Goal: Task Accomplishment & Management: Manage account settings

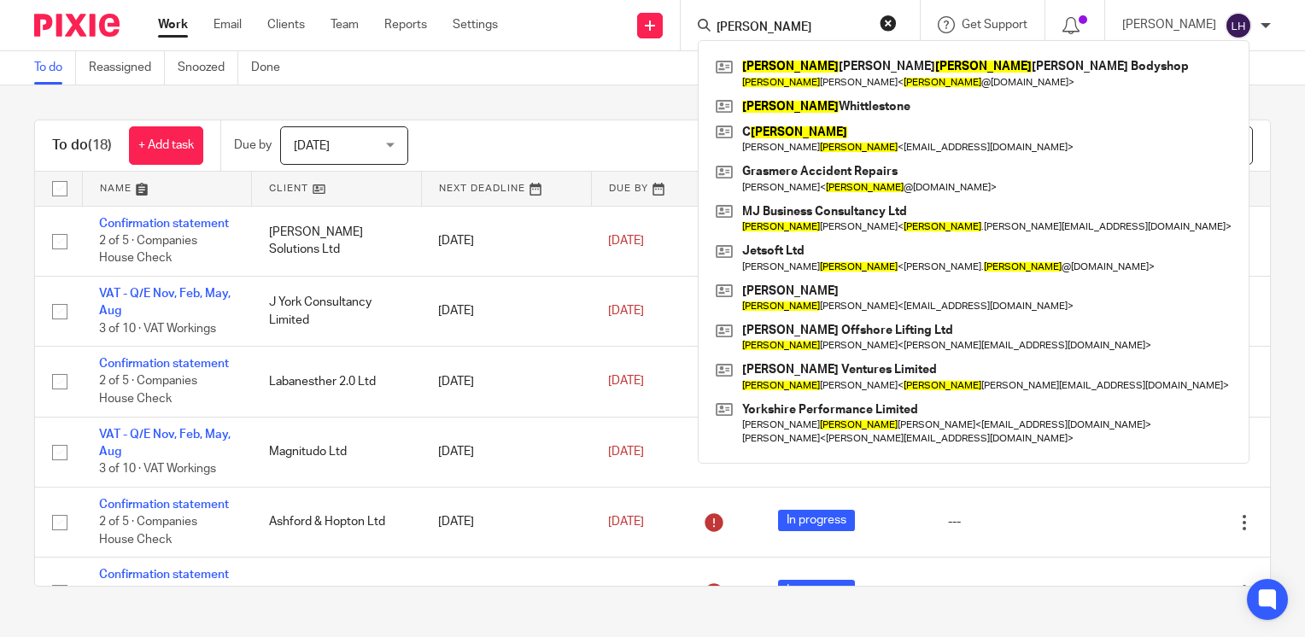
click at [804, 18] on form "martin" at bounding box center [806, 25] width 182 height 21
drag, startPoint x: 803, startPoint y: 24, endPoint x: 710, endPoint y: 24, distance: 93.1
click at [710, 24] on div "Send new email Create task Add client Request signature martin Martin Hobkirk t…" at bounding box center [913, 25] width 781 height 50
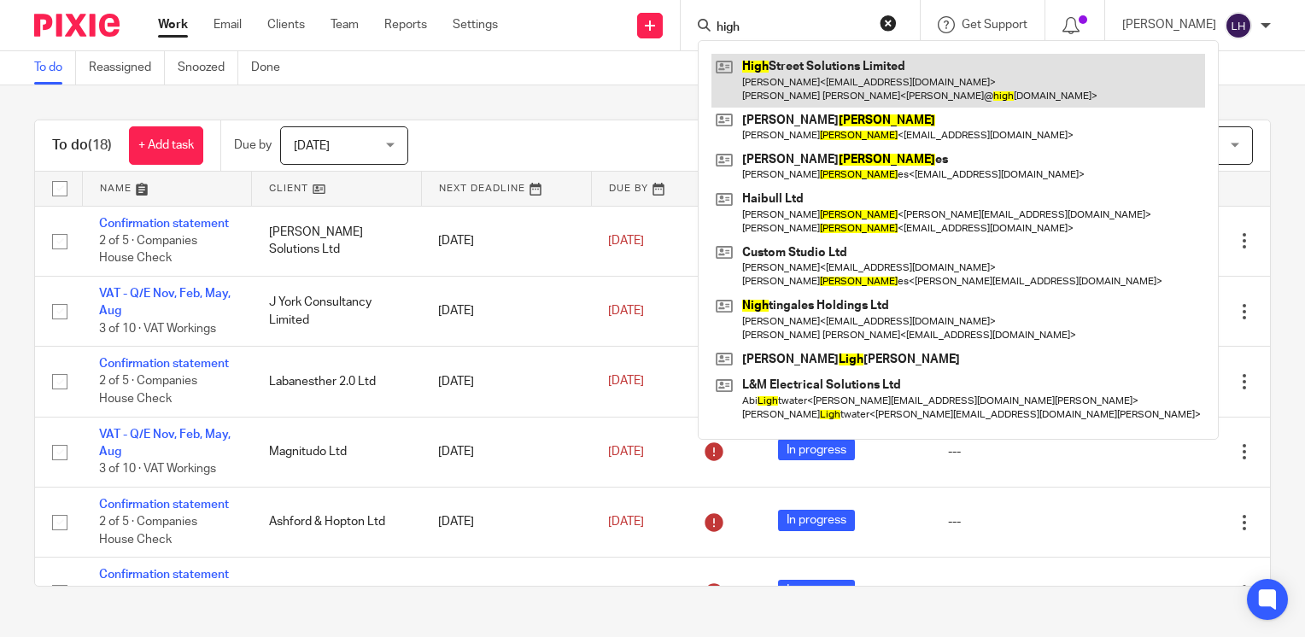
type input "high"
click at [859, 74] on link at bounding box center [958, 80] width 494 height 53
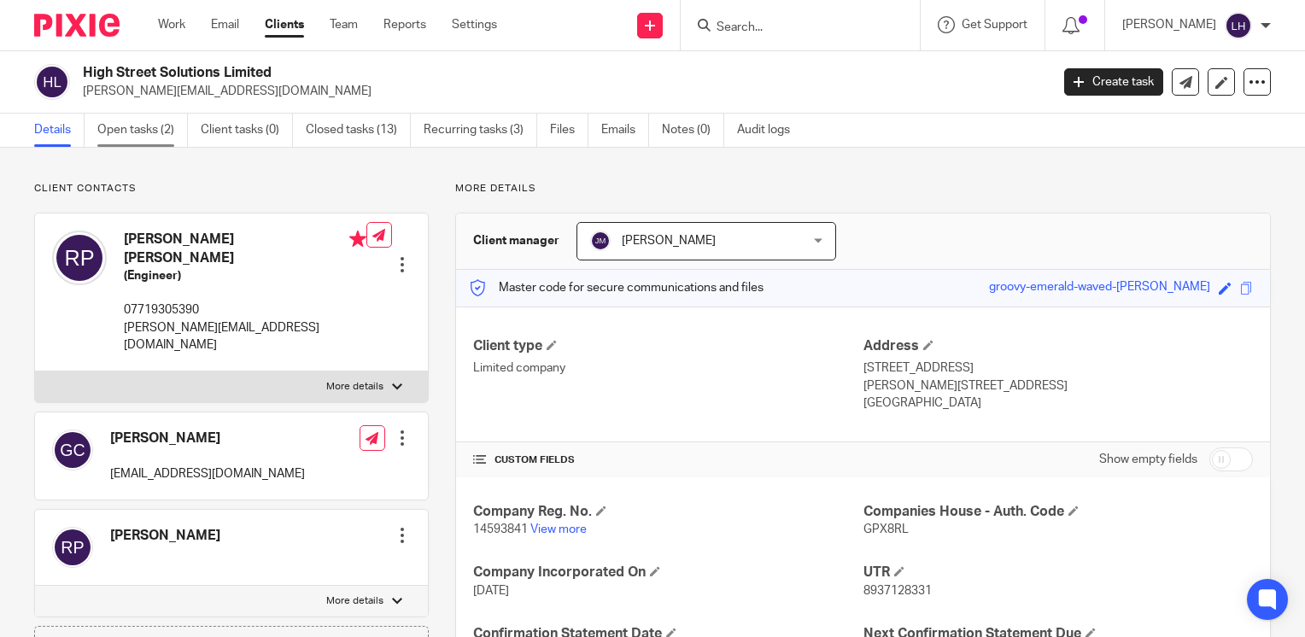
click at [157, 131] on link "Open tasks (2)" at bounding box center [142, 130] width 91 height 33
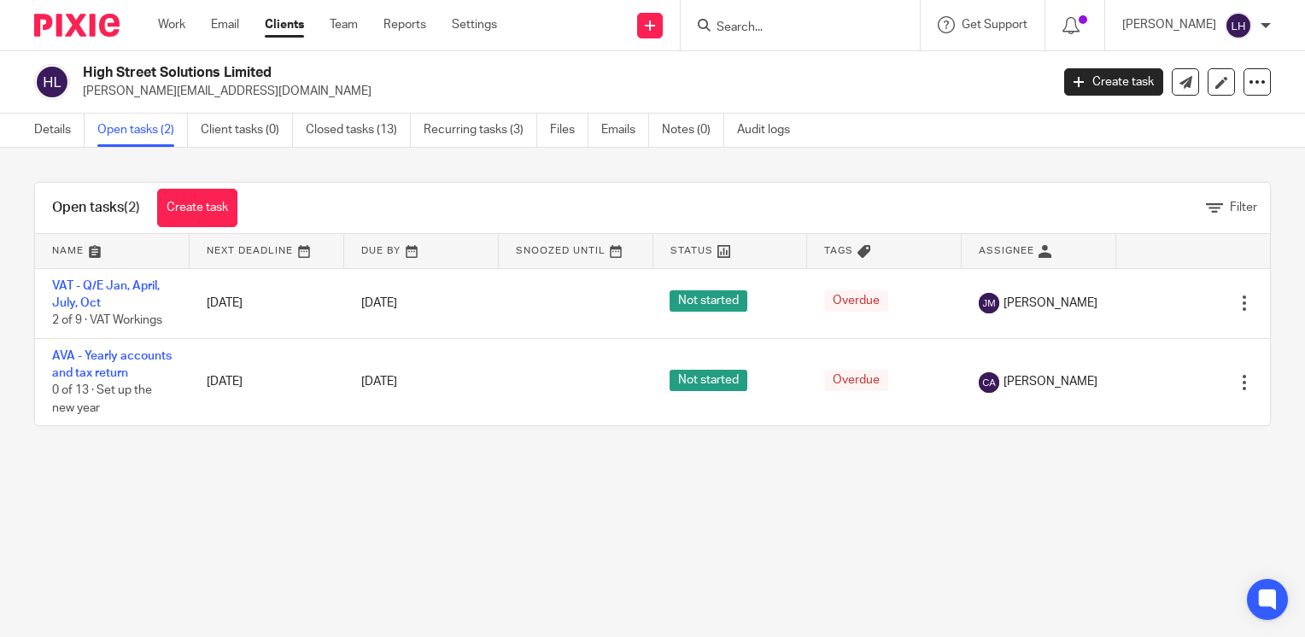
click at [574, 134] on link "Files" at bounding box center [569, 130] width 38 height 33
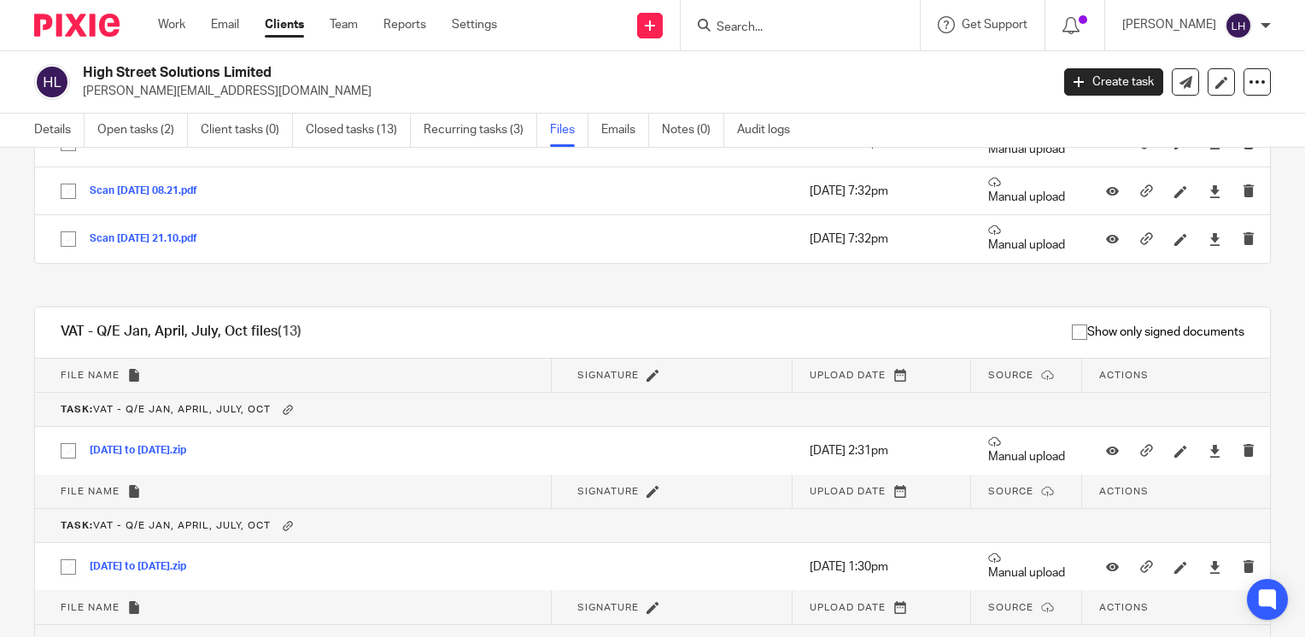
scroll to position [512, 0]
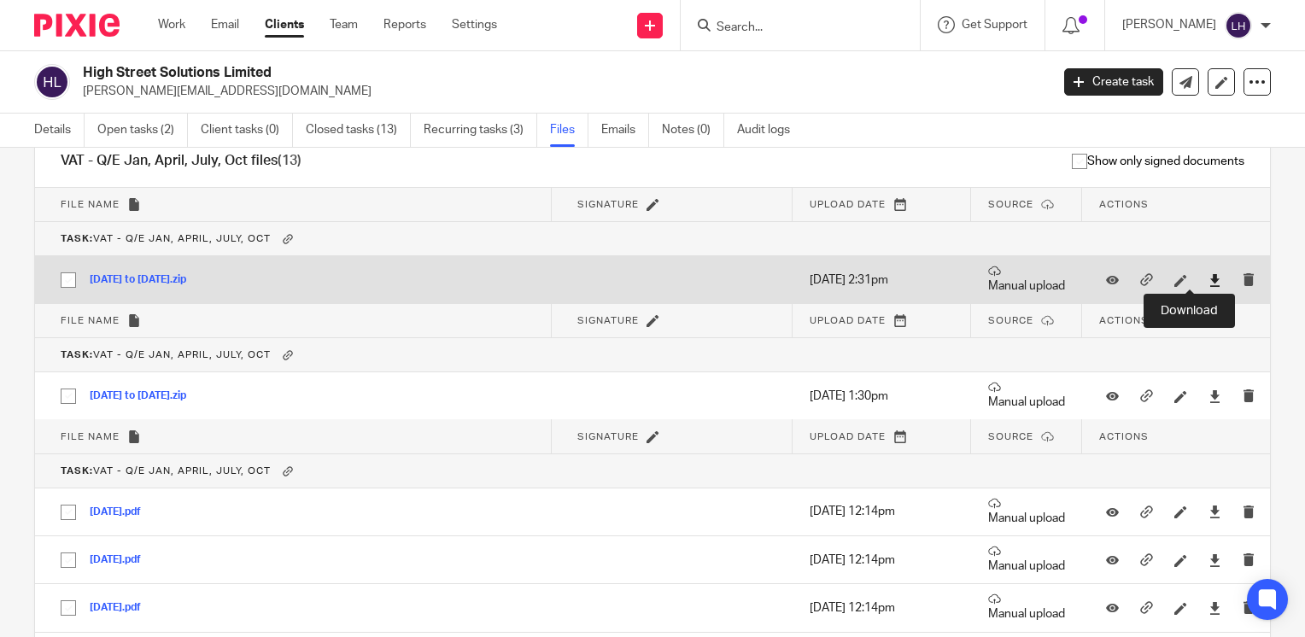
click at [1208, 282] on icon at bounding box center [1214, 280] width 13 height 13
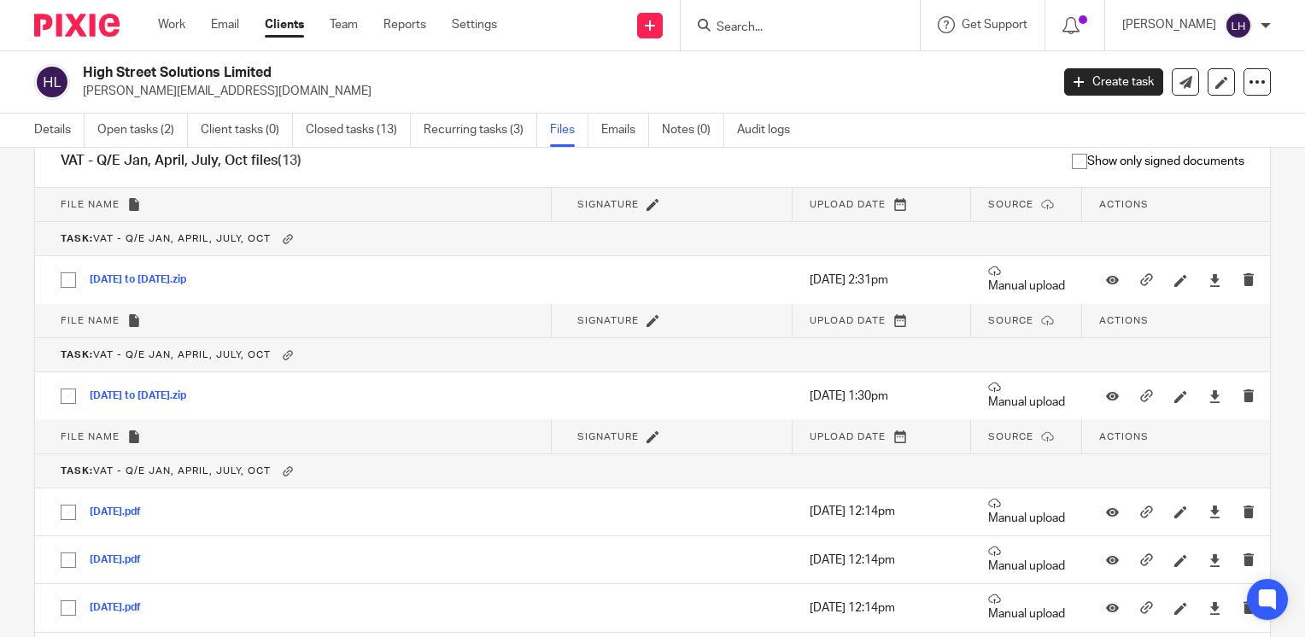
click at [781, 23] on input "Search" at bounding box center [792, 27] width 154 height 15
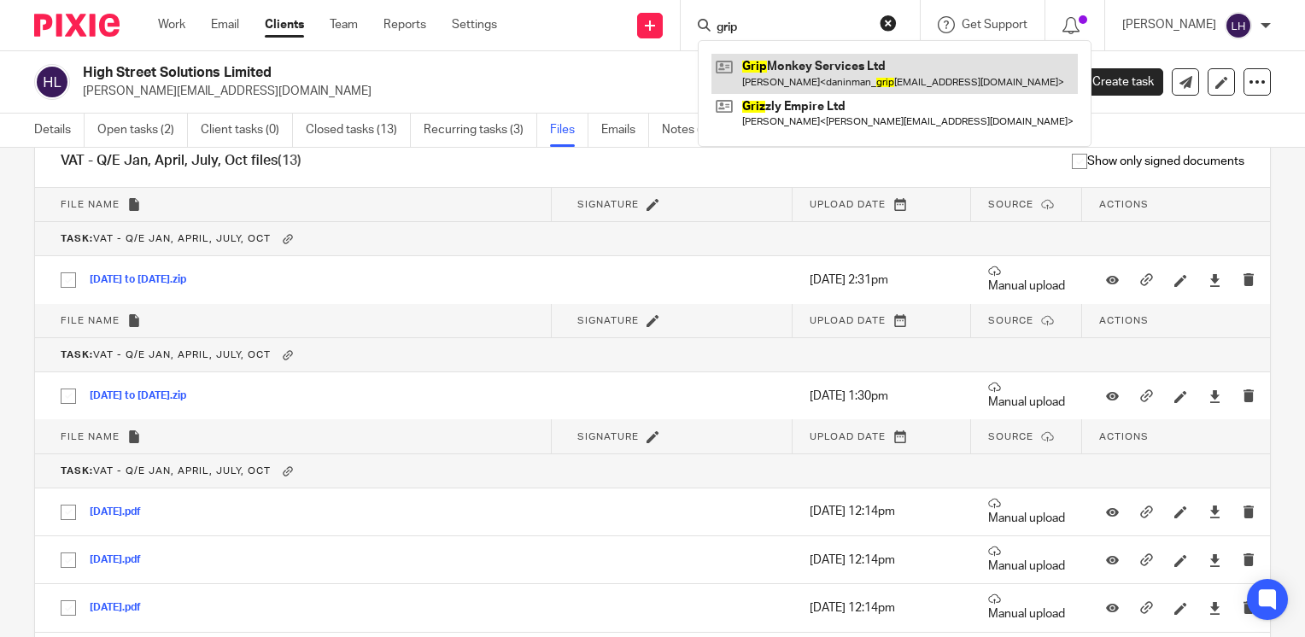
type input "grip"
click at [834, 65] on link at bounding box center [894, 73] width 366 height 39
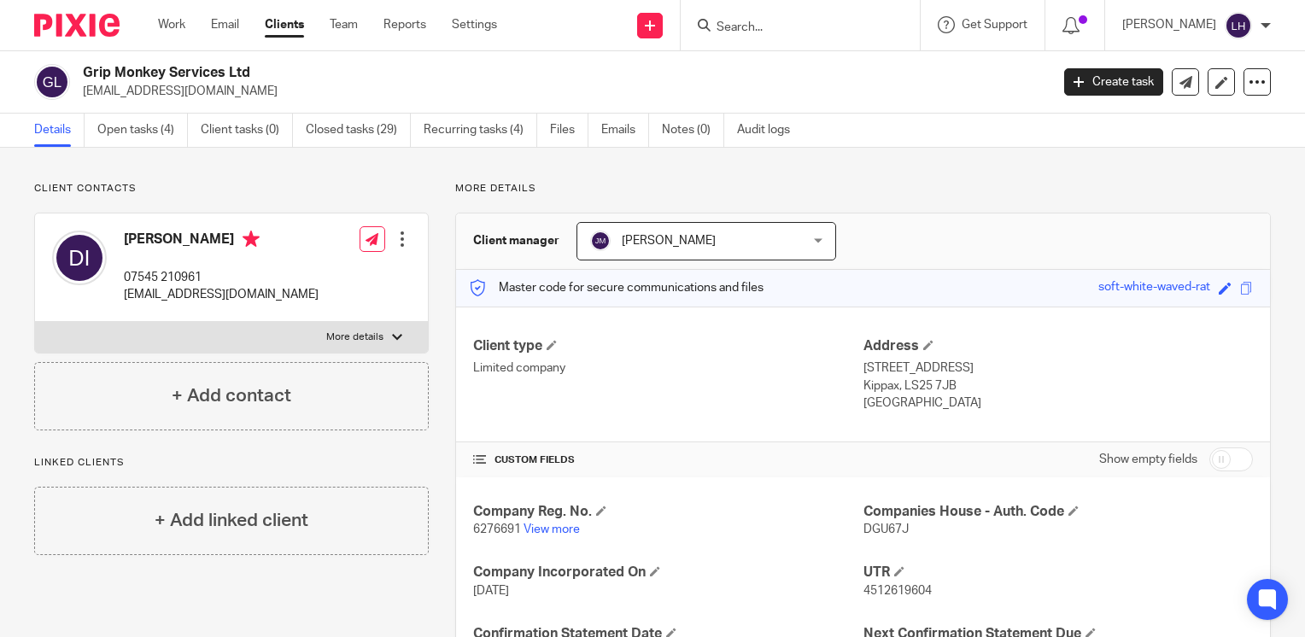
drag, startPoint x: 173, startPoint y: 26, endPoint x: 184, endPoint y: 49, distance: 25.2
click at [173, 26] on link "Work" at bounding box center [171, 24] width 27 height 17
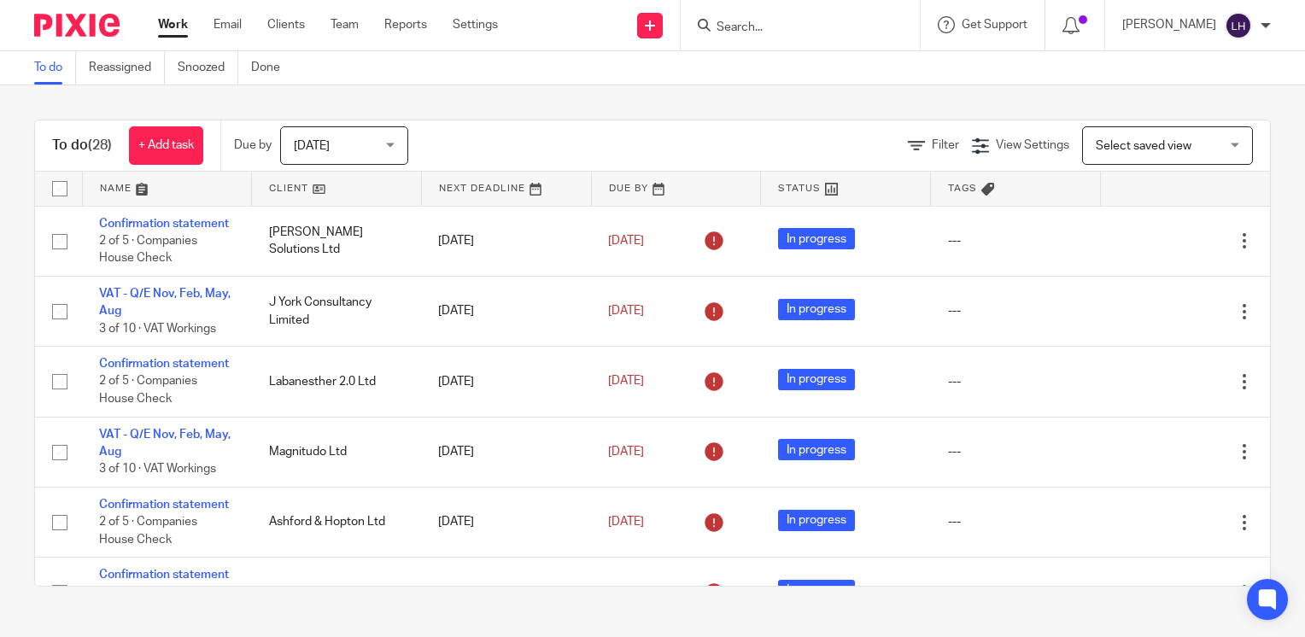
click at [779, 32] on input "Search" at bounding box center [792, 27] width 154 height 15
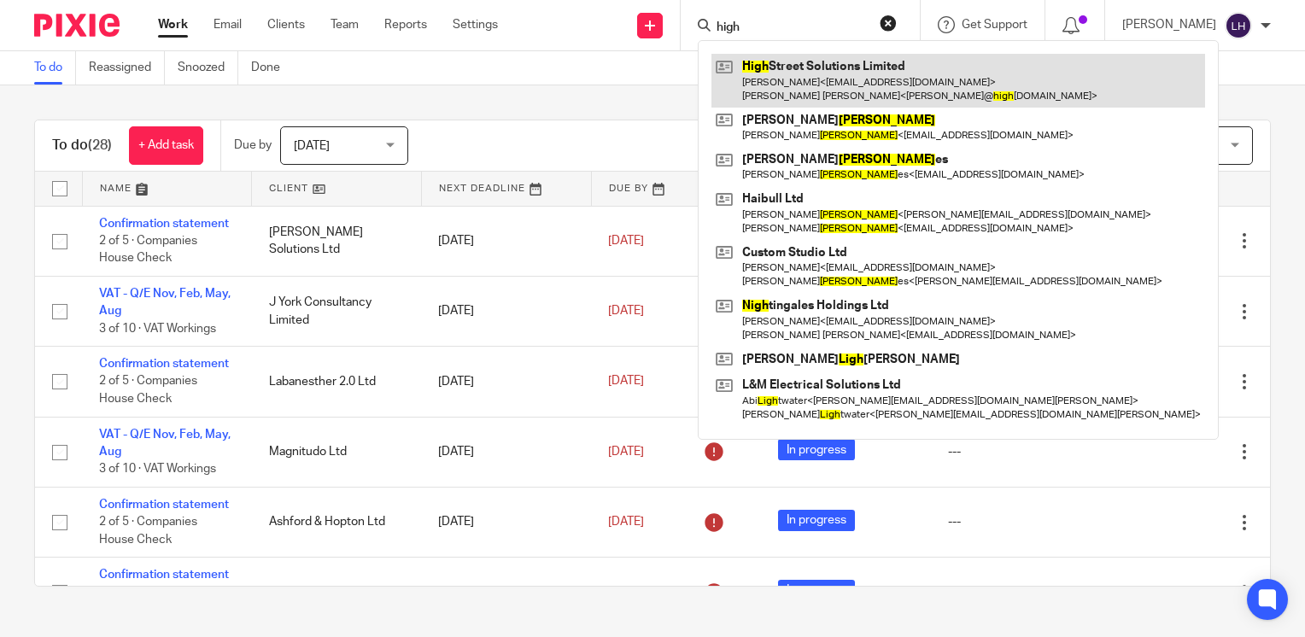
type input "high"
click at [856, 73] on link at bounding box center [958, 80] width 494 height 53
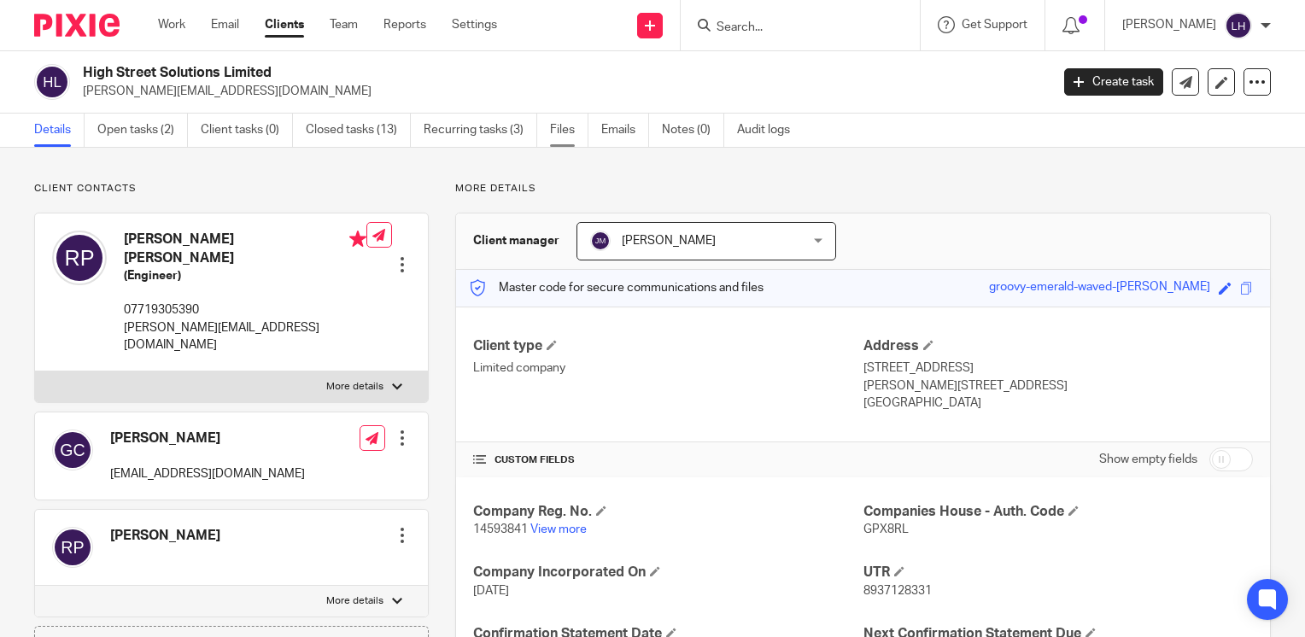
click at [558, 130] on link "Files" at bounding box center [569, 130] width 38 height 33
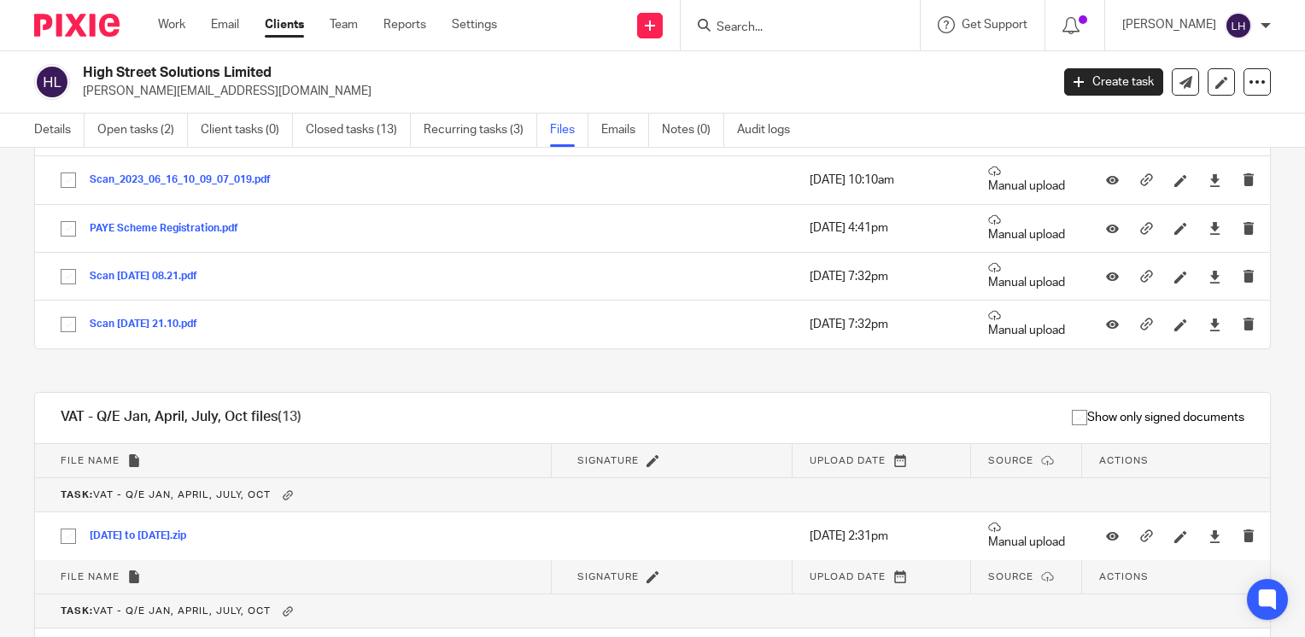
scroll to position [598, 0]
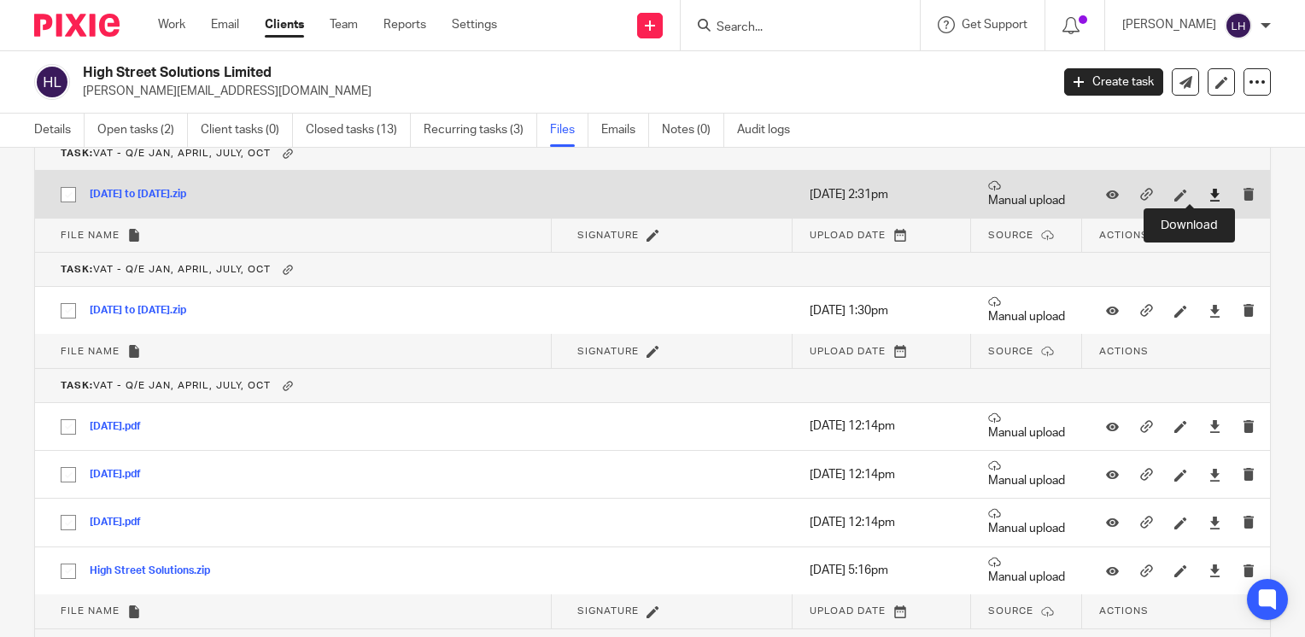
click at [1208, 189] on icon at bounding box center [1214, 195] width 13 height 13
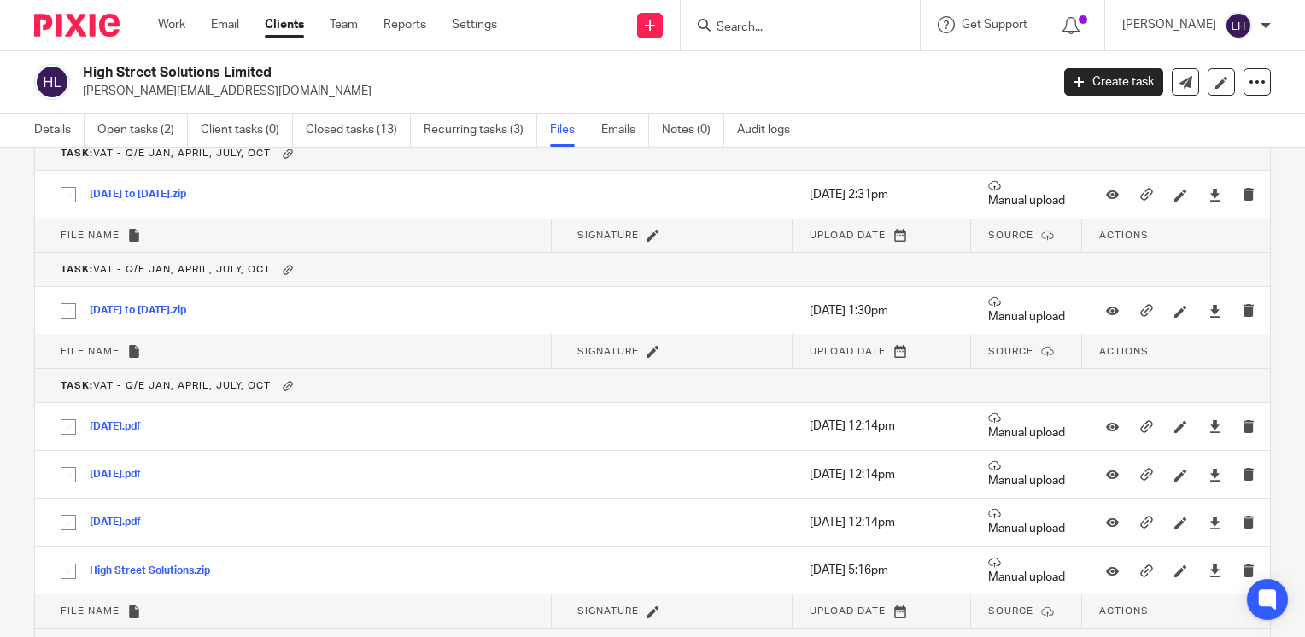
click at [810, 72] on h2 "High Street Solutions Limited" at bounding box center [465, 73] width 764 height 18
click at [158, 132] on link "Open tasks (2)" at bounding box center [142, 130] width 91 height 33
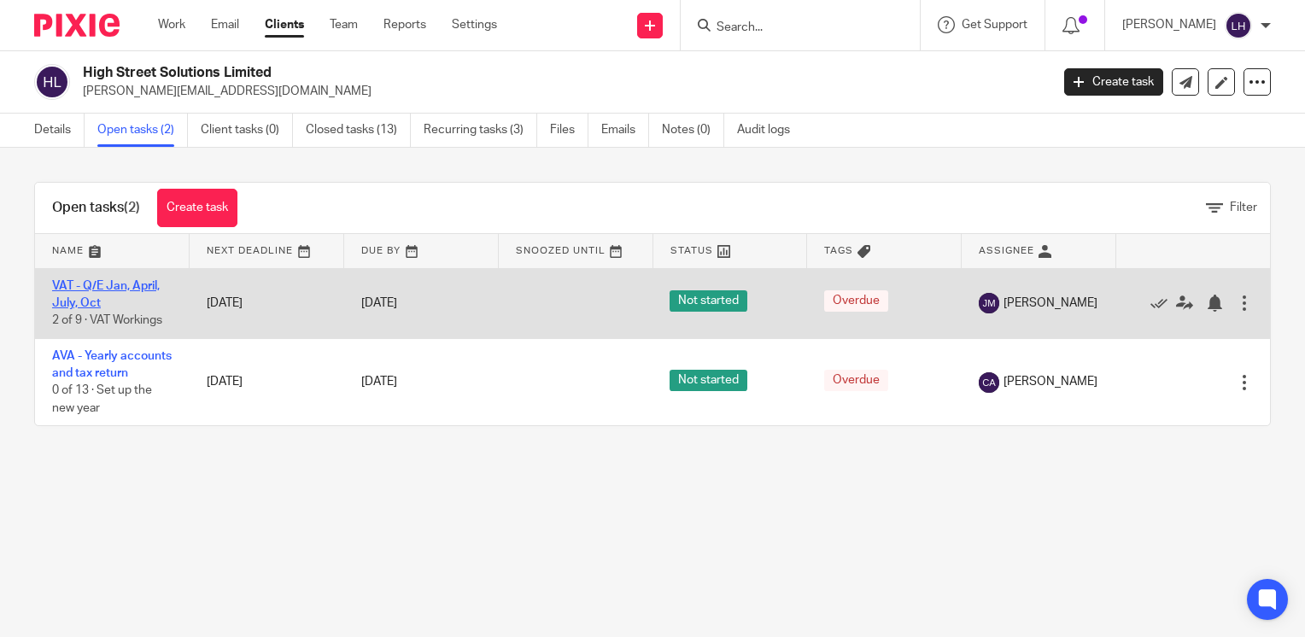
click at [123, 288] on link "VAT - Q/E Jan, April, July, Oct" at bounding box center [106, 294] width 108 height 29
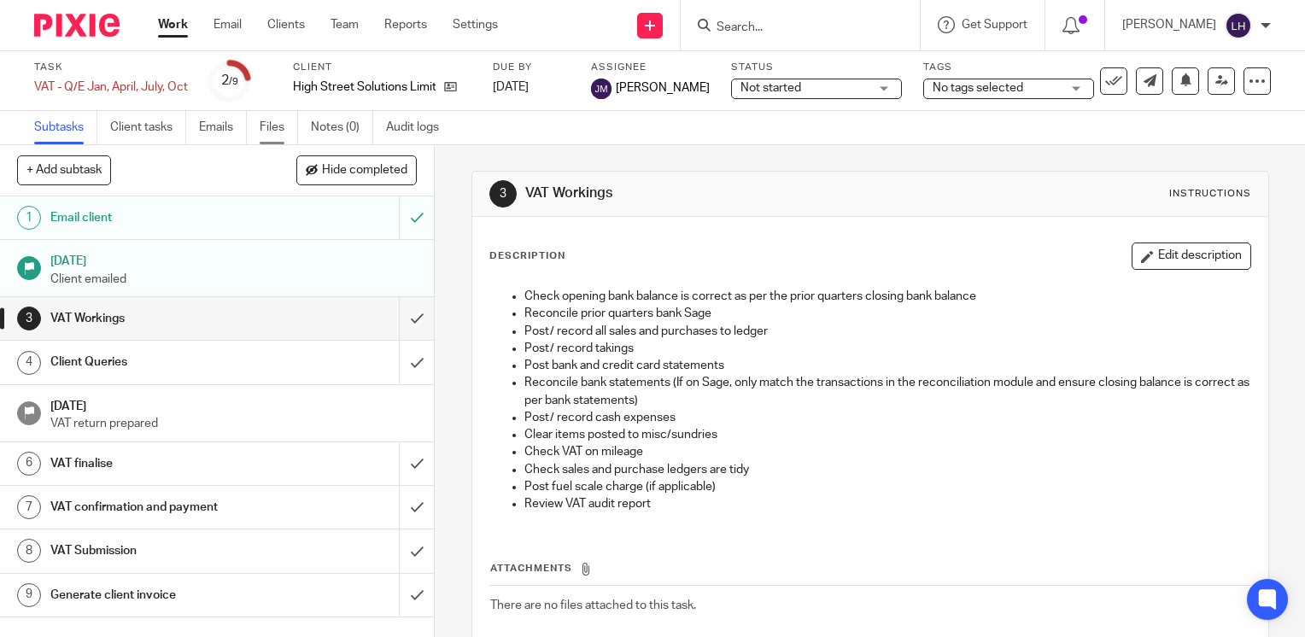
click at [266, 131] on link "Files" at bounding box center [279, 127] width 38 height 33
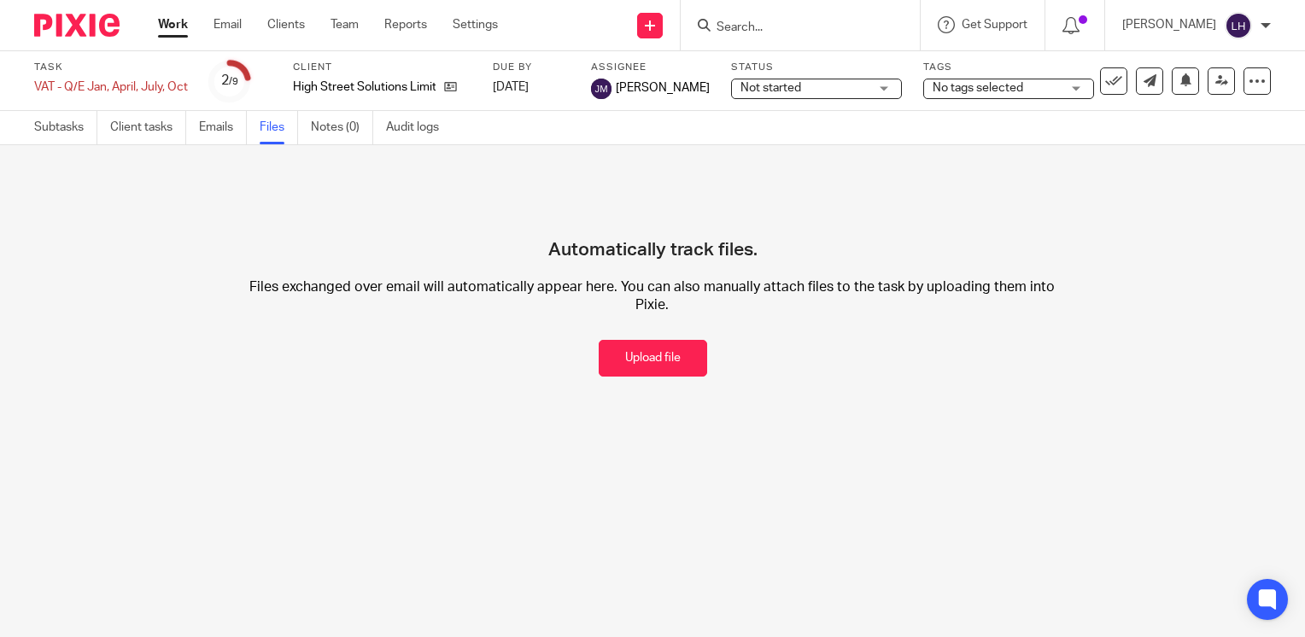
click at [635, 355] on button "Upload file" at bounding box center [653, 358] width 108 height 37
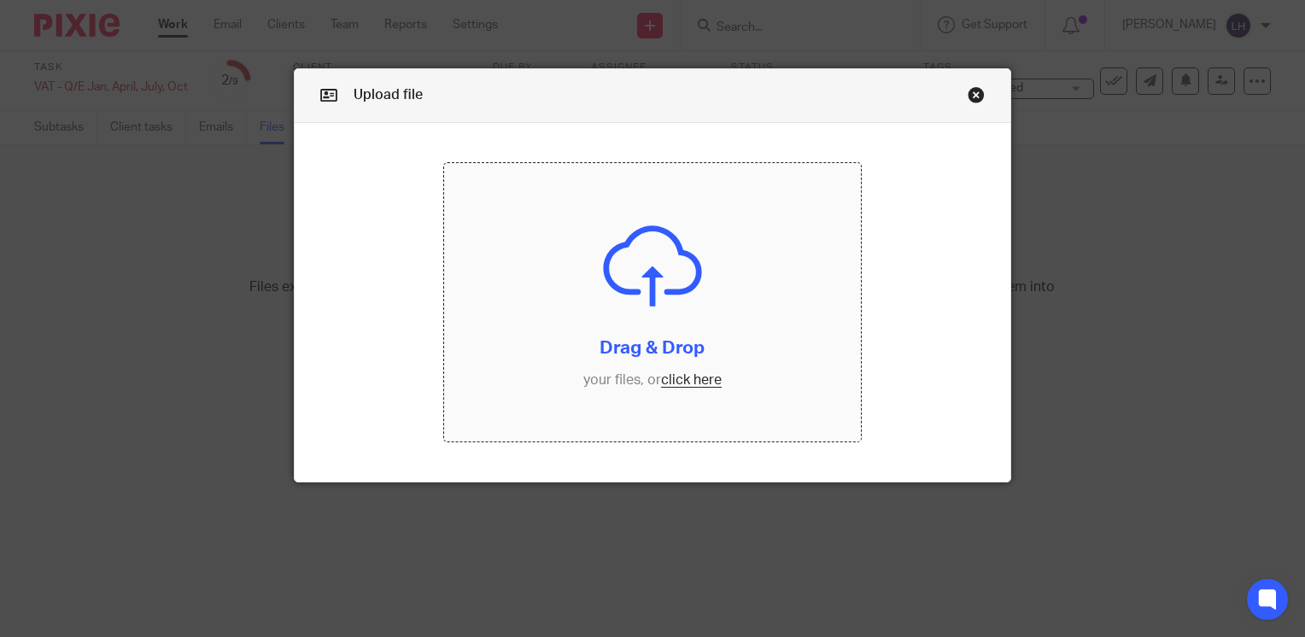
click at [687, 377] on input "file" at bounding box center [652, 302] width 416 height 278
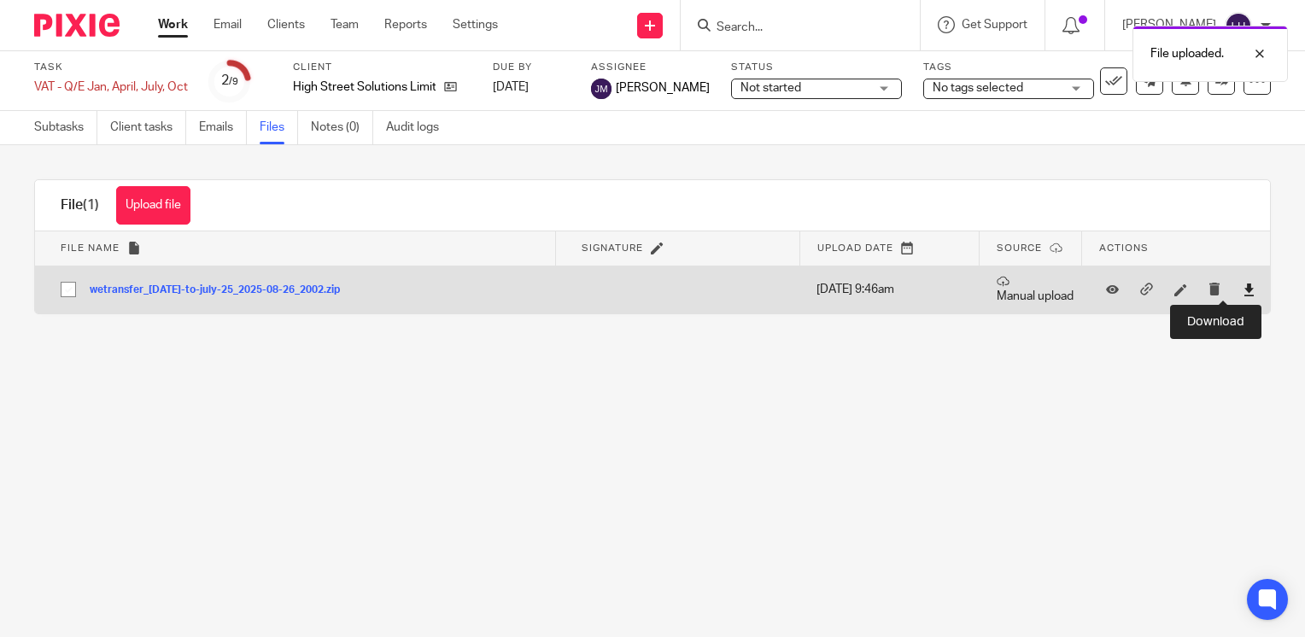
click at [1243, 290] on icon at bounding box center [1249, 290] width 13 height 13
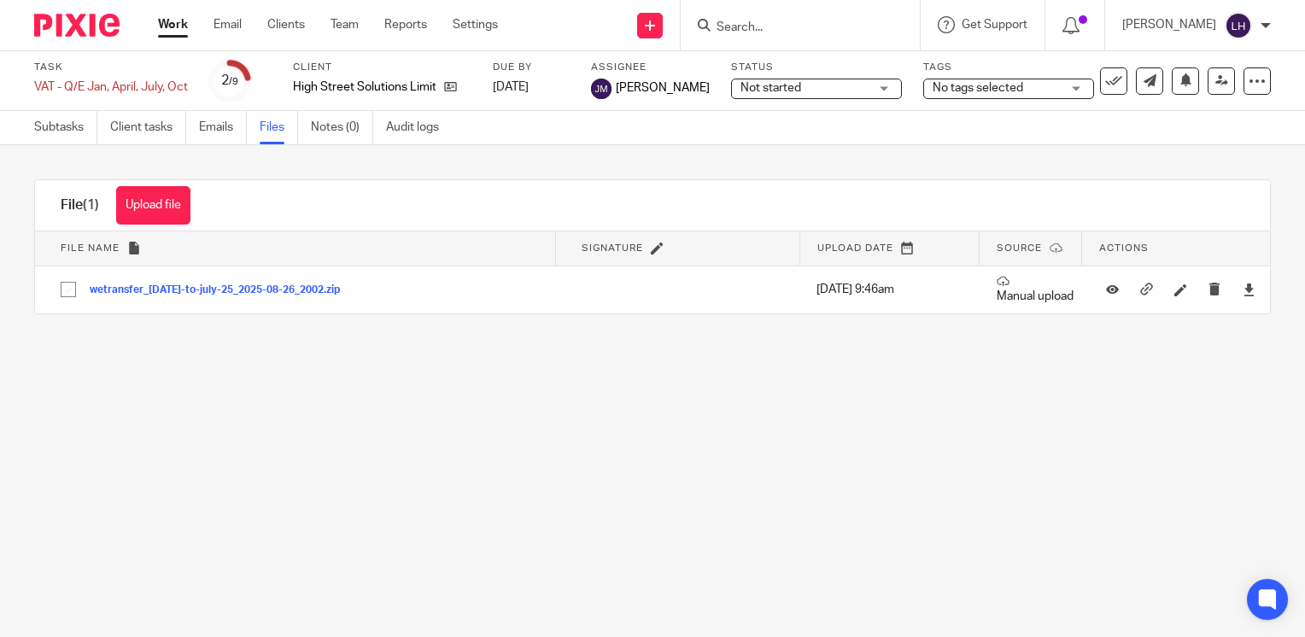
click at [589, 384] on main "Task VAT - Q/E Jan, April, July, Oct Save VAT - Q/E Jan, April, July, Oct 2 /9 …" at bounding box center [652, 318] width 1305 height 637
click at [174, 22] on link "Work" at bounding box center [173, 24] width 30 height 17
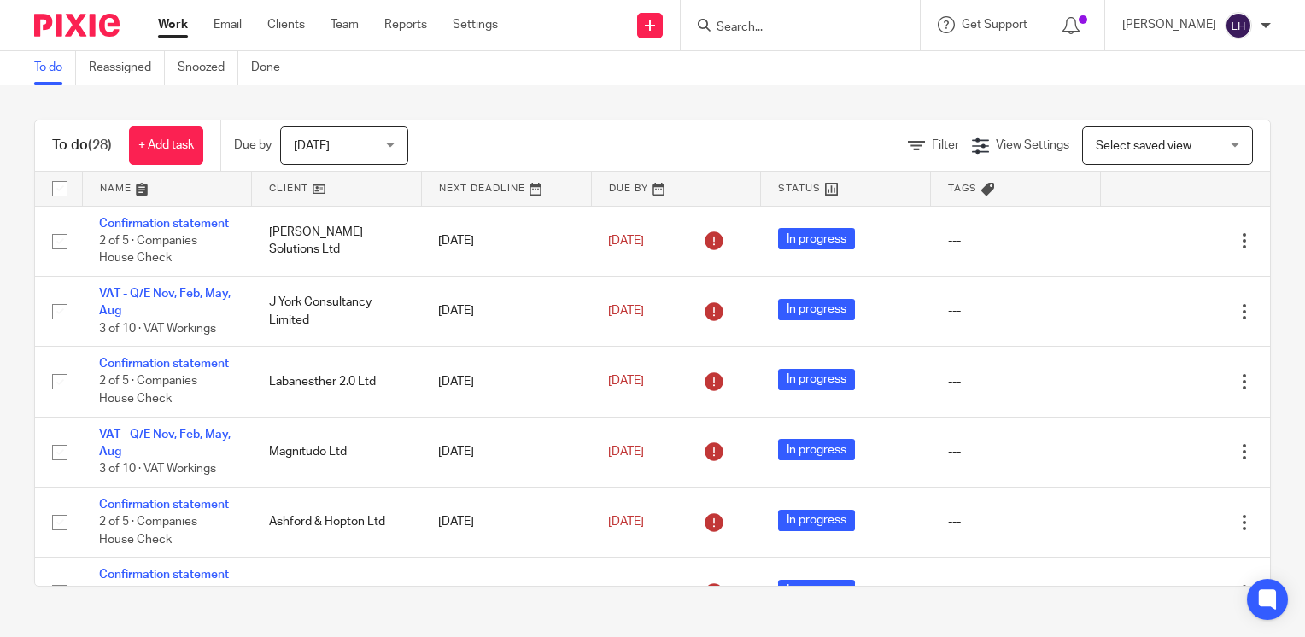
click at [781, 21] on input "Search" at bounding box center [792, 27] width 154 height 15
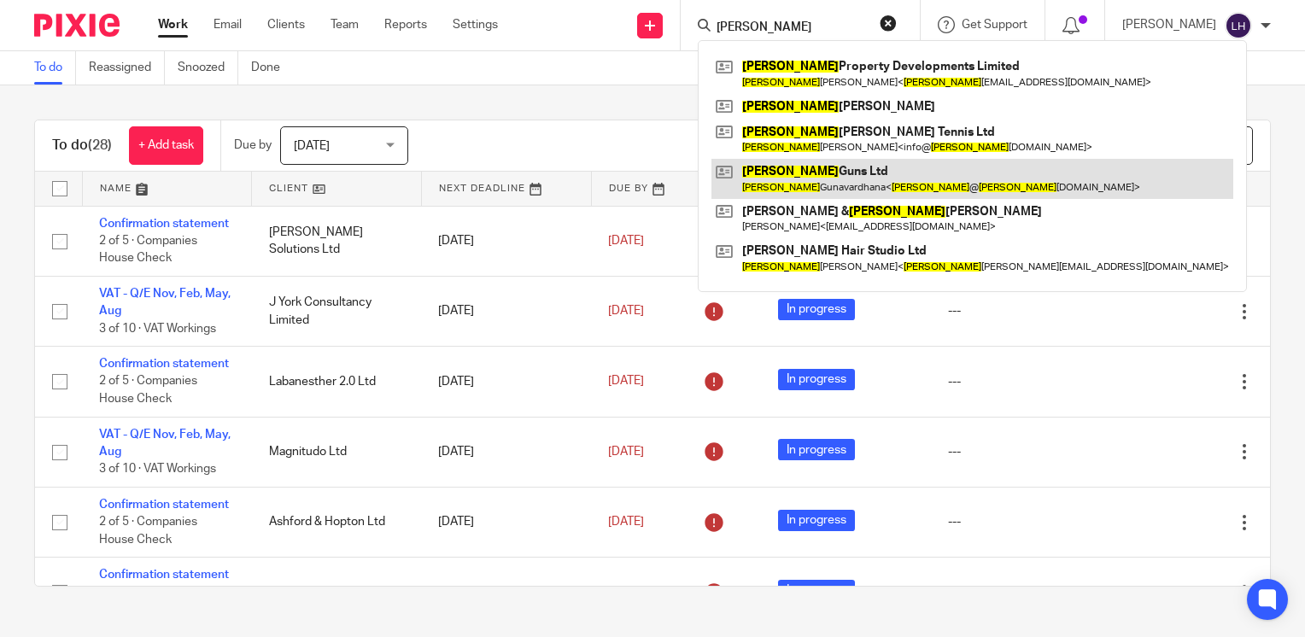
type input "emma"
click at [831, 173] on link at bounding box center [972, 178] width 522 height 39
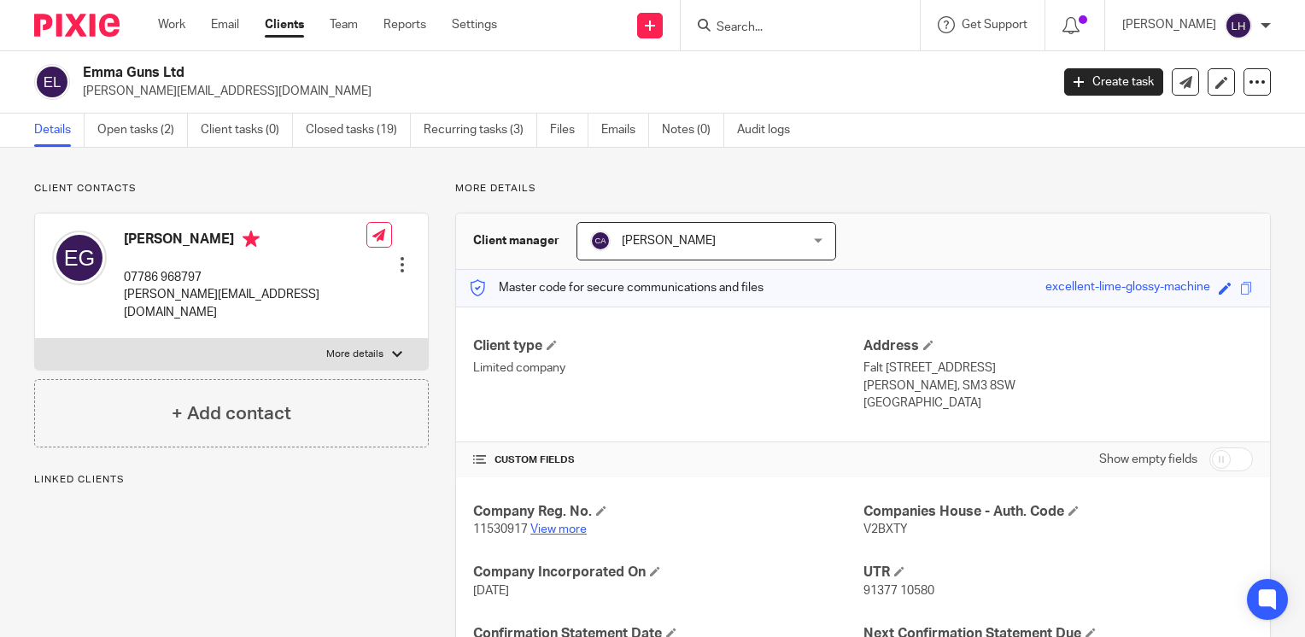
click at [567, 525] on link "View more" at bounding box center [558, 529] width 56 height 12
click at [820, 23] on input "Search" at bounding box center [792, 27] width 154 height 15
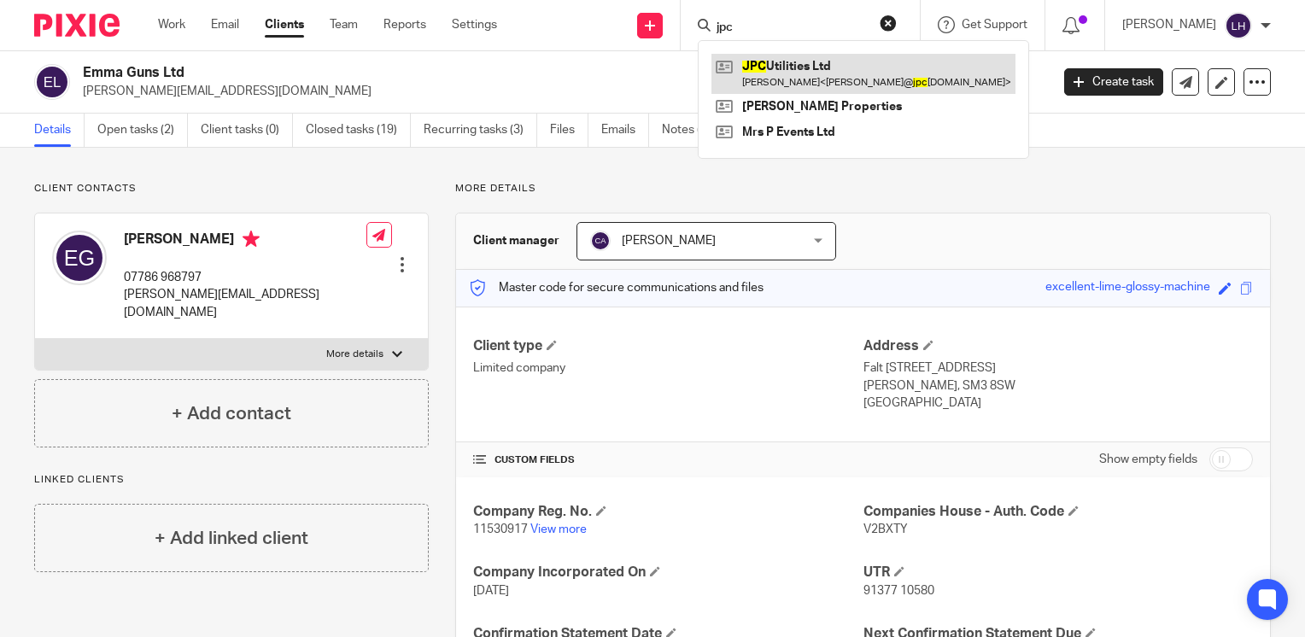
type input "jpc"
click at [829, 61] on link at bounding box center [863, 73] width 304 height 39
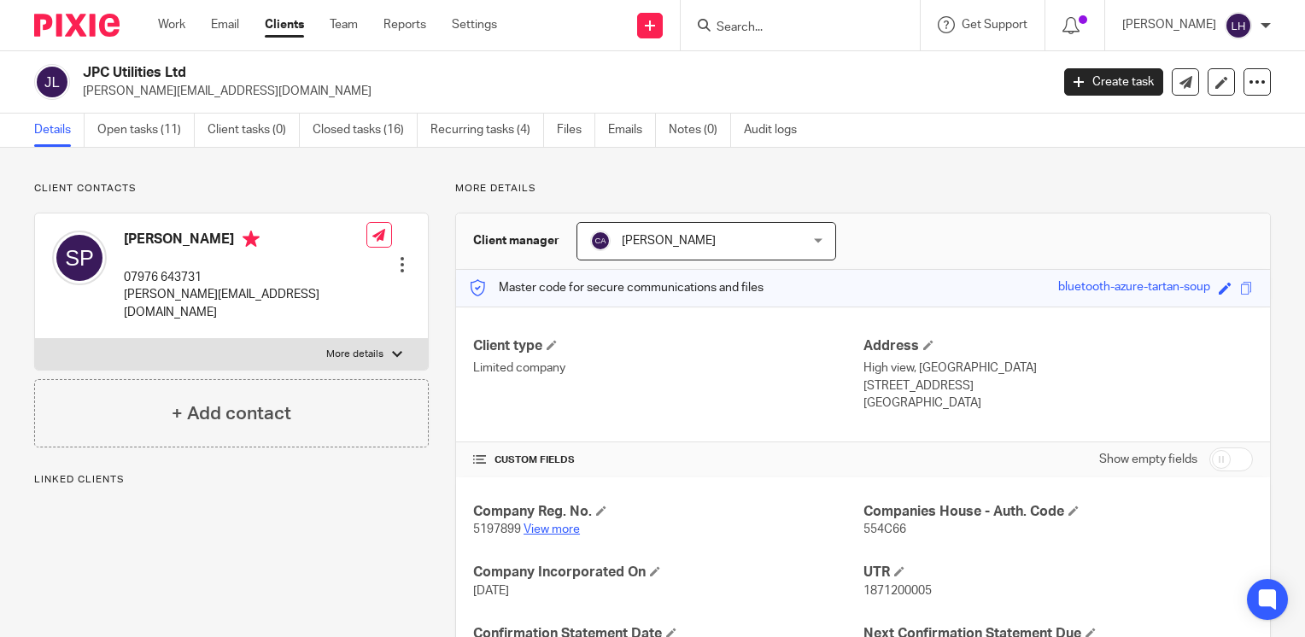
click at [546, 525] on link "View more" at bounding box center [551, 529] width 56 height 12
click at [171, 17] on link "Work" at bounding box center [171, 24] width 27 height 17
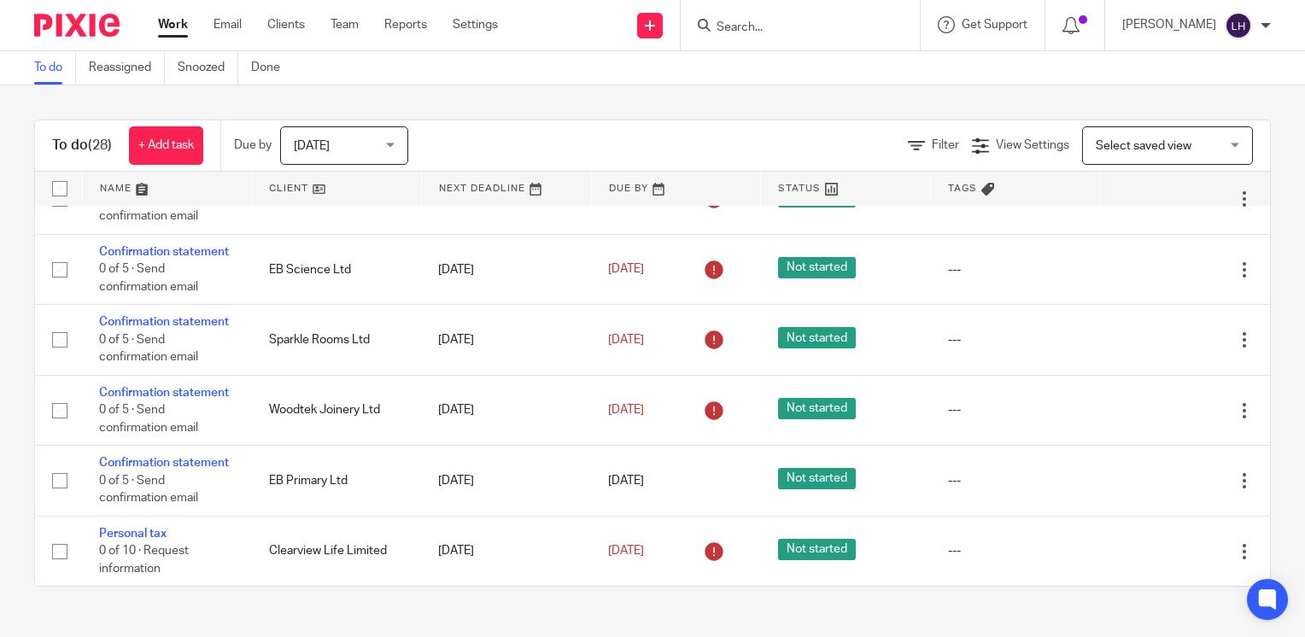
scroll to position [1708, 0]
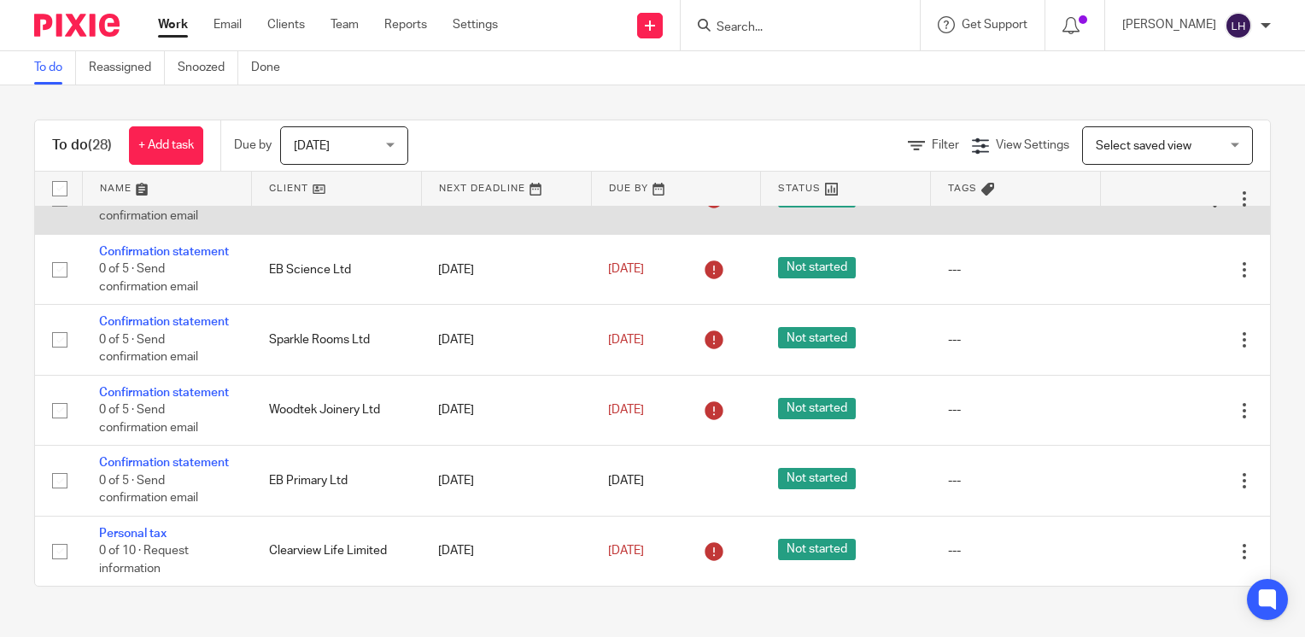
click at [154, 187] on link "Confirmation statement" at bounding box center [164, 181] width 130 height 12
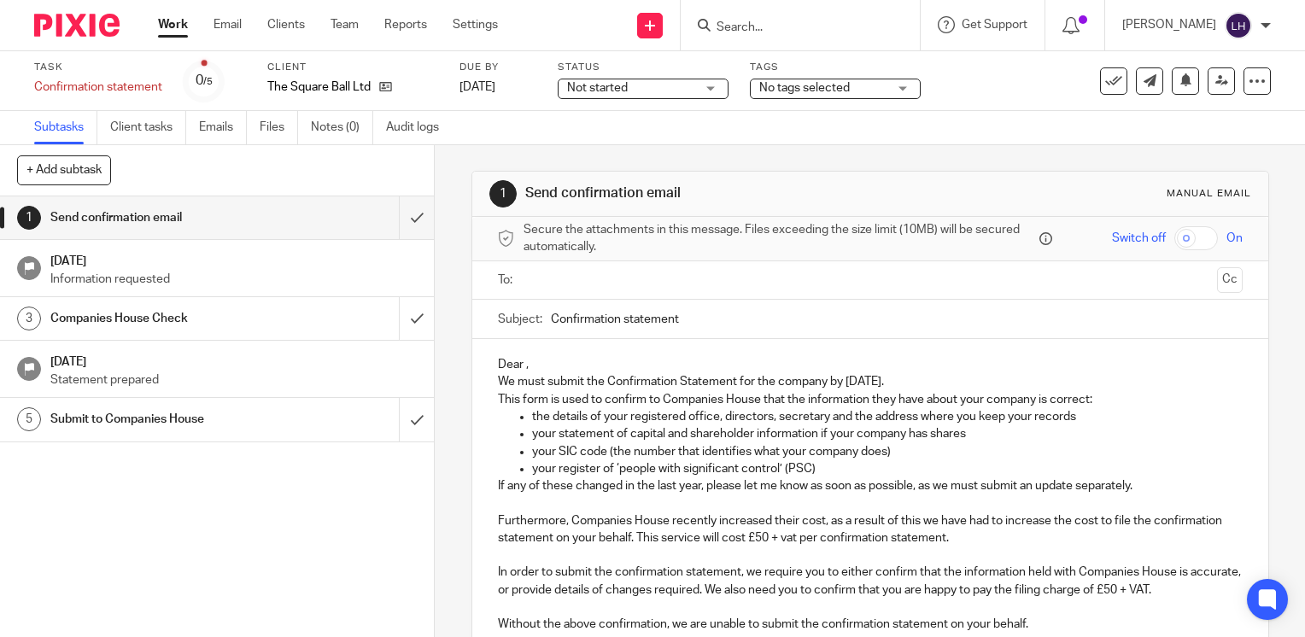
click at [583, 285] on input "text" at bounding box center [869, 281] width 680 height 20
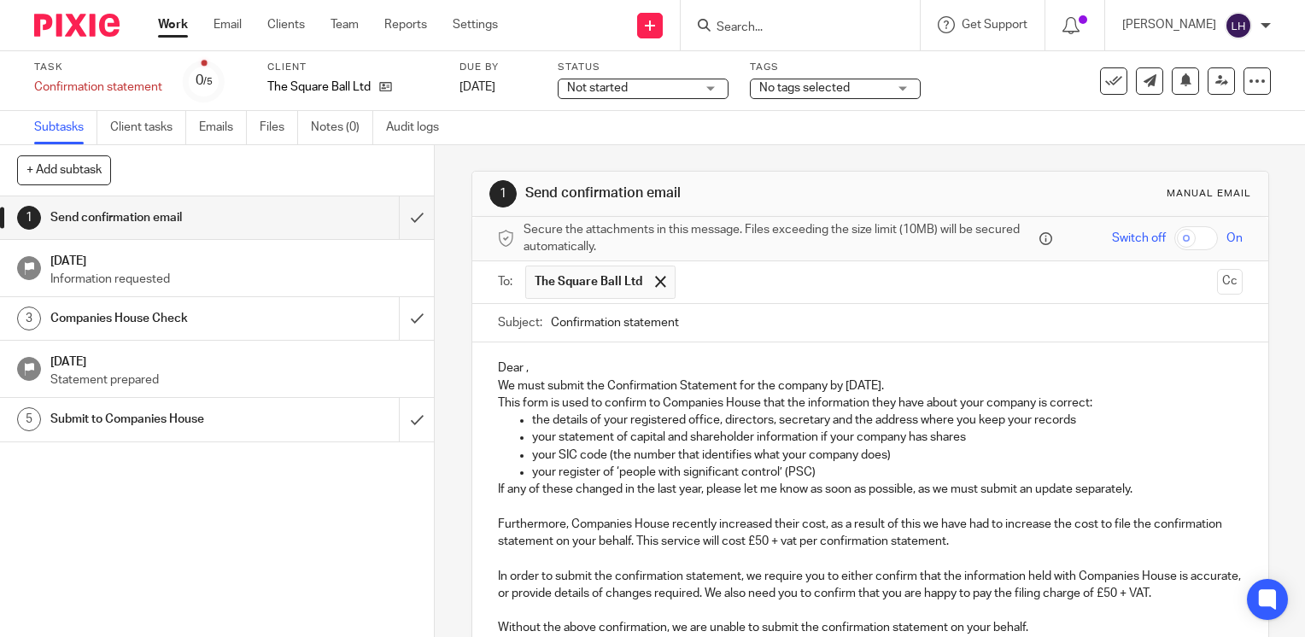
click at [741, 324] on input "Confirmation statement" at bounding box center [897, 323] width 692 height 38
type input "Confirmation statement - The Square Ball Ltd"
click at [519, 369] on p "Dear ," at bounding box center [870, 368] width 745 height 17
click at [521, 371] on p "Dear ," at bounding box center [870, 368] width 745 height 17
click at [765, 425] on p "the details of your registered office, directors, secretary and the address whe…" at bounding box center [887, 420] width 711 height 17
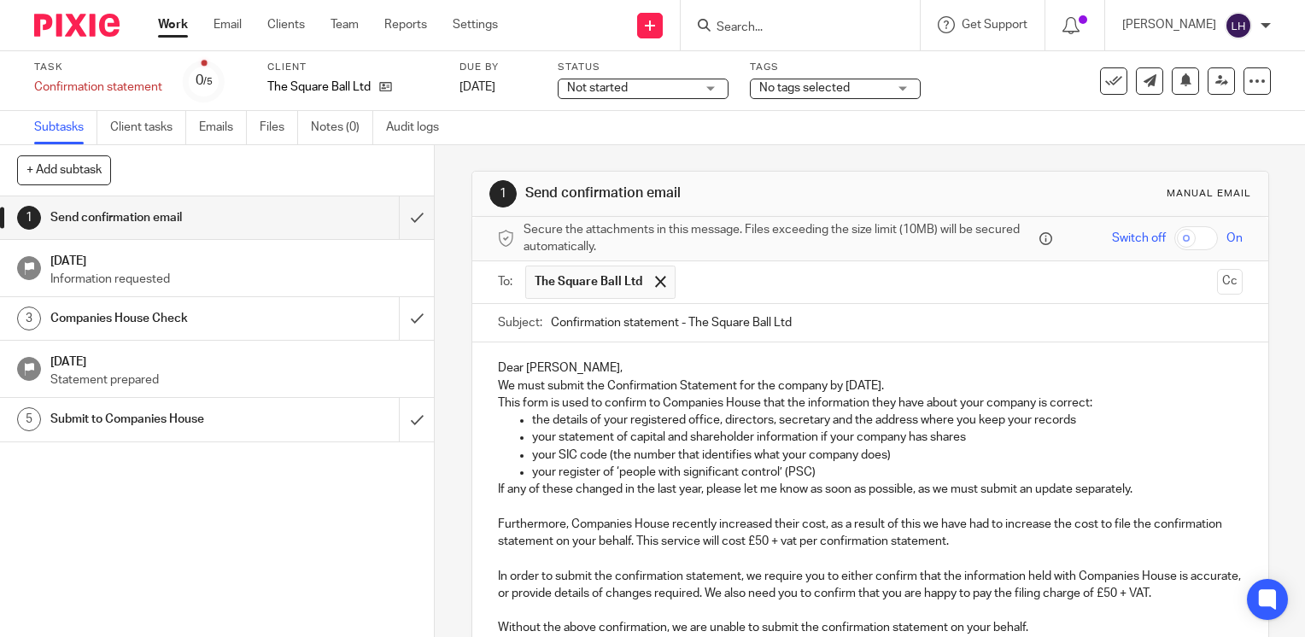
scroll to position [266, 0]
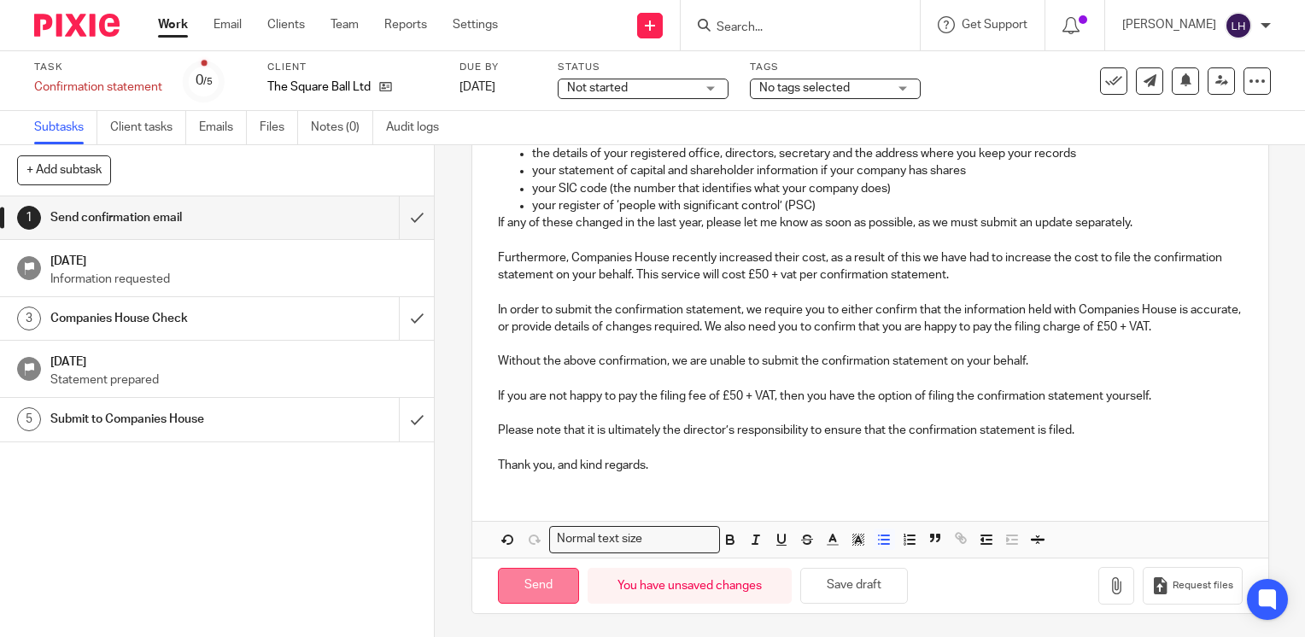
click at [541, 583] on input "Send" at bounding box center [538, 586] width 81 height 37
type input "Sent"
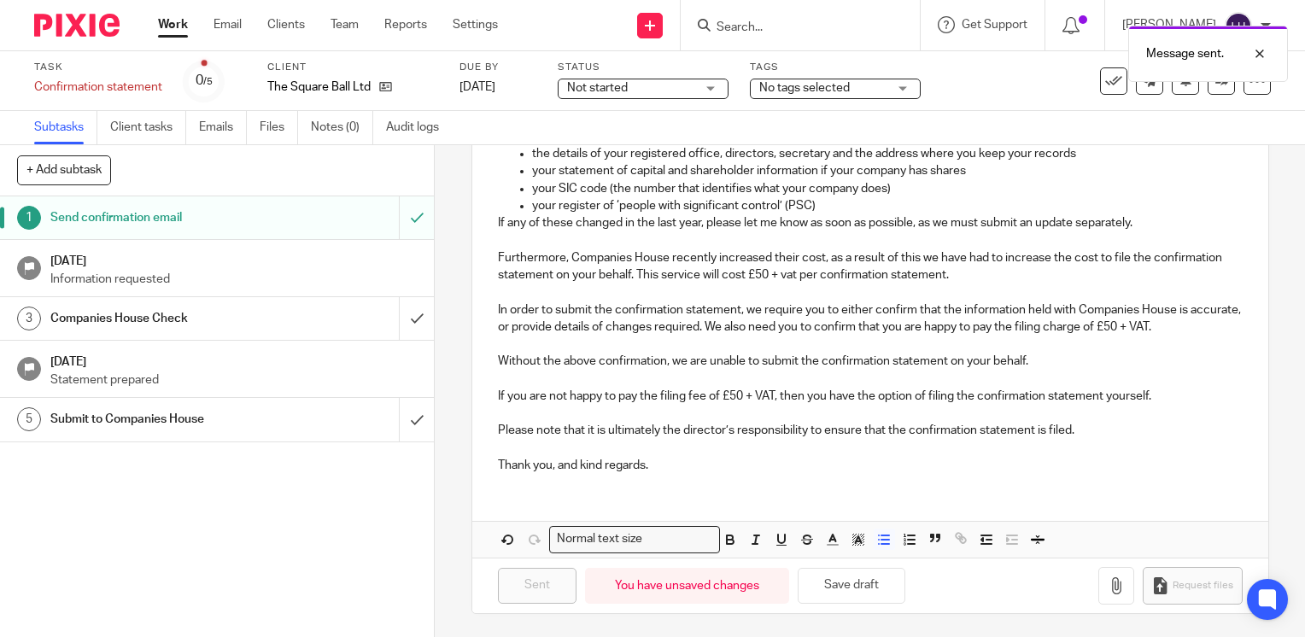
click at [803, 29] on div "Message sent." at bounding box center [969, 49] width 635 height 65
click at [796, 29] on div "Message sent." at bounding box center [969, 49] width 635 height 65
click at [771, 20] on input "Search" at bounding box center [792, 27] width 154 height 15
click at [181, 28] on link "Work" at bounding box center [173, 24] width 30 height 17
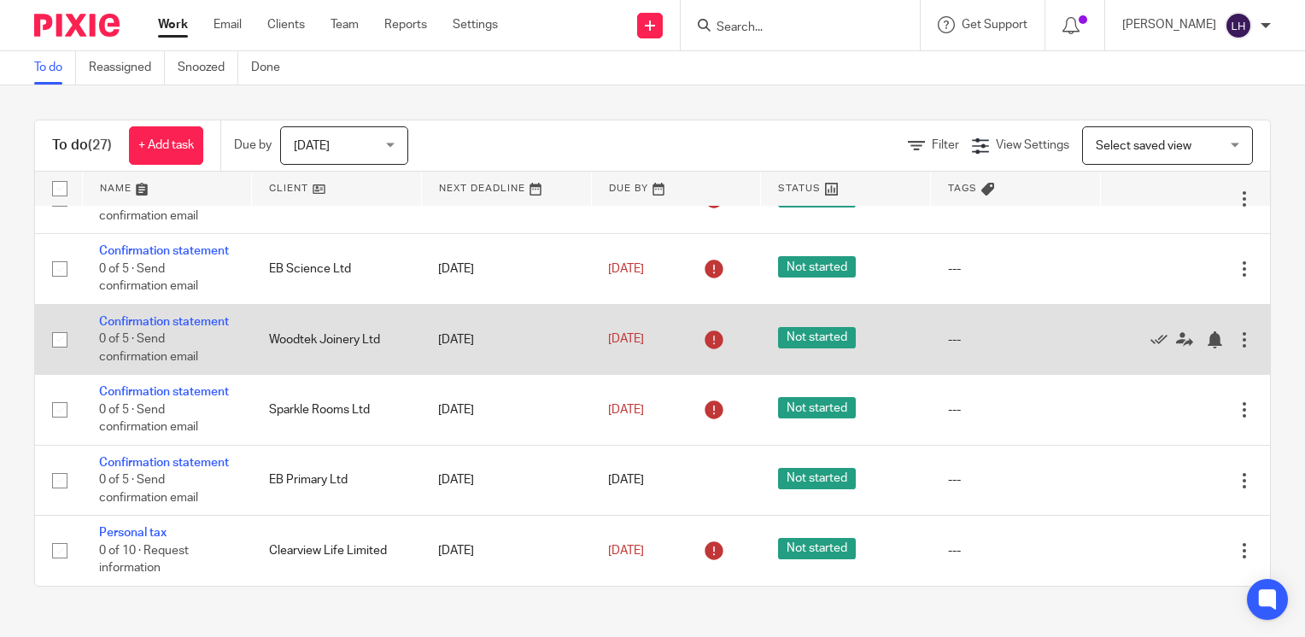
scroll to position [1726, 0]
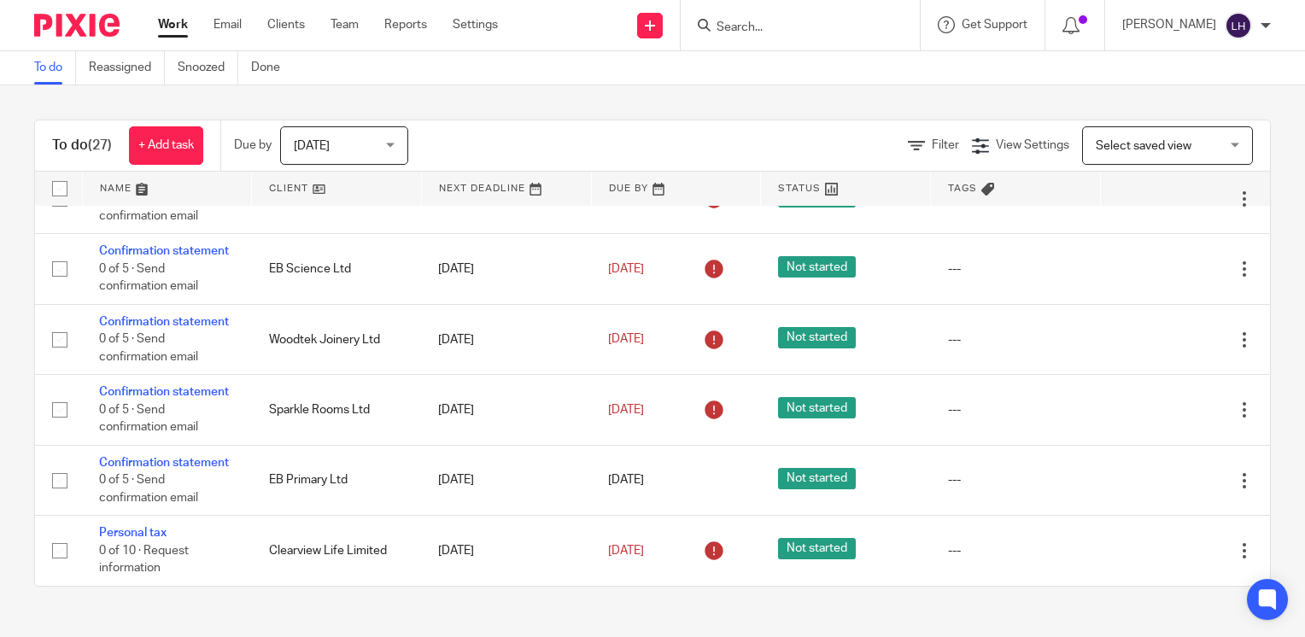
click at [799, 30] on input "Search" at bounding box center [792, 27] width 154 height 15
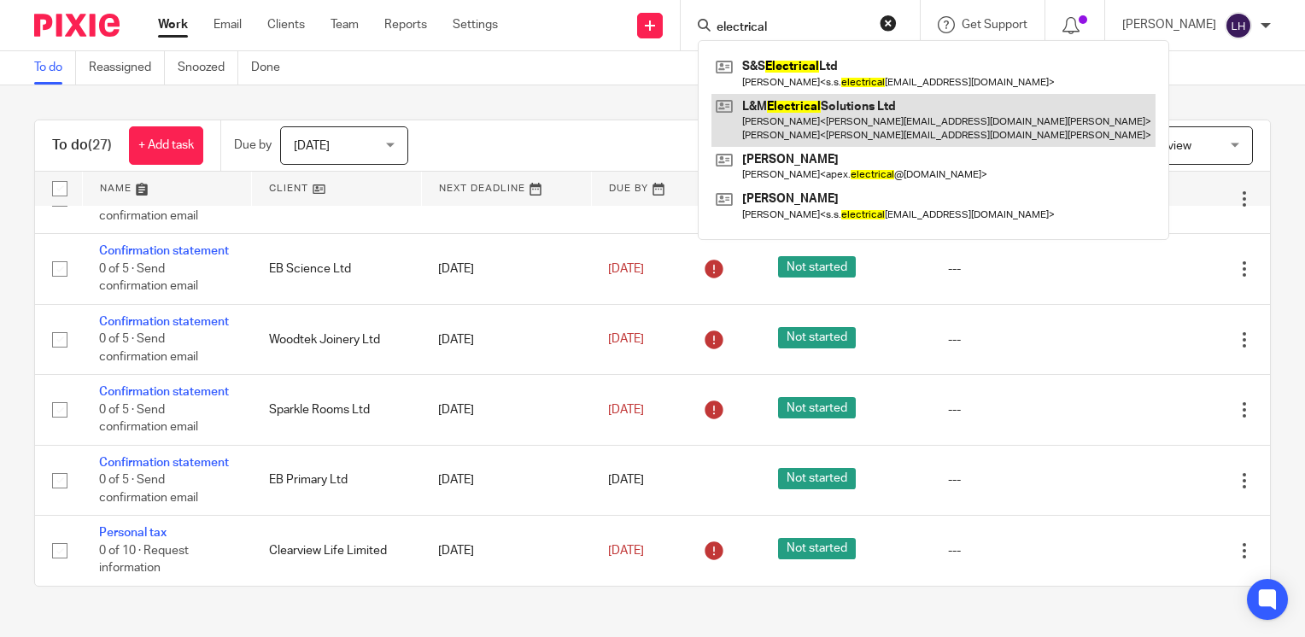
type input "electrical"
click at [863, 111] on link at bounding box center [933, 120] width 444 height 53
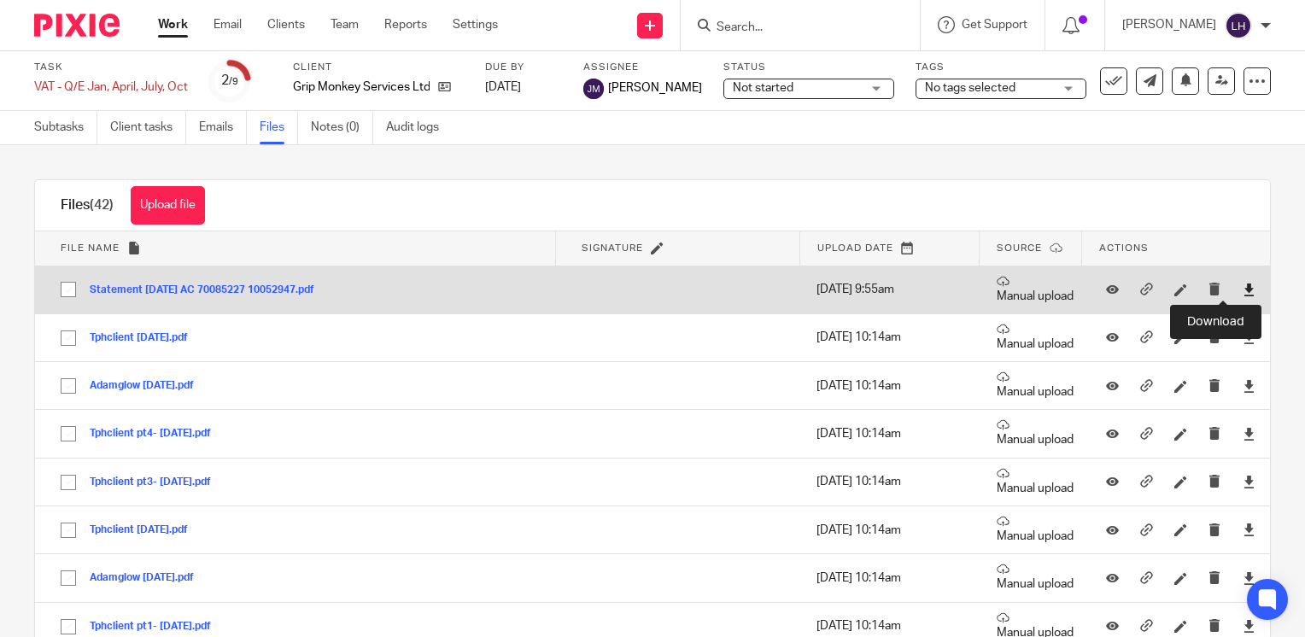
click at [1243, 286] on icon at bounding box center [1249, 290] width 13 height 13
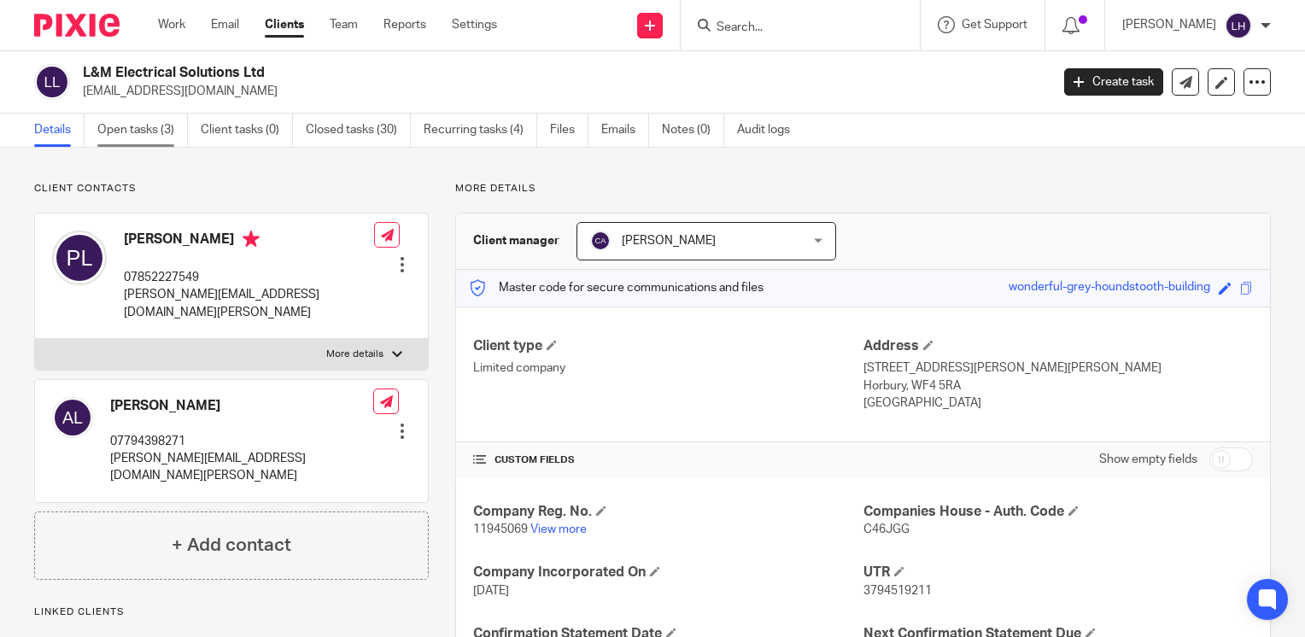
click at [164, 132] on link "Open tasks (3)" at bounding box center [142, 130] width 91 height 33
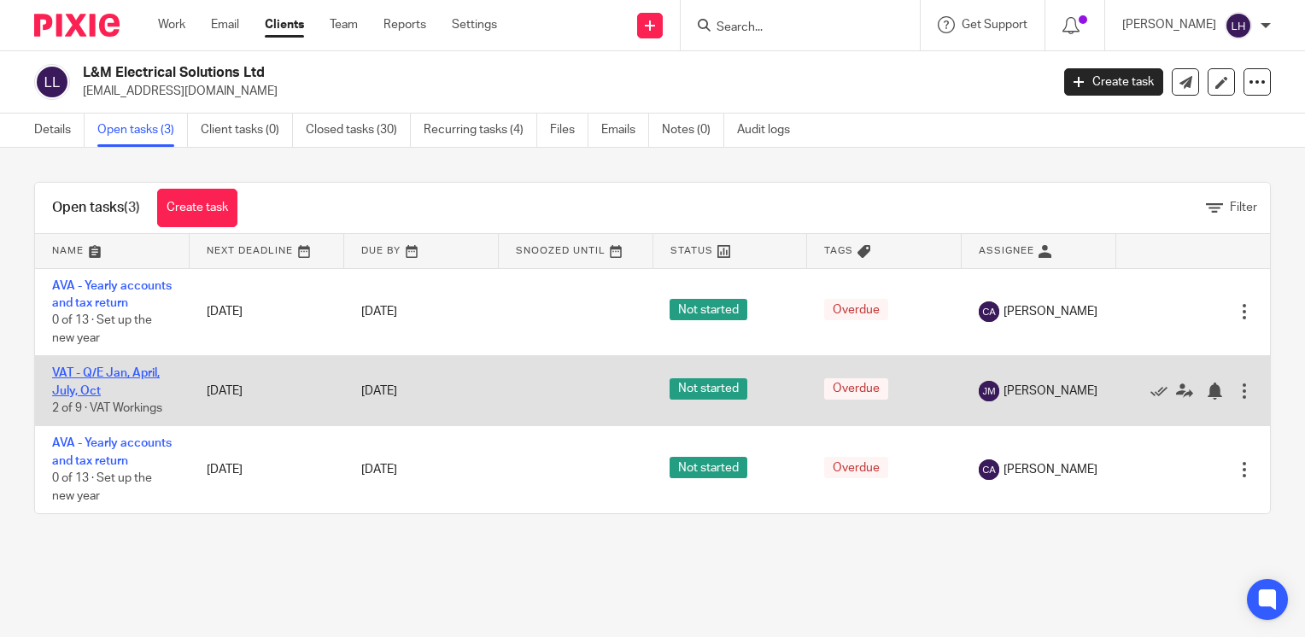
click at [141, 391] on link "VAT - Q/E Jan, April, July, Oct" at bounding box center [106, 381] width 108 height 29
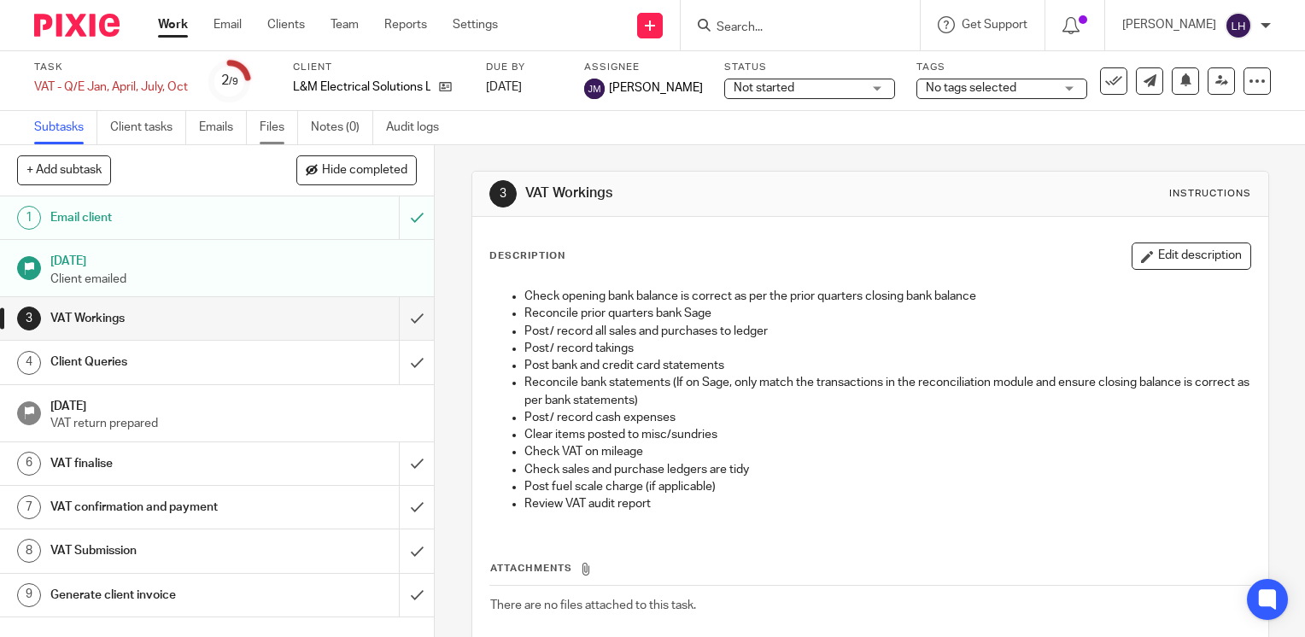
click at [272, 131] on link "Files" at bounding box center [279, 127] width 38 height 33
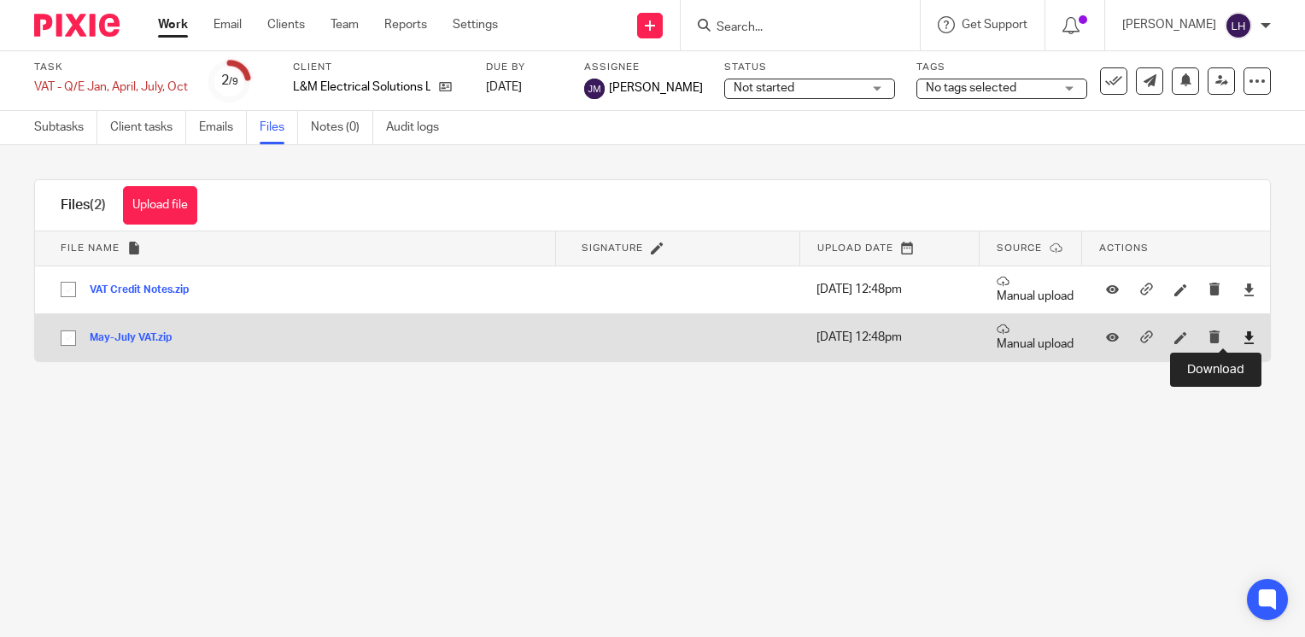
click at [1243, 337] on icon at bounding box center [1249, 337] width 13 height 13
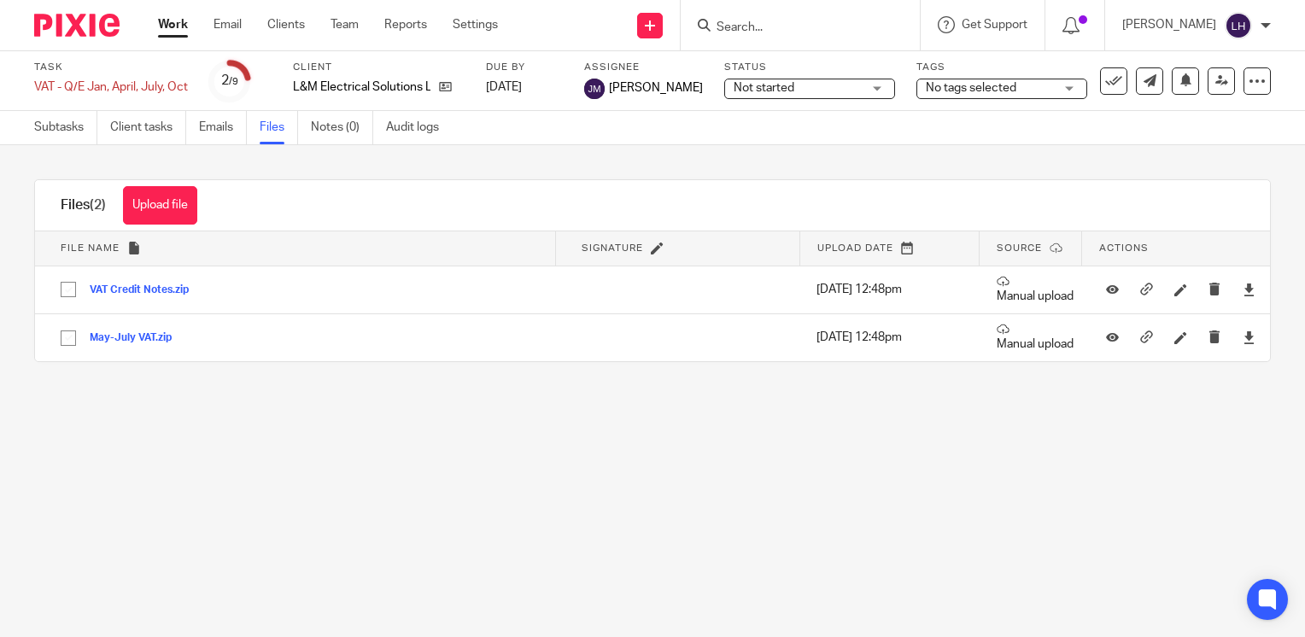
click at [791, 19] on form at bounding box center [806, 25] width 182 height 21
click at [779, 26] on input "Search" at bounding box center [792, 27] width 154 height 15
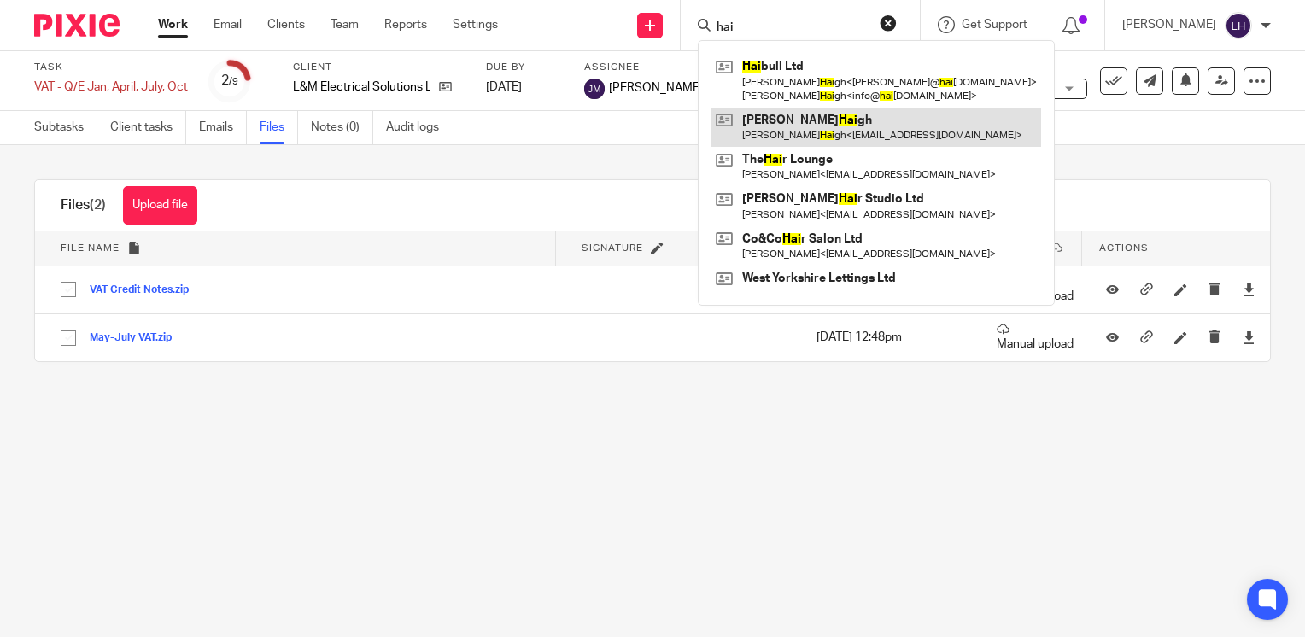
type input "hai"
click at [811, 124] on link at bounding box center [876, 127] width 330 height 39
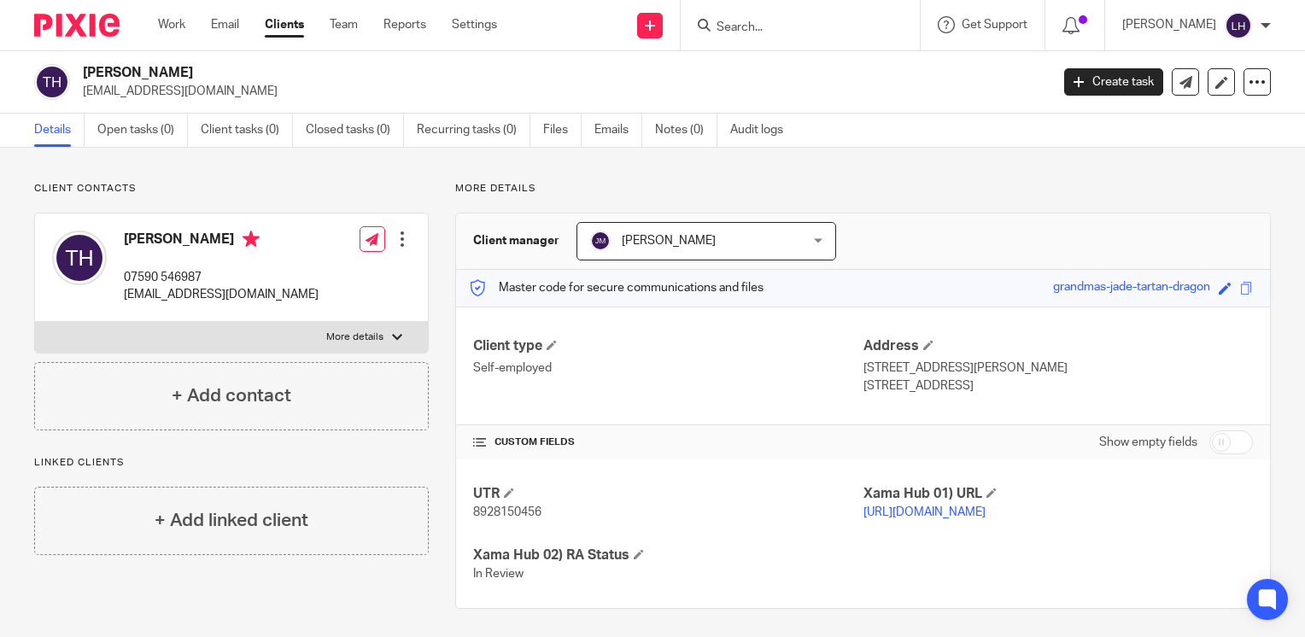
click at [808, 29] on input "Search" at bounding box center [792, 27] width 154 height 15
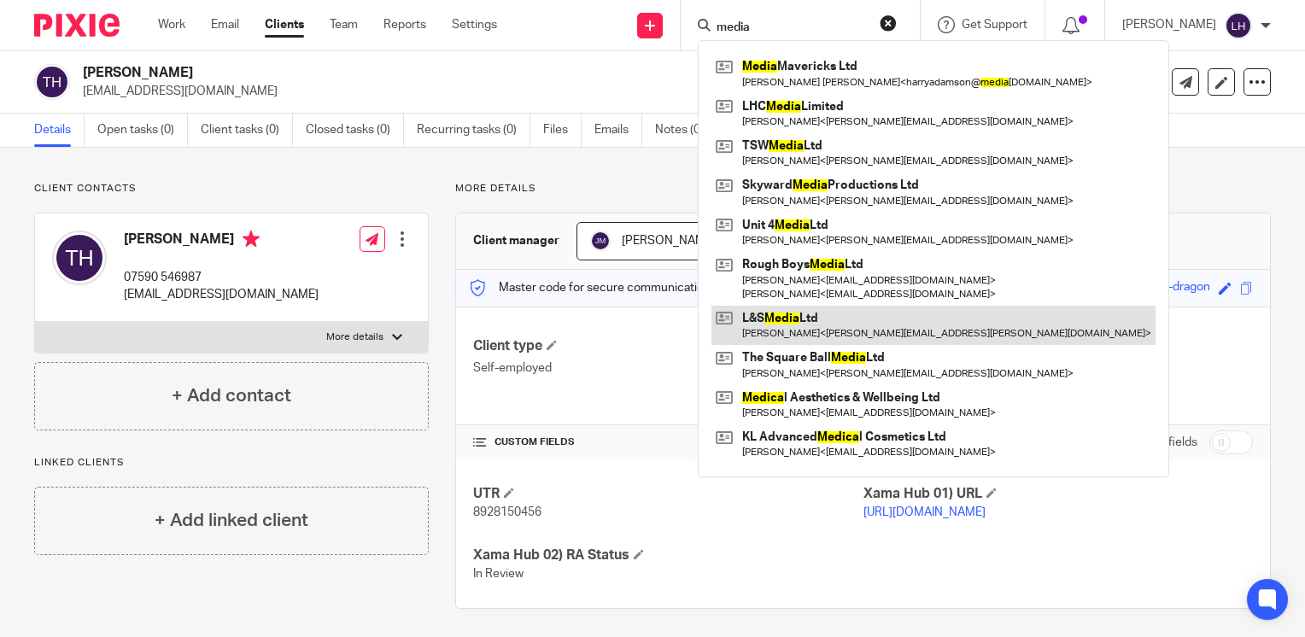
type input "media"
click at [822, 320] on link at bounding box center [933, 325] width 444 height 39
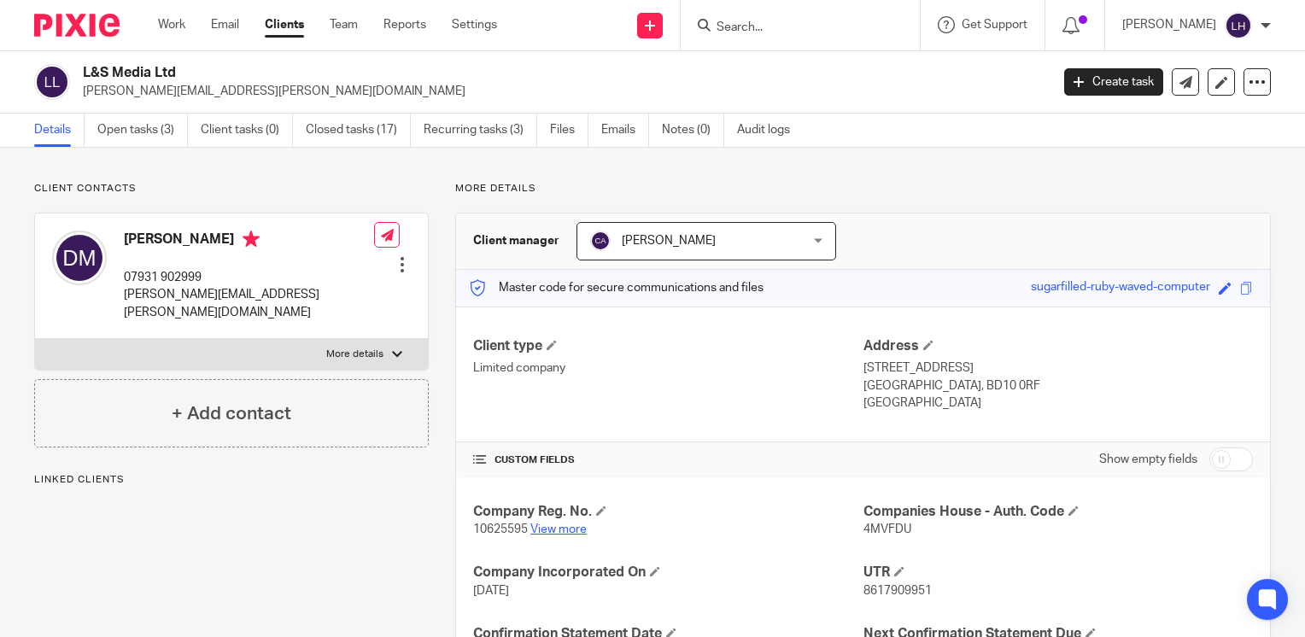
click at [564, 533] on link "View more" at bounding box center [558, 529] width 56 height 12
click at [776, 26] on input "Search" at bounding box center [792, 27] width 154 height 15
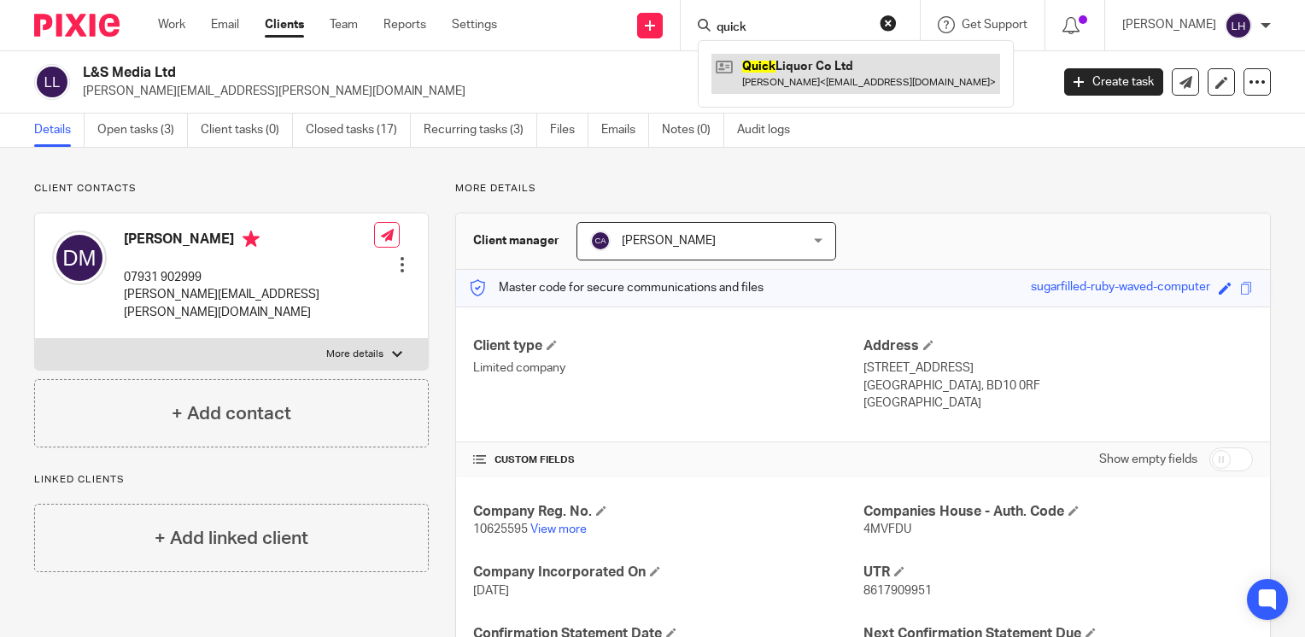
type input "quick"
click at [836, 70] on link at bounding box center [855, 73] width 289 height 39
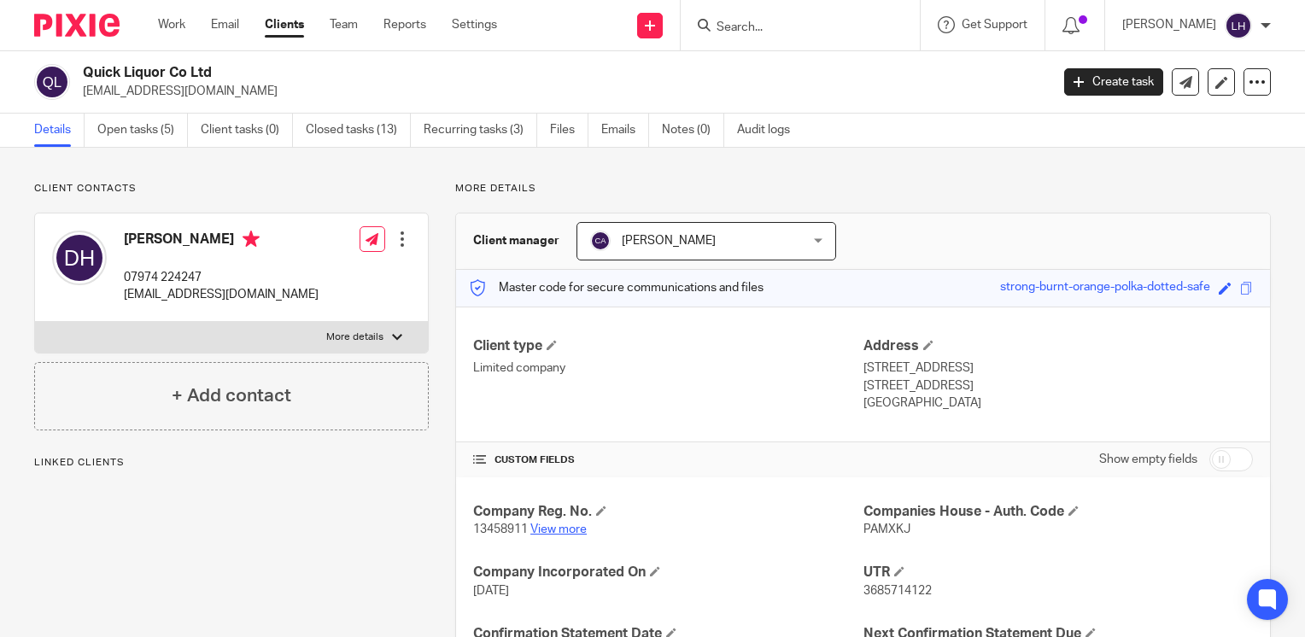
click at [564, 529] on link "View more" at bounding box center [558, 529] width 56 height 12
click at [173, 29] on link "Work" at bounding box center [171, 24] width 27 height 17
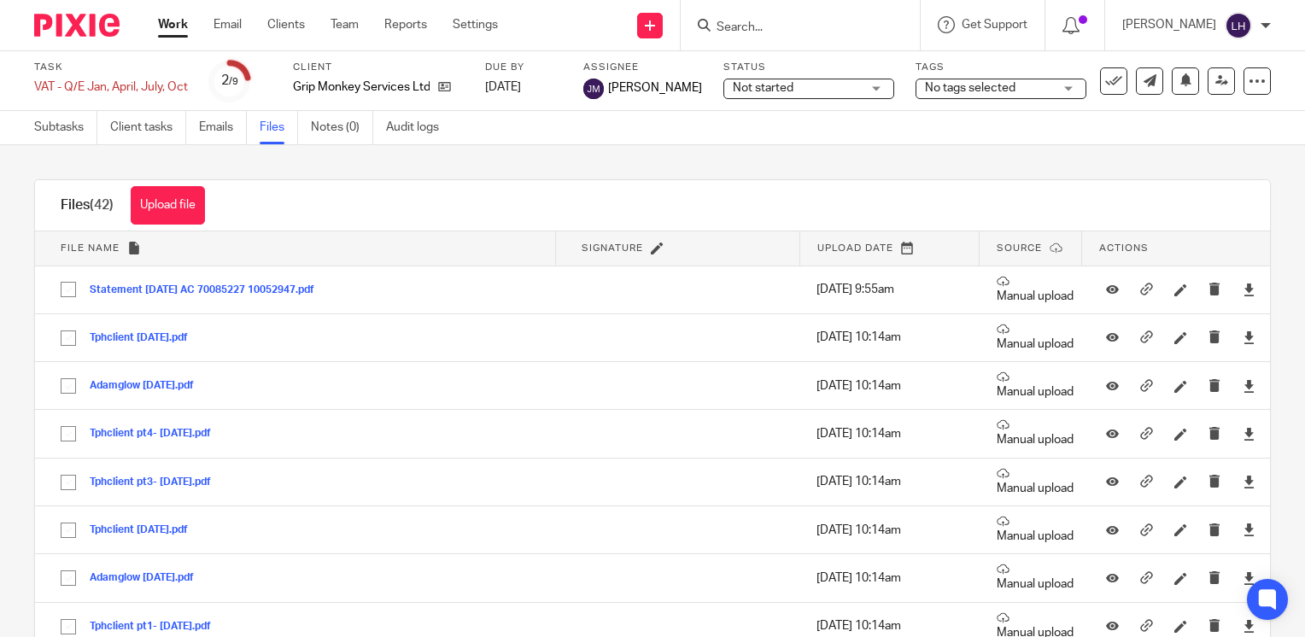
click at [792, 32] on input "Search" at bounding box center [792, 27] width 154 height 15
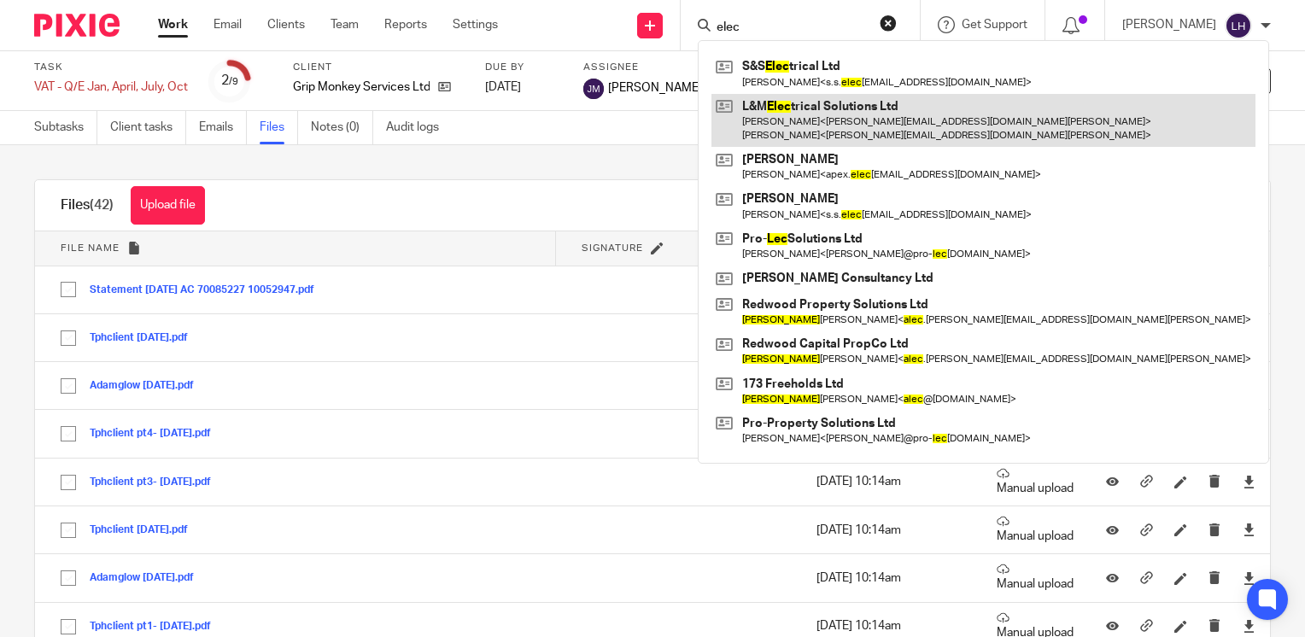
type input "elec"
click at [824, 109] on link at bounding box center [983, 120] width 544 height 53
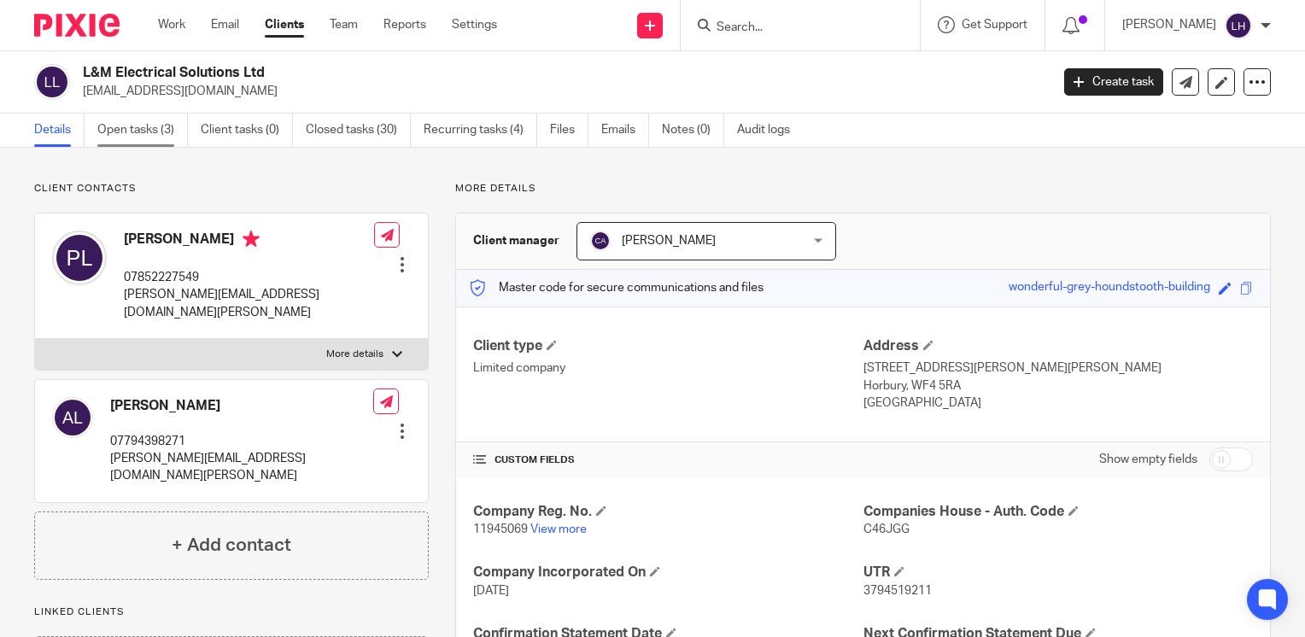
click at [131, 126] on link "Open tasks (3)" at bounding box center [142, 130] width 91 height 33
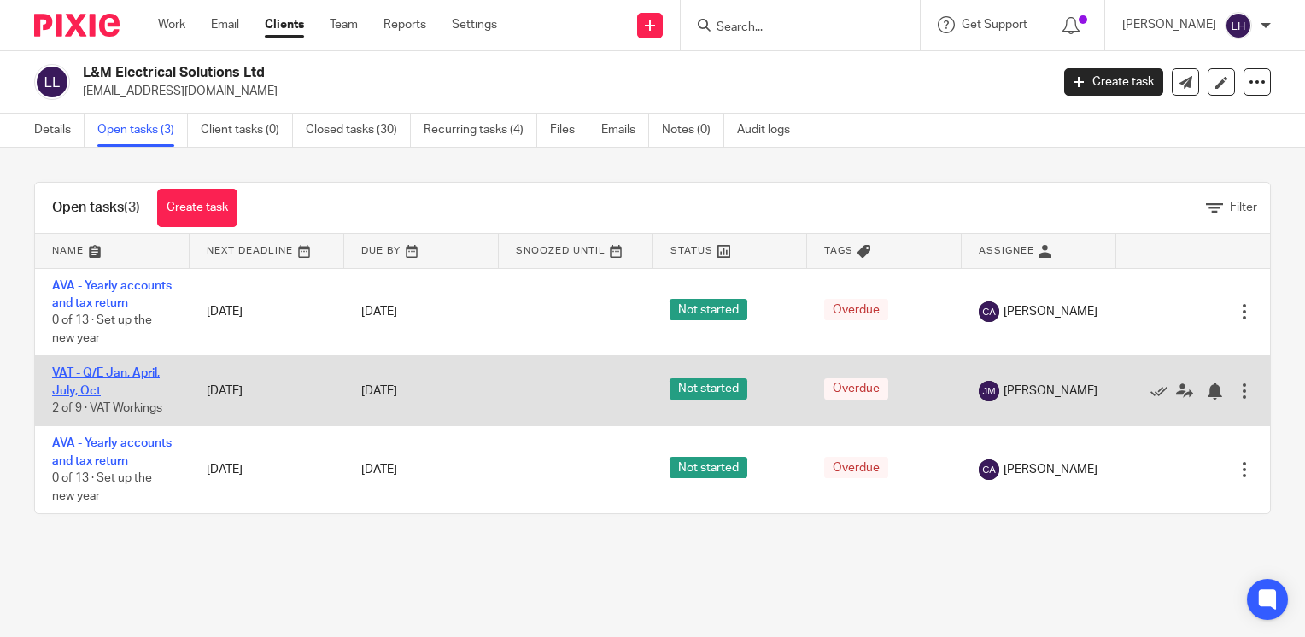
click at [140, 393] on link "VAT - Q/E Jan, April, July, Oct" at bounding box center [106, 381] width 108 height 29
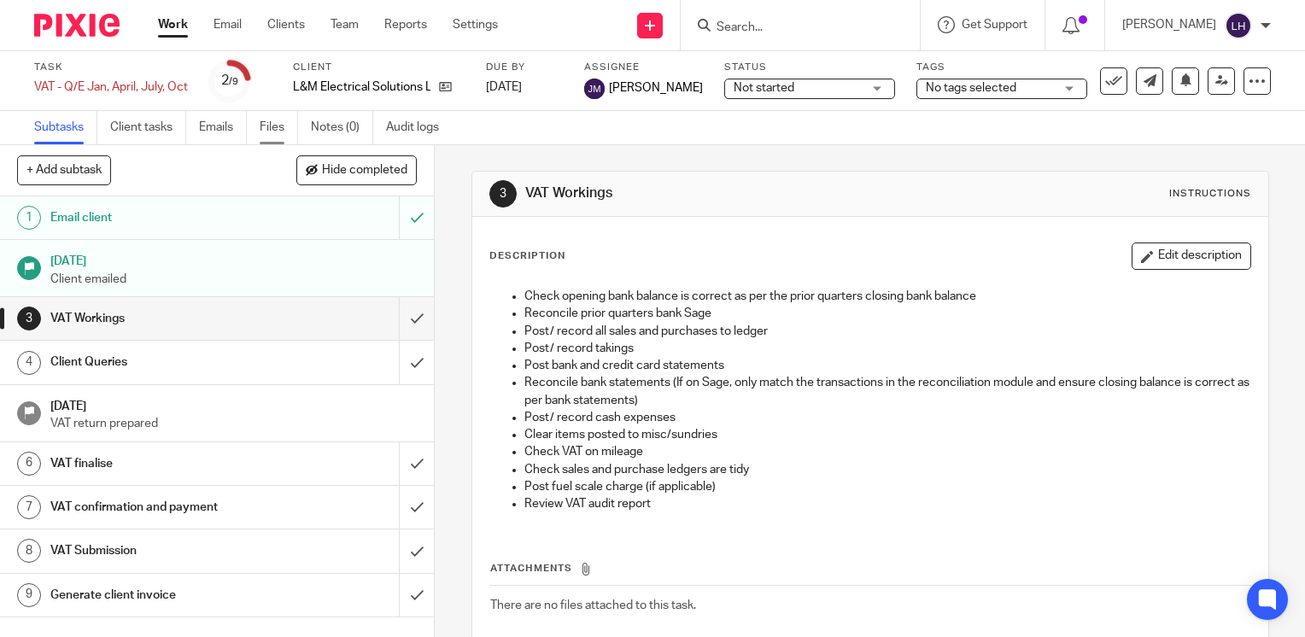
click at [276, 132] on link "Files" at bounding box center [279, 127] width 38 height 33
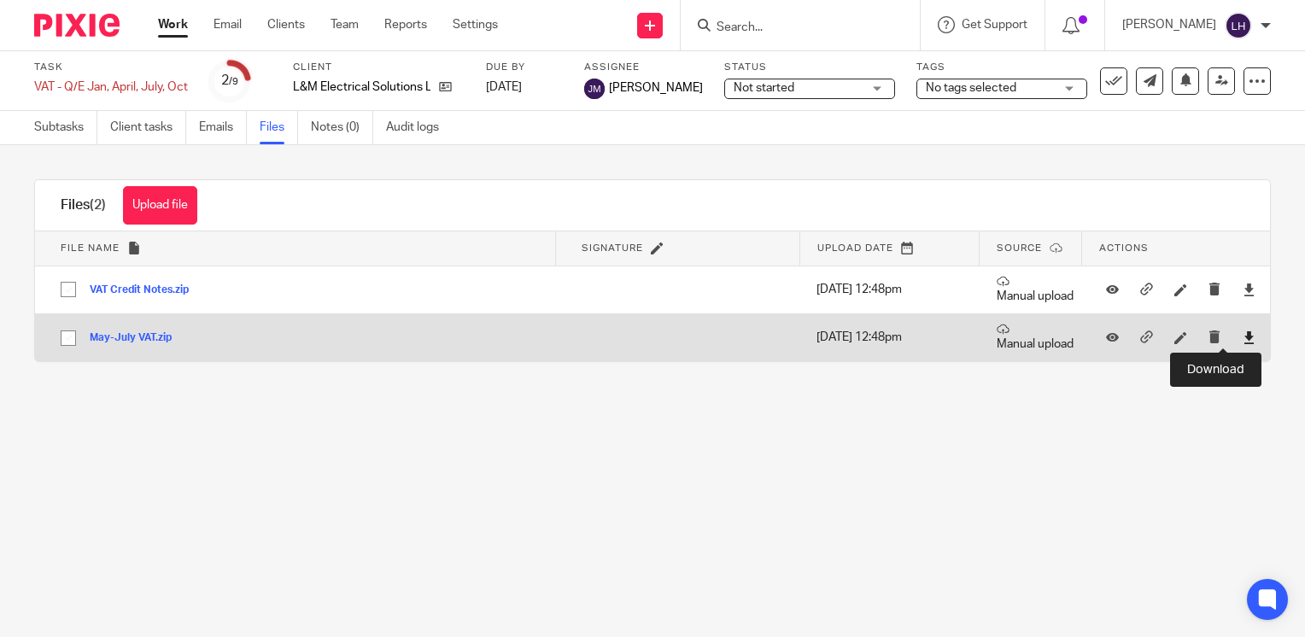
click at [1243, 342] on icon at bounding box center [1249, 337] width 13 height 13
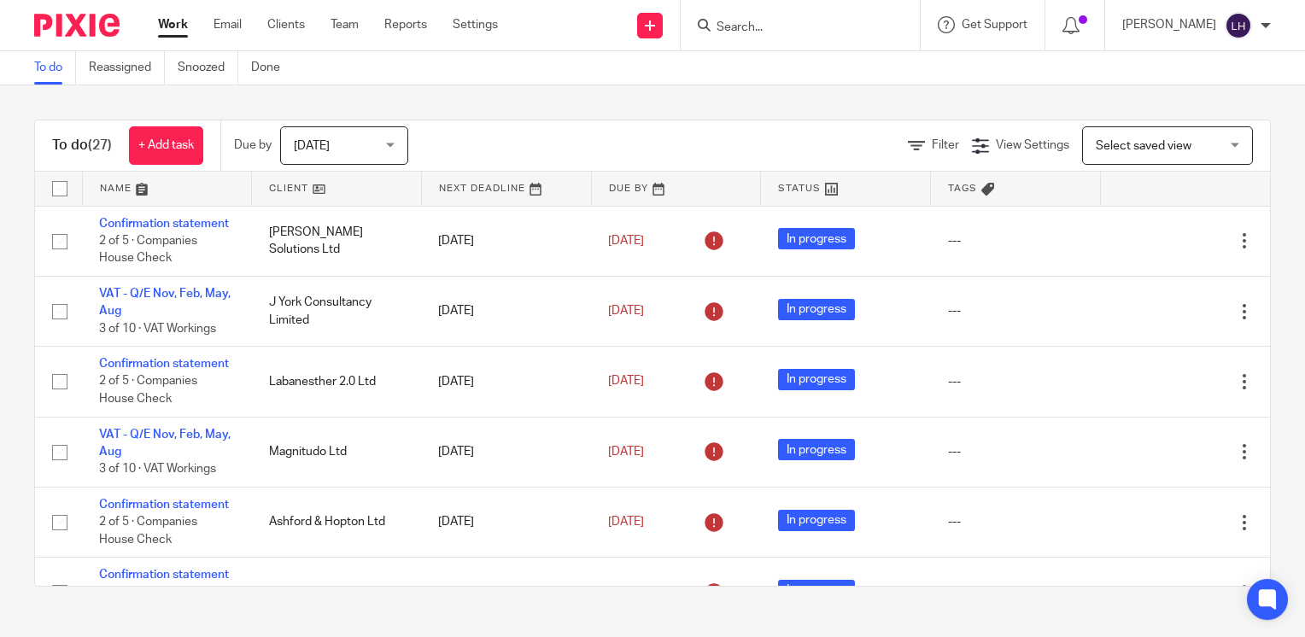
drag, startPoint x: 0, startPoint y: 0, endPoint x: 802, endPoint y: 28, distance: 802.4
click at [802, 28] on input "Search" at bounding box center [792, 27] width 154 height 15
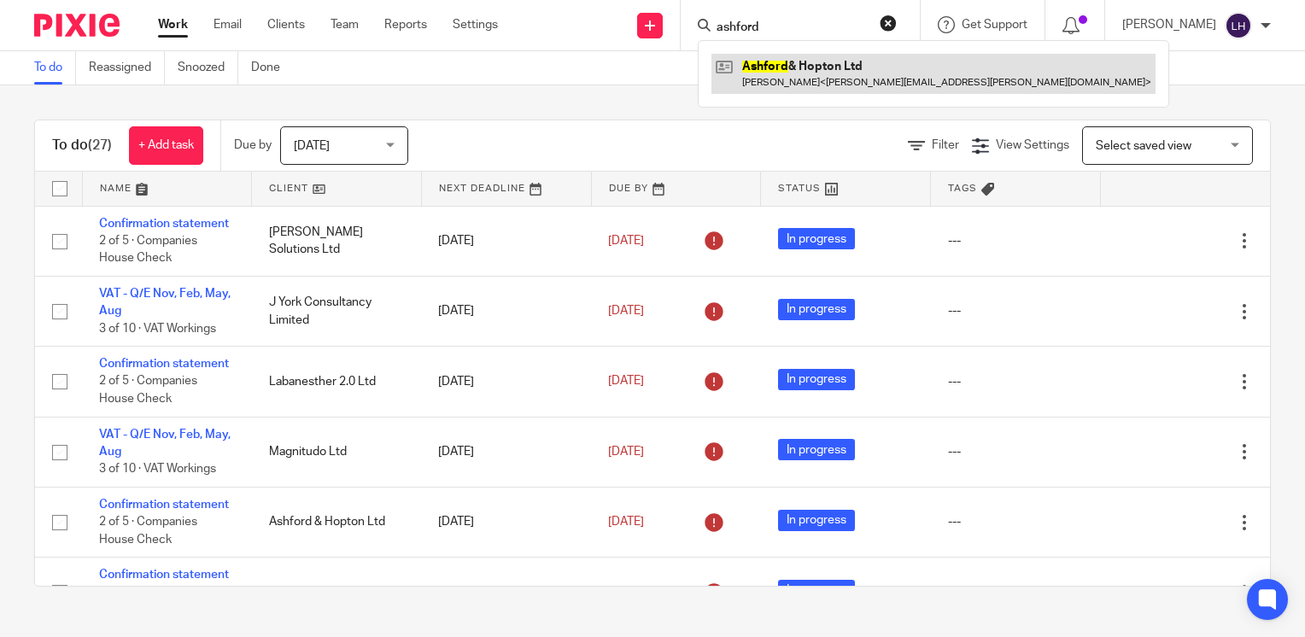
type input "ashford"
click at [849, 72] on link at bounding box center [933, 73] width 444 height 39
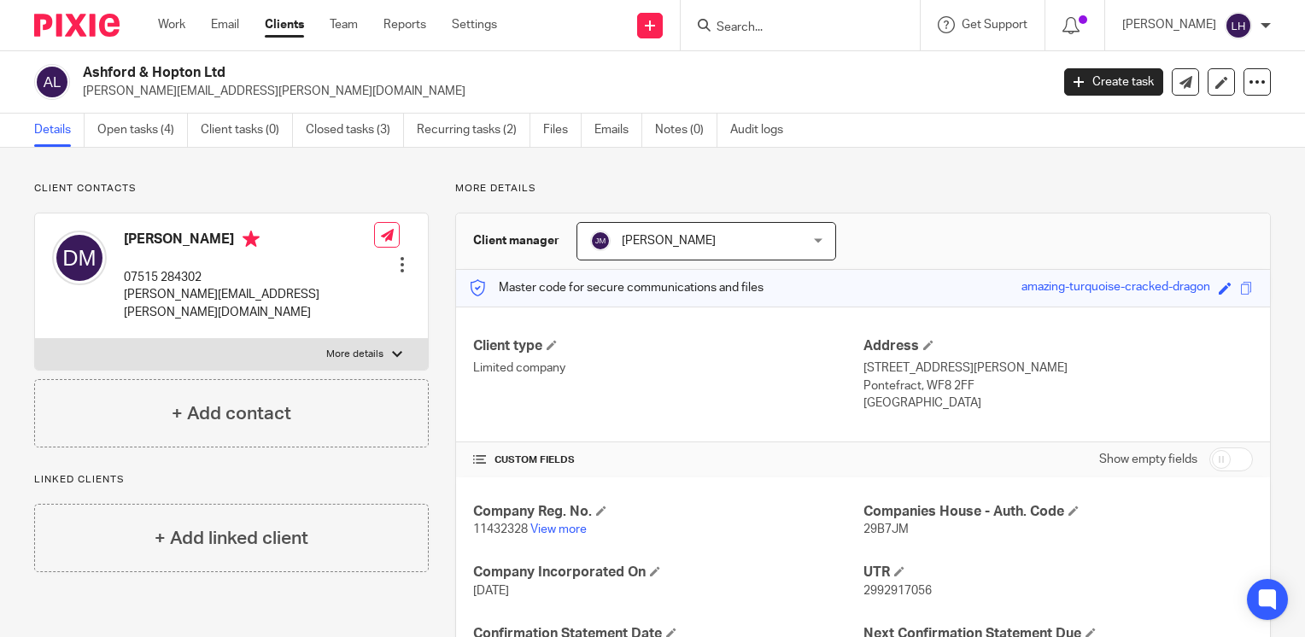
click at [508, 527] on span "11432328" at bounding box center [500, 529] width 55 height 12
copy p "11432328"
click at [866, 529] on span "29B7JM" at bounding box center [885, 529] width 45 height 12
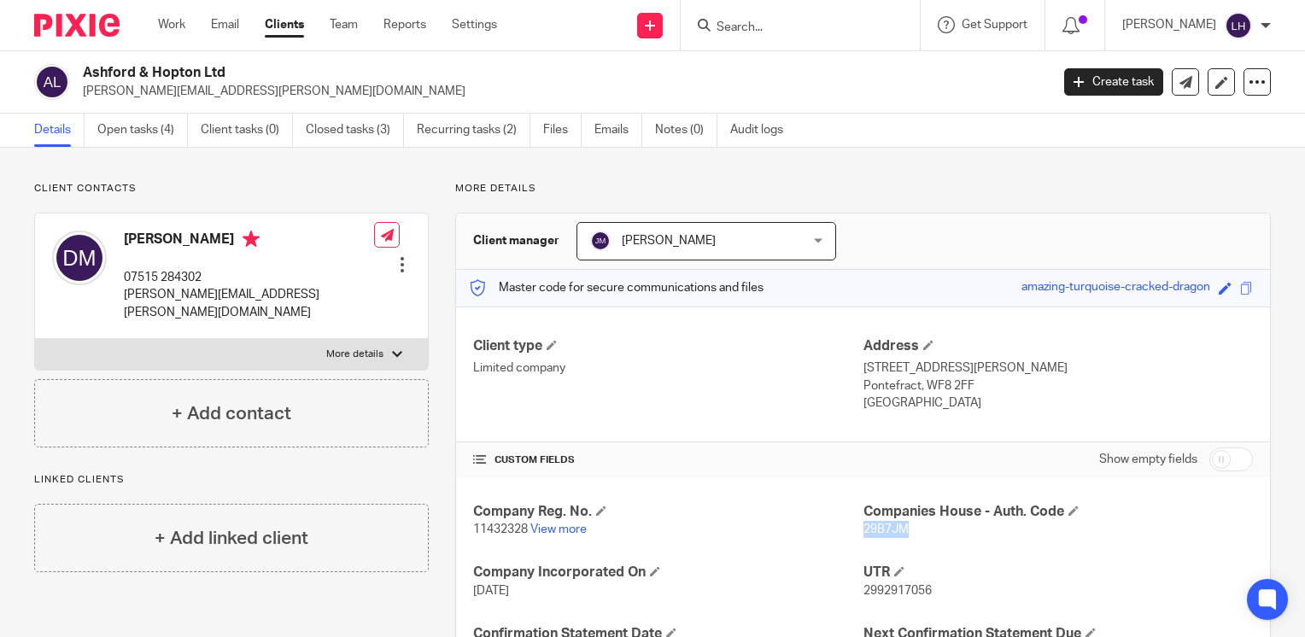
copy span "29B7JM"
click at [562, 525] on link "View more" at bounding box center [558, 529] width 56 height 12
click at [498, 529] on span "11432328" at bounding box center [500, 529] width 55 height 12
copy p "11432328"
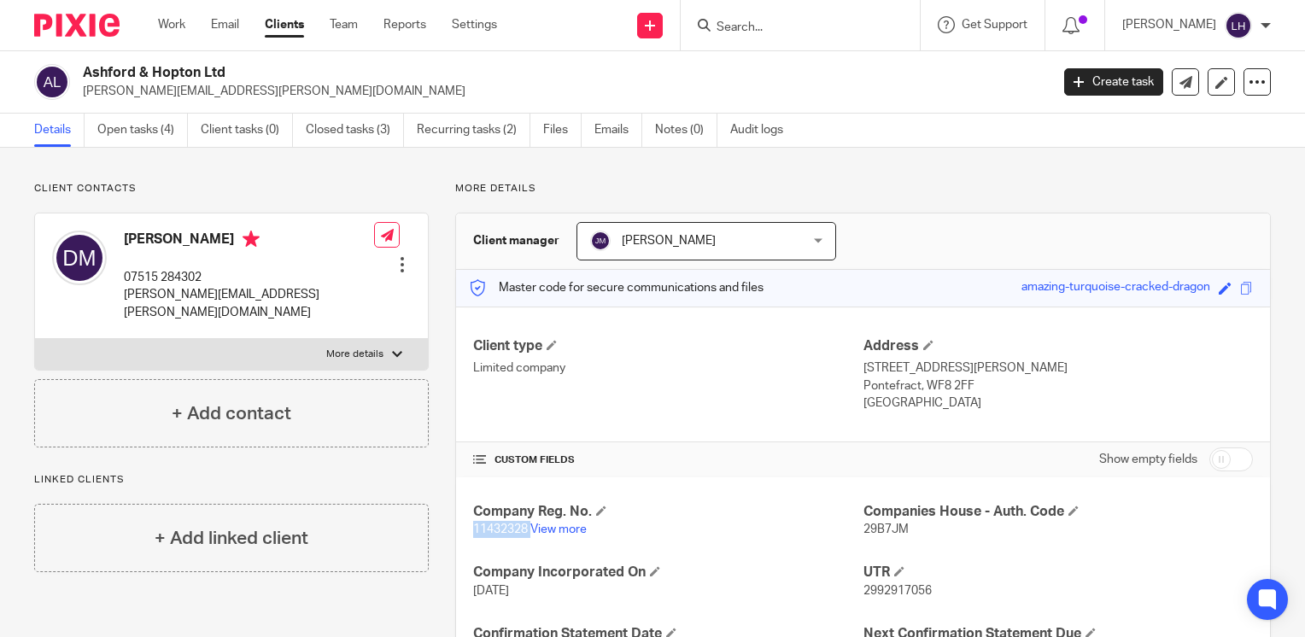
click at [879, 529] on span "29B7JM" at bounding box center [885, 529] width 45 height 12
copy span "29B7JM"
click at [551, 133] on link "Files" at bounding box center [562, 130] width 38 height 33
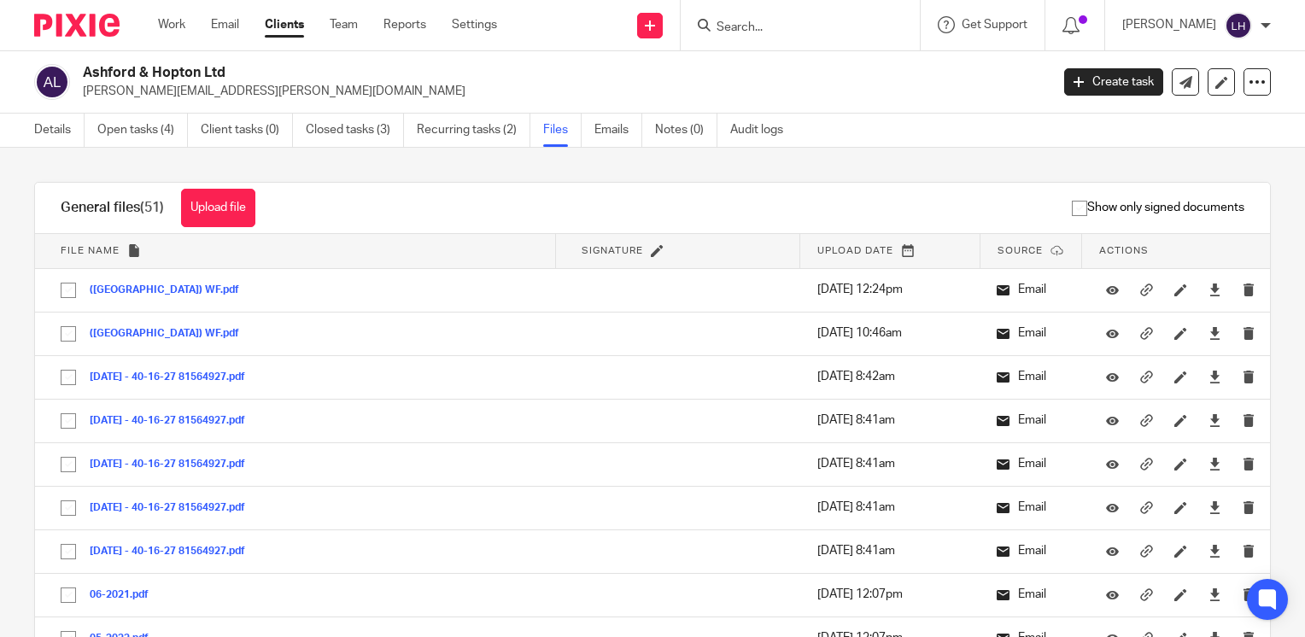
click at [219, 217] on button "Upload file" at bounding box center [218, 208] width 74 height 38
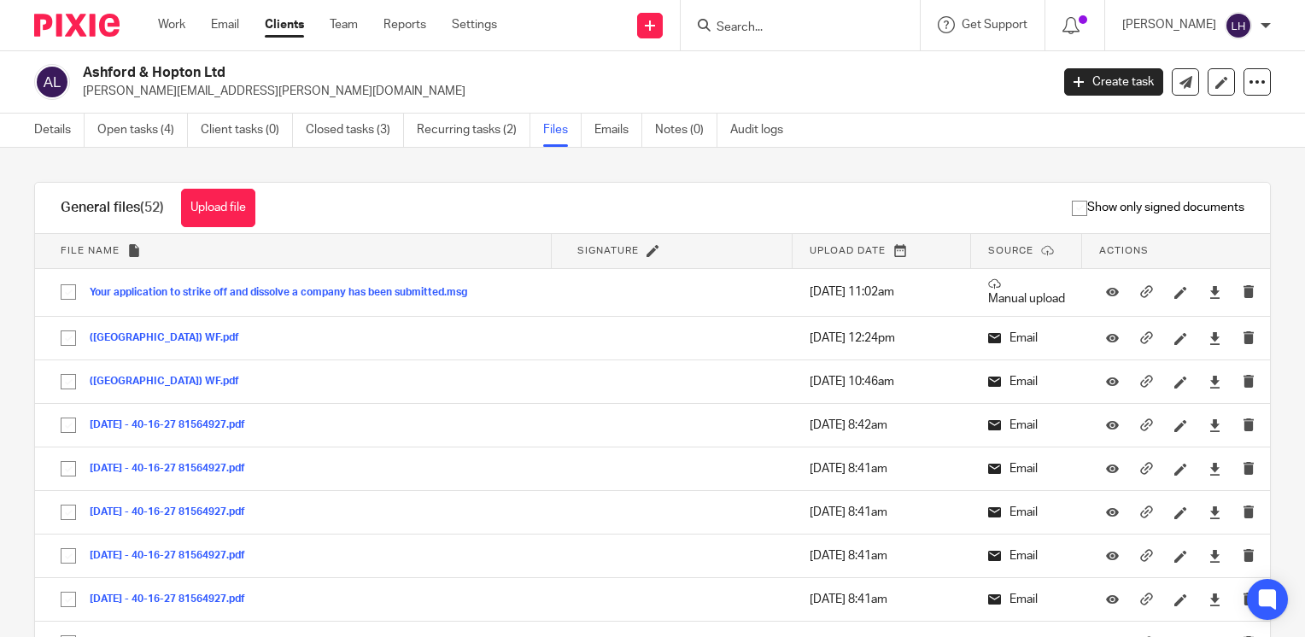
click at [756, 24] on input "Search" at bounding box center [792, 27] width 154 height 15
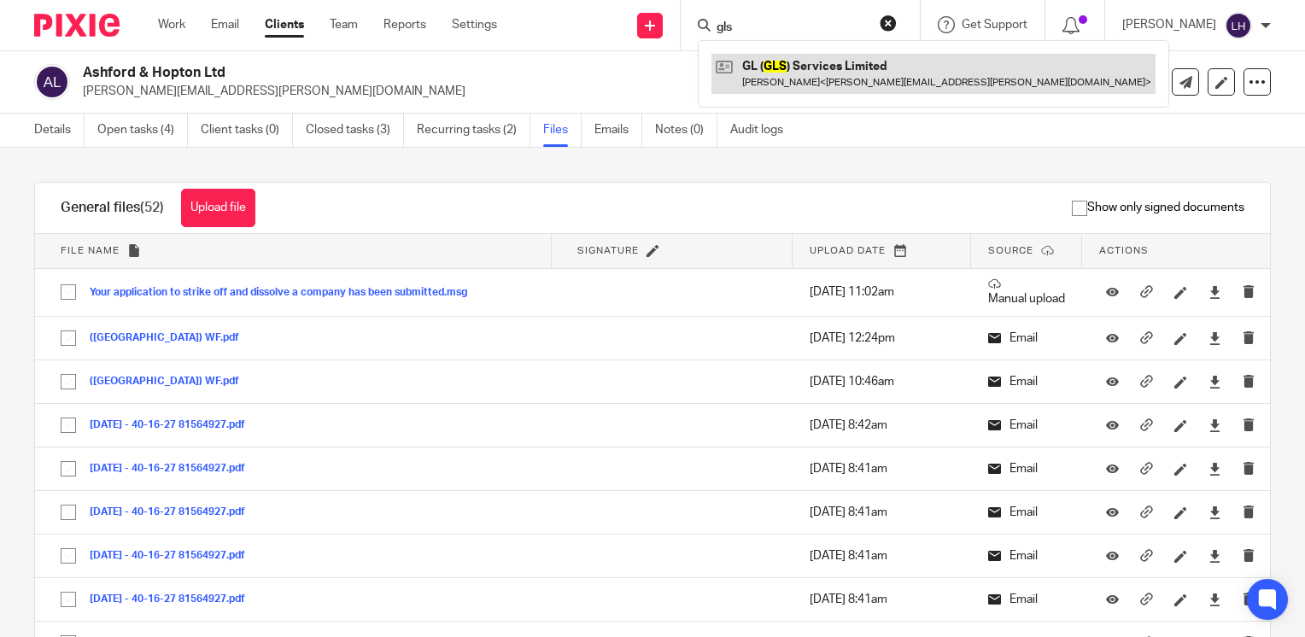
type input "gls"
click at [756, 59] on link at bounding box center [933, 73] width 444 height 39
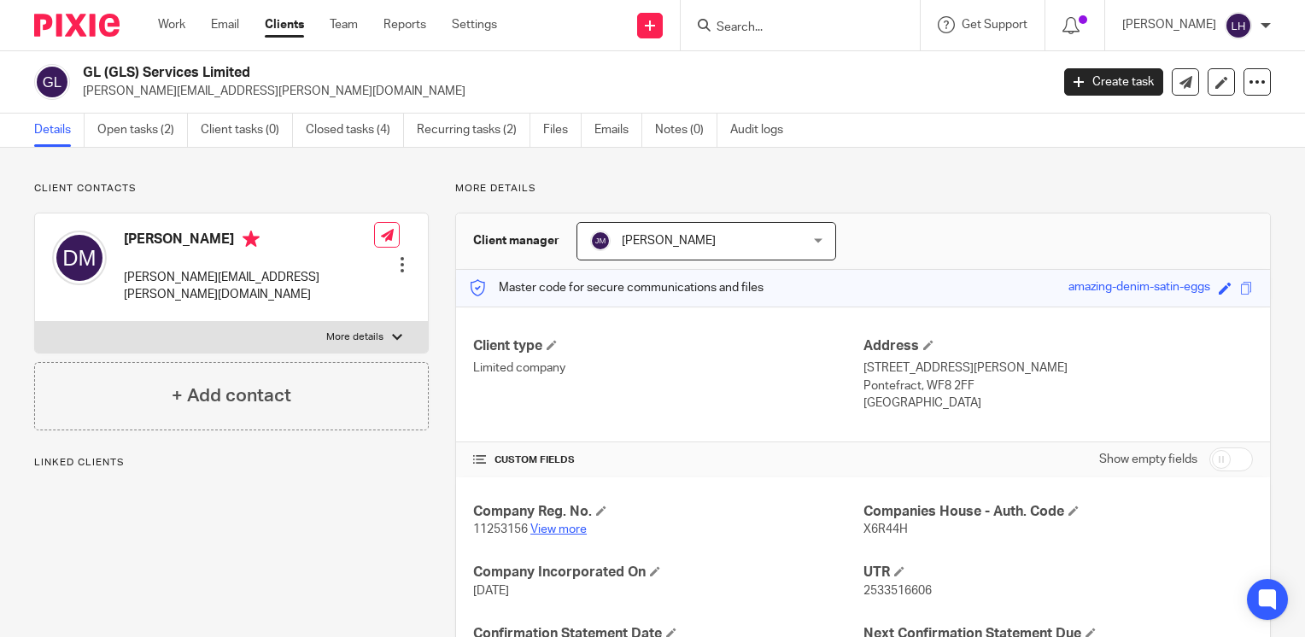
click at [556, 524] on link "View more" at bounding box center [558, 529] width 56 height 12
click at [500, 524] on span "11253156" at bounding box center [500, 529] width 55 height 12
copy p "11253156"
click at [872, 524] on span "X6R44H" at bounding box center [885, 529] width 44 height 12
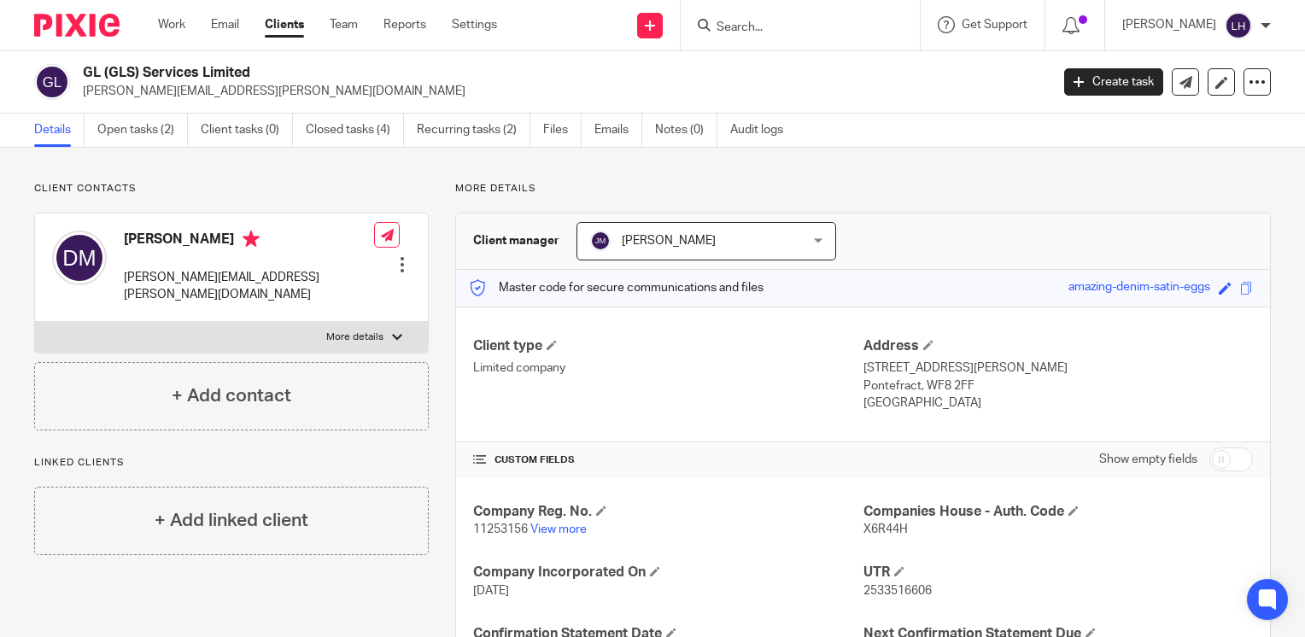
click at [872, 524] on span "X6R44H" at bounding box center [885, 529] width 44 height 12
copy span "X6R44H"
click at [490, 531] on span "11253156" at bounding box center [500, 529] width 55 height 12
copy p "11253156"
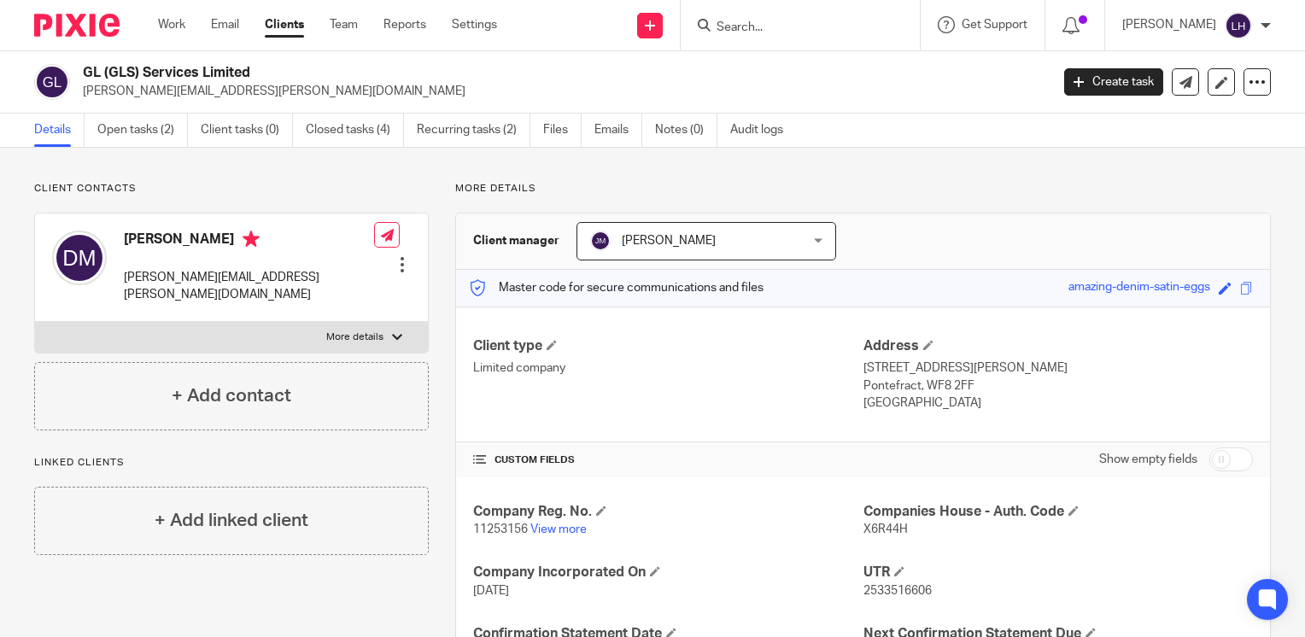
click at [868, 533] on span "X6R44H" at bounding box center [885, 529] width 44 height 12
copy span "X6R44H"
drag, startPoint x: 254, startPoint y: 94, endPoint x: 79, endPoint y: 87, distance: 174.3
click at [79, 87] on div "GL (GLS) Services Limited david.midgley@sky.com" at bounding box center [536, 82] width 1004 height 36
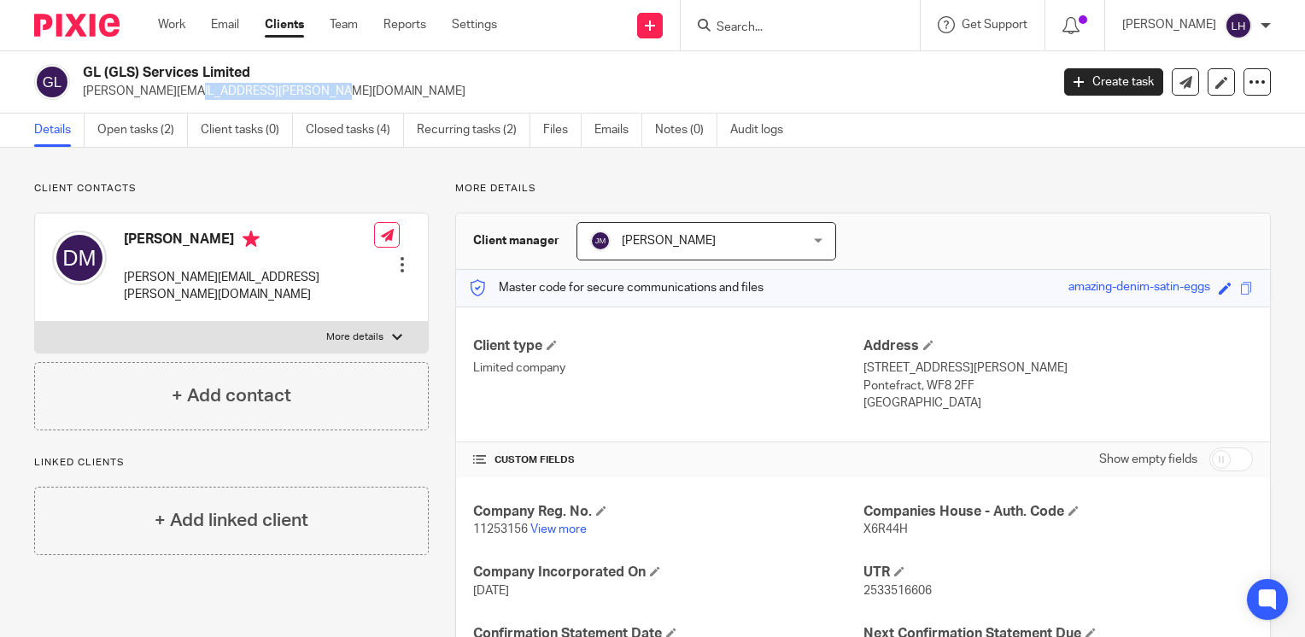
copy p "david.midgley@sky.com"
click at [184, 26] on link "Work" at bounding box center [171, 24] width 27 height 17
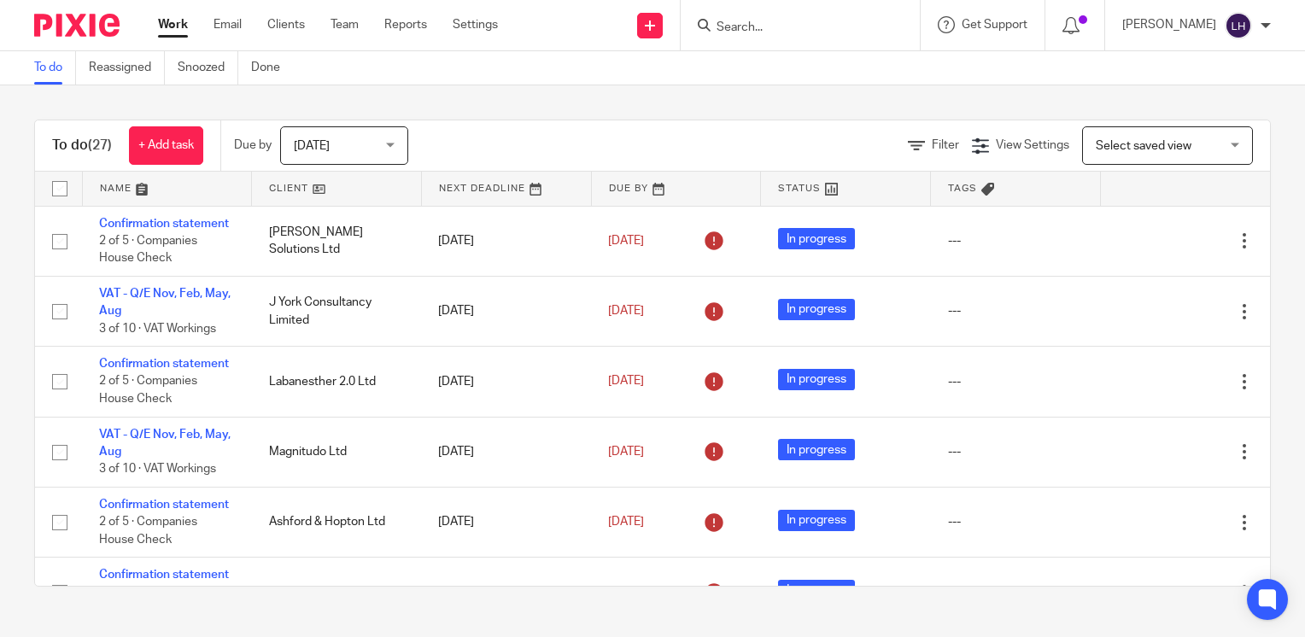
click at [830, 24] on input "Search" at bounding box center [792, 27] width 154 height 15
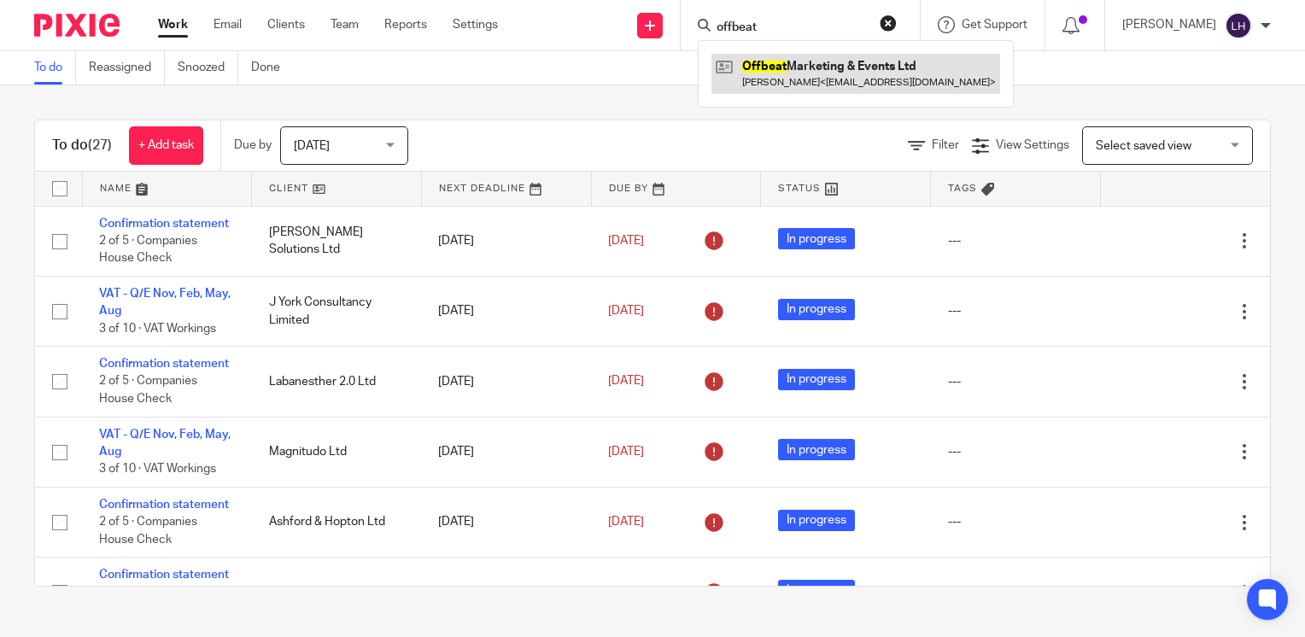
type input "offbeat"
click at [831, 78] on link at bounding box center [855, 73] width 289 height 39
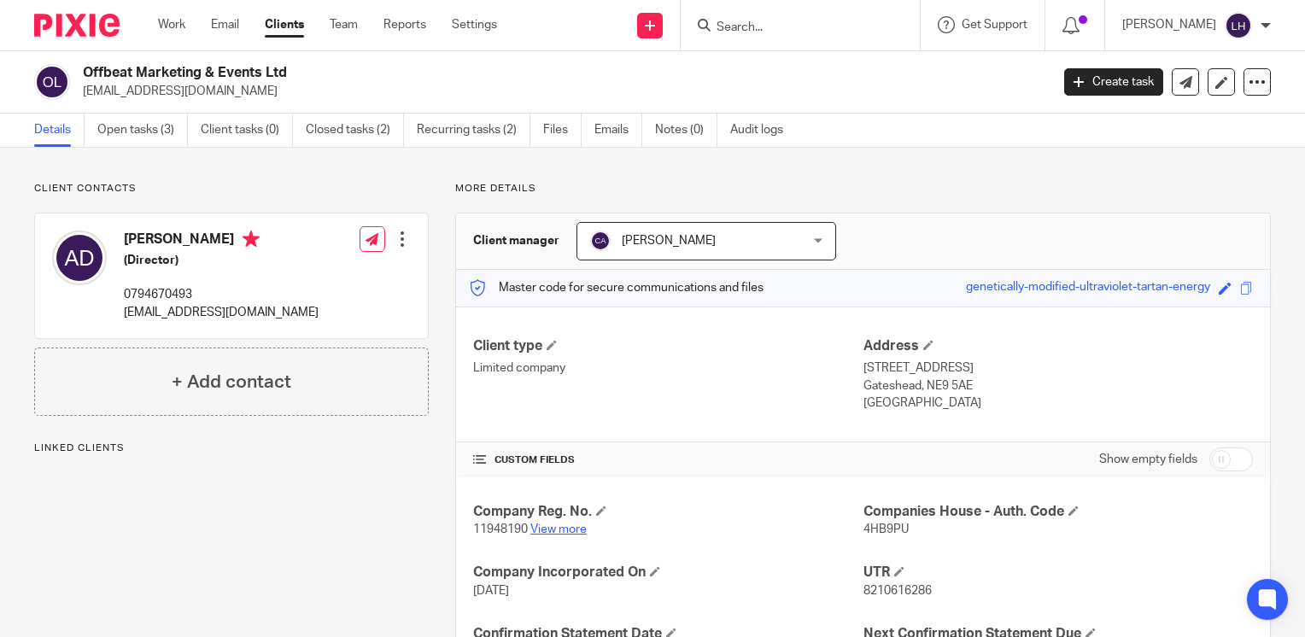
click at [562, 530] on link "View more" at bounding box center [558, 529] width 56 height 12
click at [785, 32] on input "Search" at bounding box center [792, 27] width 154 height 15
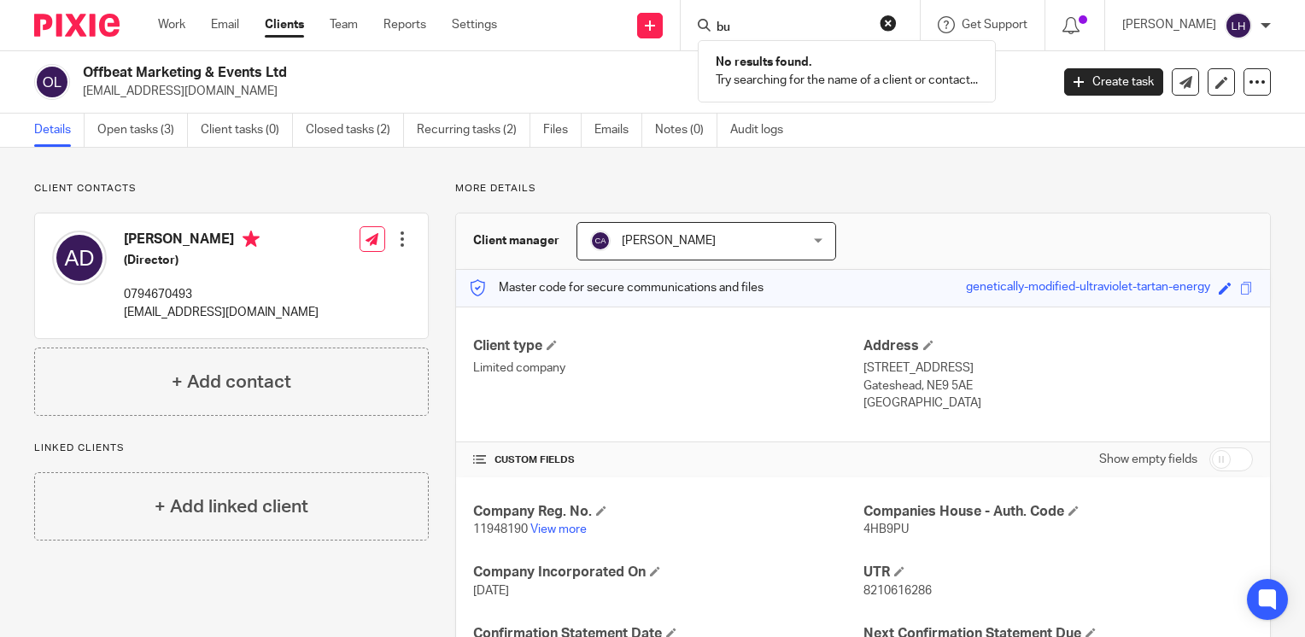
type input "b"
click at [570, 530] on link "View more" at bounding box center [558, 529] width 56 height 12
click at [290, 26] on link "Clients" at bounding box center [284, 24] width 39 height 17
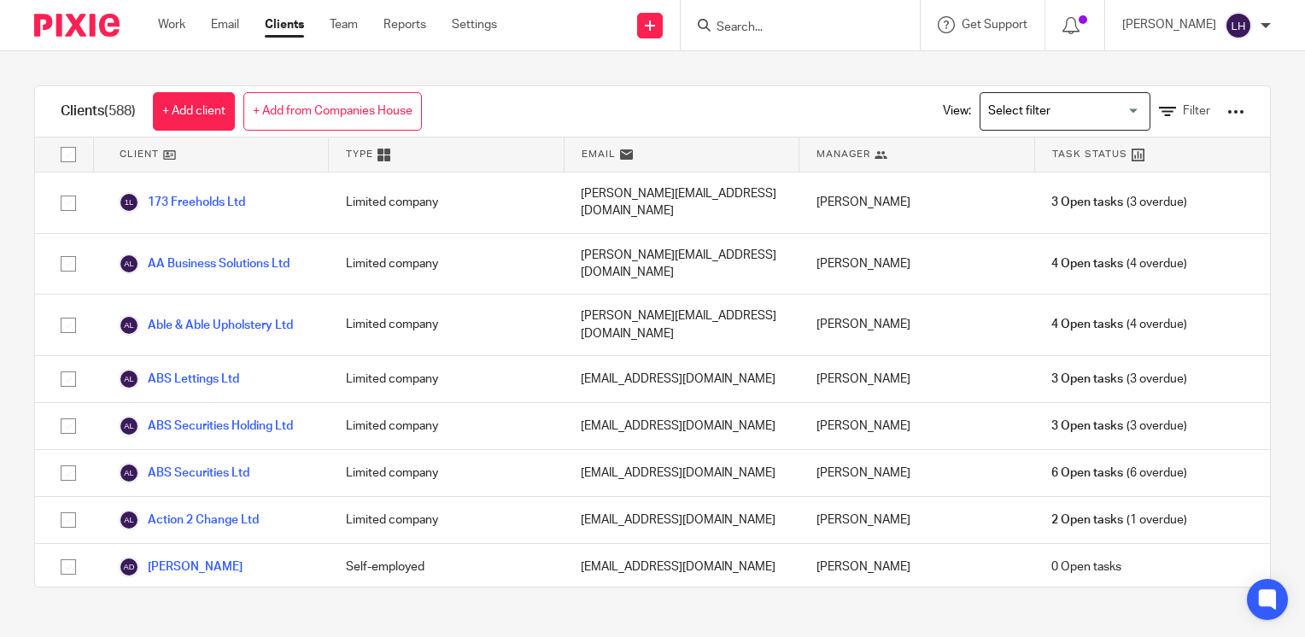
click at [184, 36] on div "Work Email Clients Team Reports Settings Work Email Clients Team Reports Settin…" at bounding box center [332, 25] width 382 height 50
click at [149, 22] on div "Work Email Clients Team Reports Settings Work Email Clients Team Reports Settin…" at bounding box center [332, 25] width 382 height 50
click at [162, 31] on link "Work" at bounding box center [171, 24] width 27 height 17
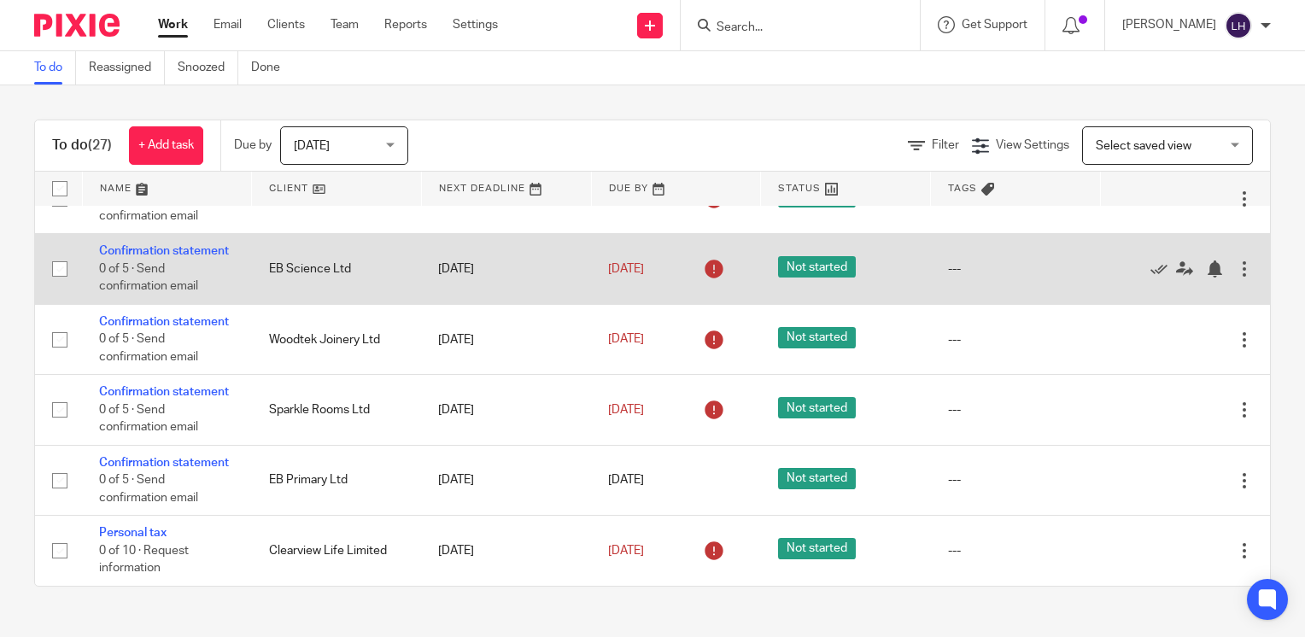
scroll to position [1811, 0]
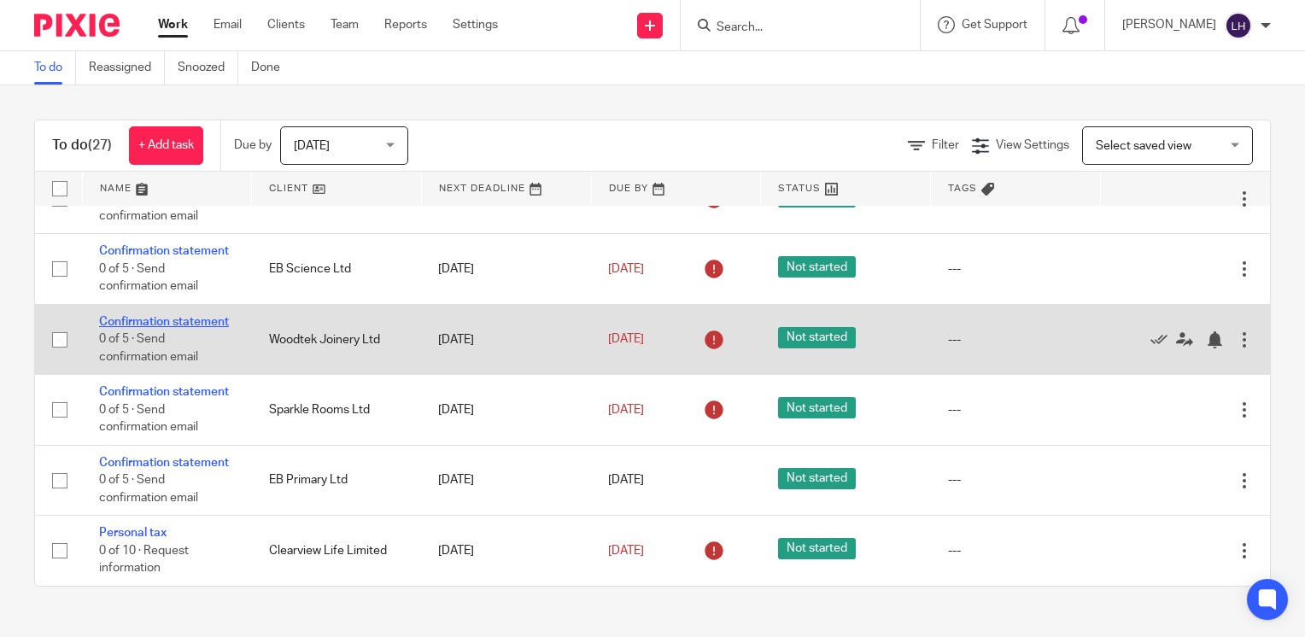
click at [145, 328] on link "Confirmation statement" at bounding box center [164, 322] width 130 height 12
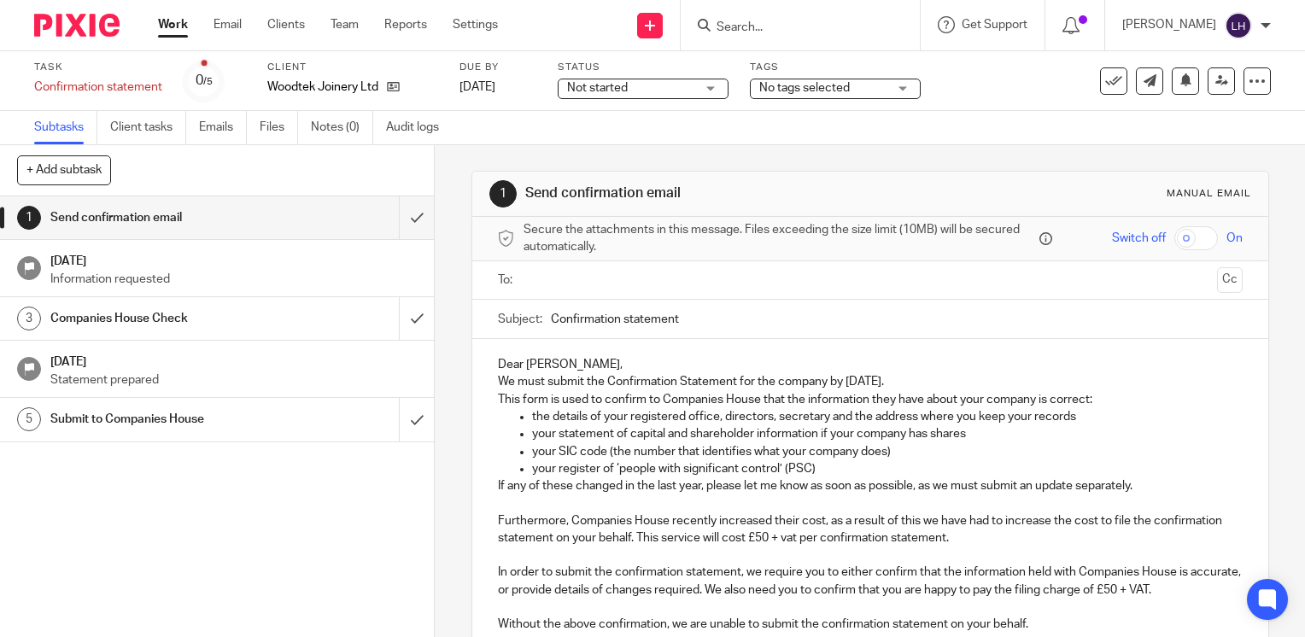
click at [554, 281] on input "text" at bounding box center [869, 281] width 680 height 20
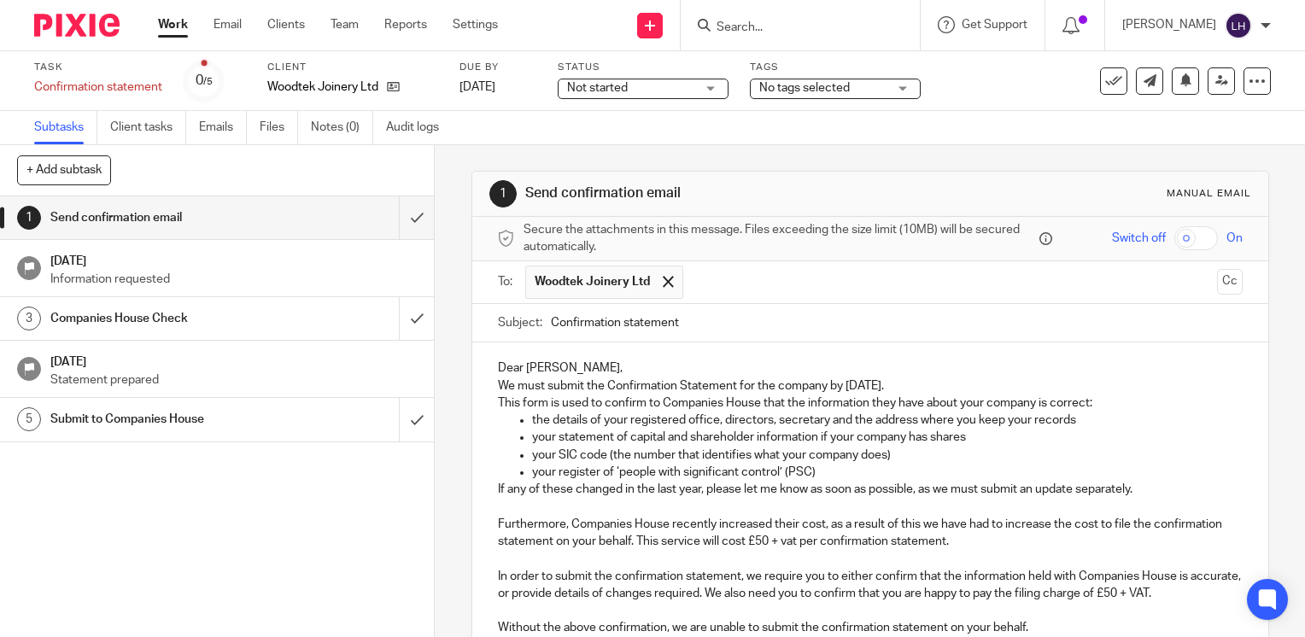
click at [722, 317] on input "Confirmation statement" at bounding box center [897, 323] width 692 height 38
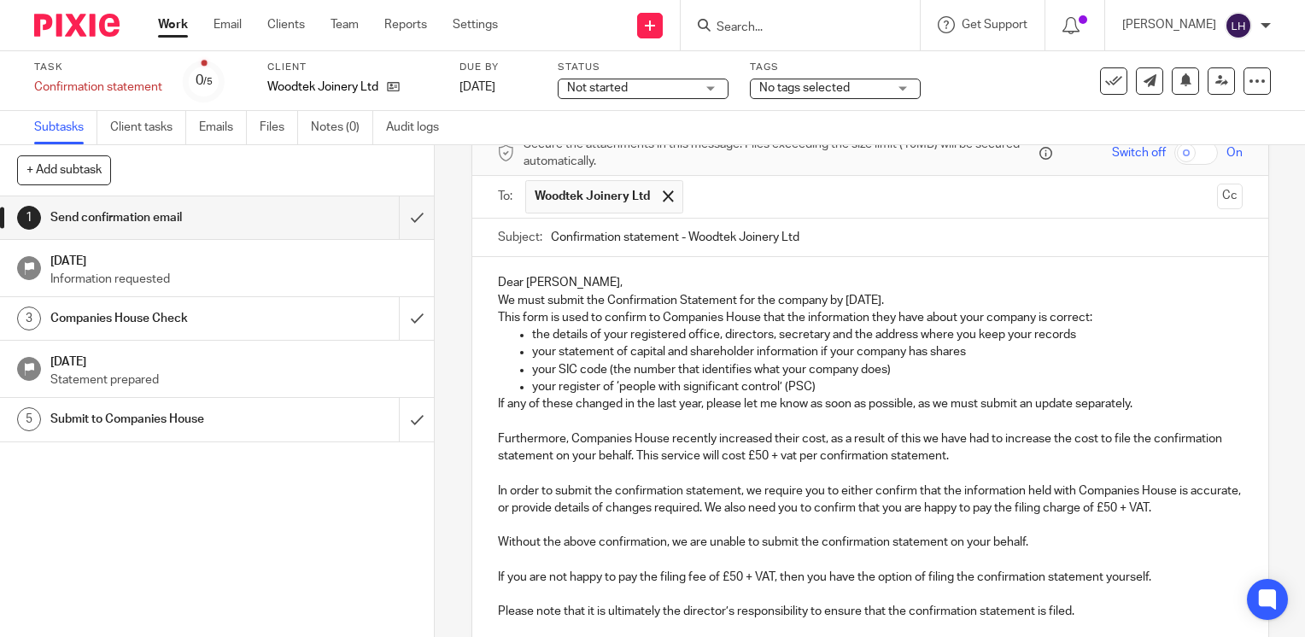
scroll to position [266, 0]
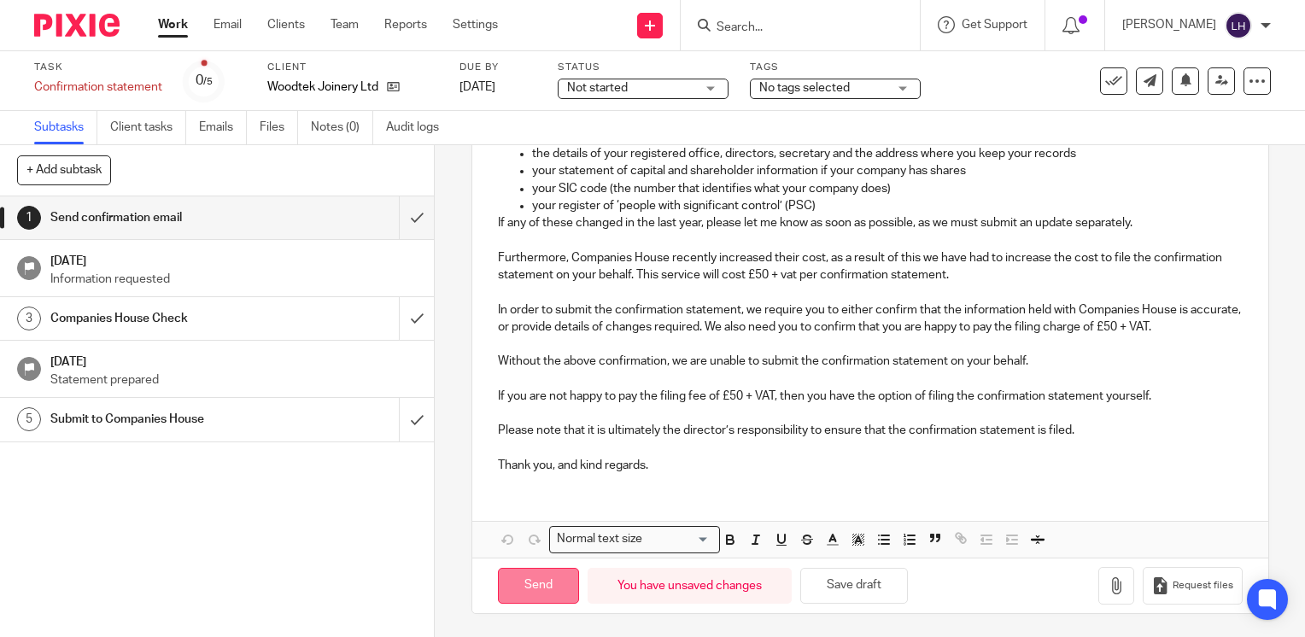
type input "Confirmation statement - Woodtek Joinery Ltd"
click at [552, 581] on input "Send" at bounding box center [538, 586] width 81 height 37
type input "Sent"
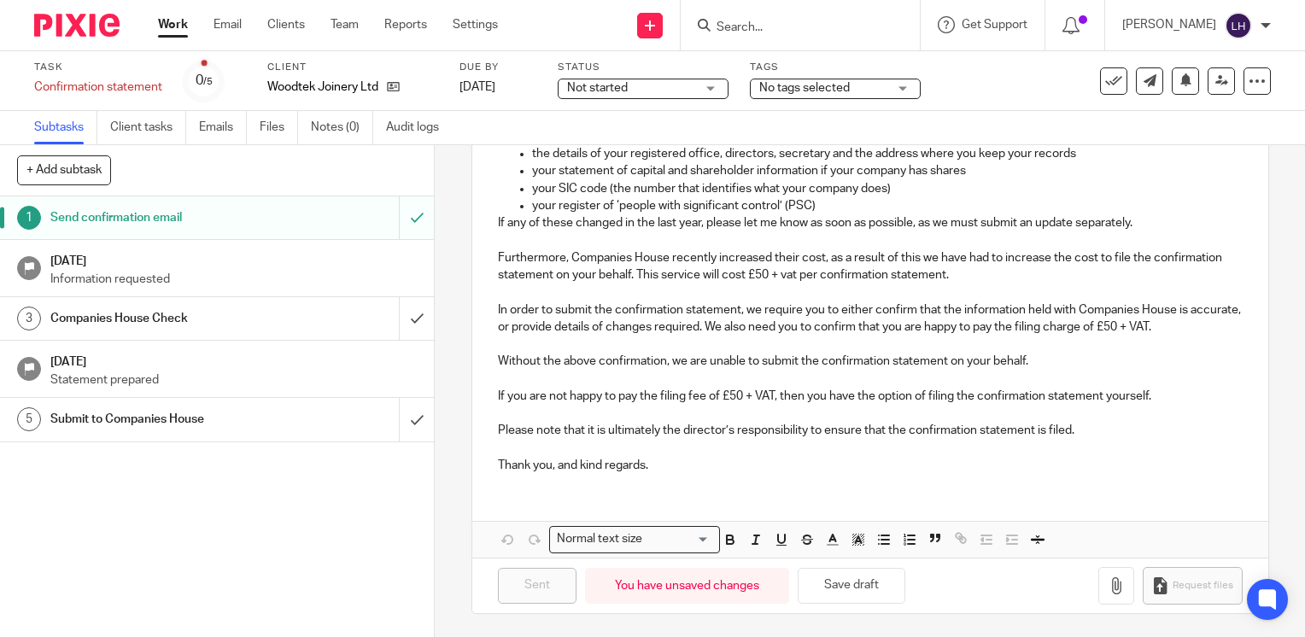
click at [182, 32] on link "Work" at bounding box center [173, 24] width 30 height 17
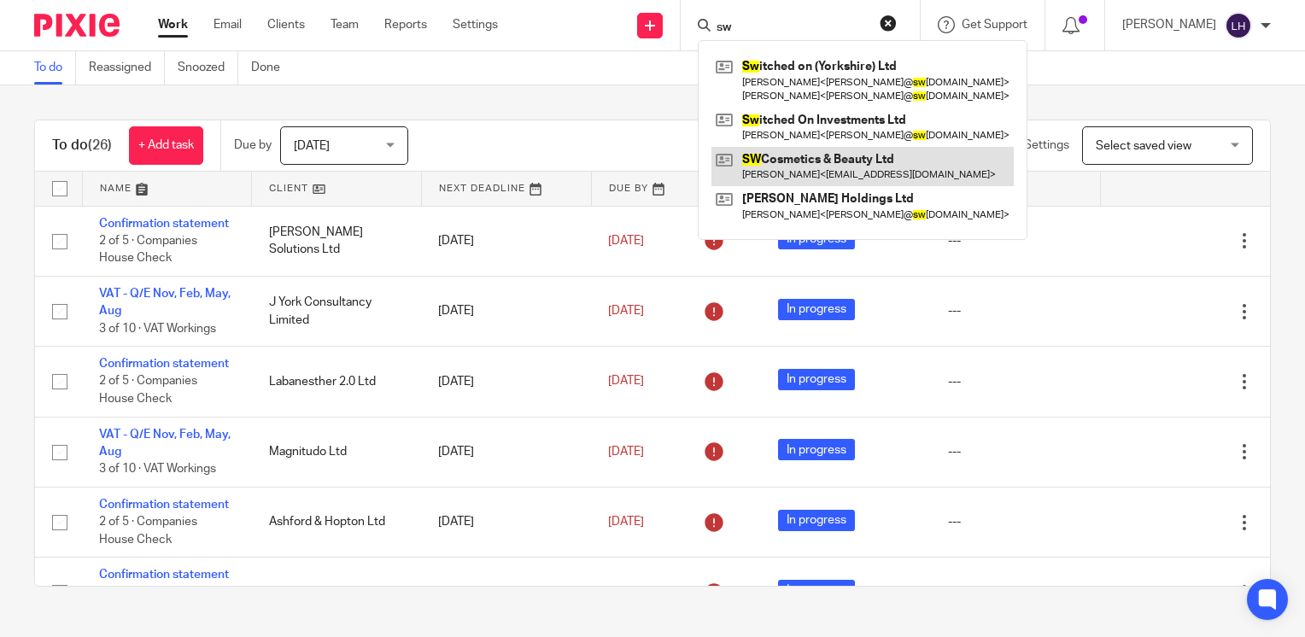
type input "sw"
click at [836, 155] on link at bounding box center [862, 166] width 302 height 39
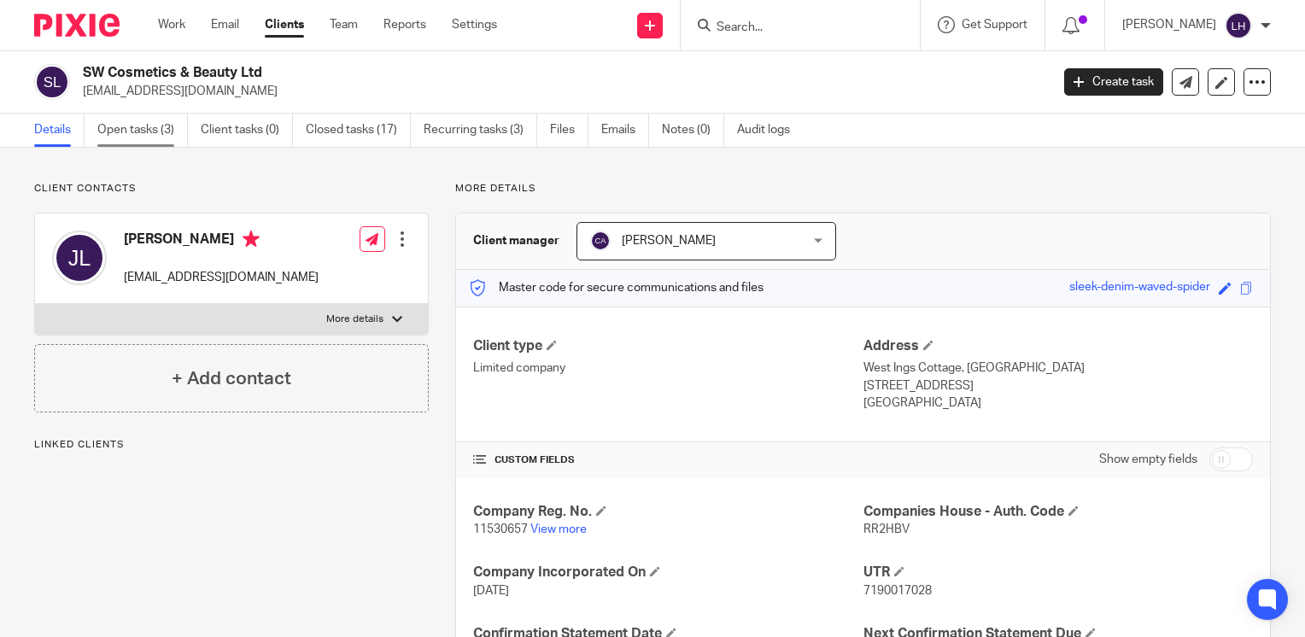
click at [140, 127] on link "Open tasks (3)" at bounding box center [142, 130] width 91 height 33
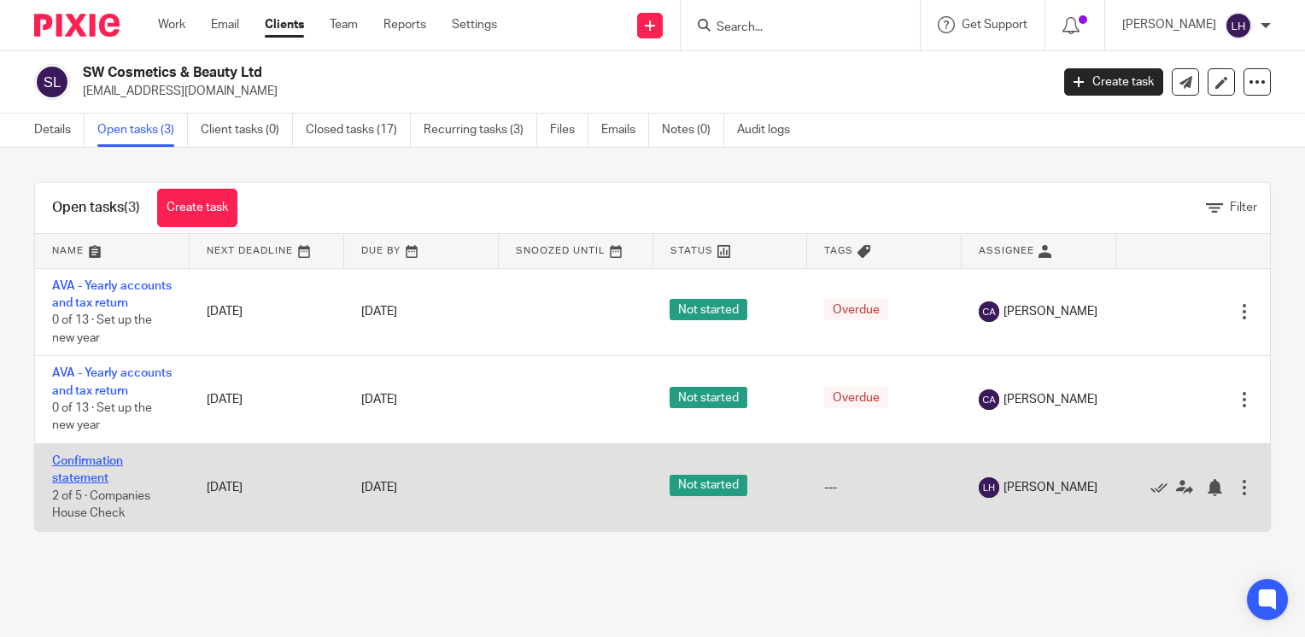
click at [110, 484] on link "Confirmation statement" at bounding box center [87, 469] width 71 height 29
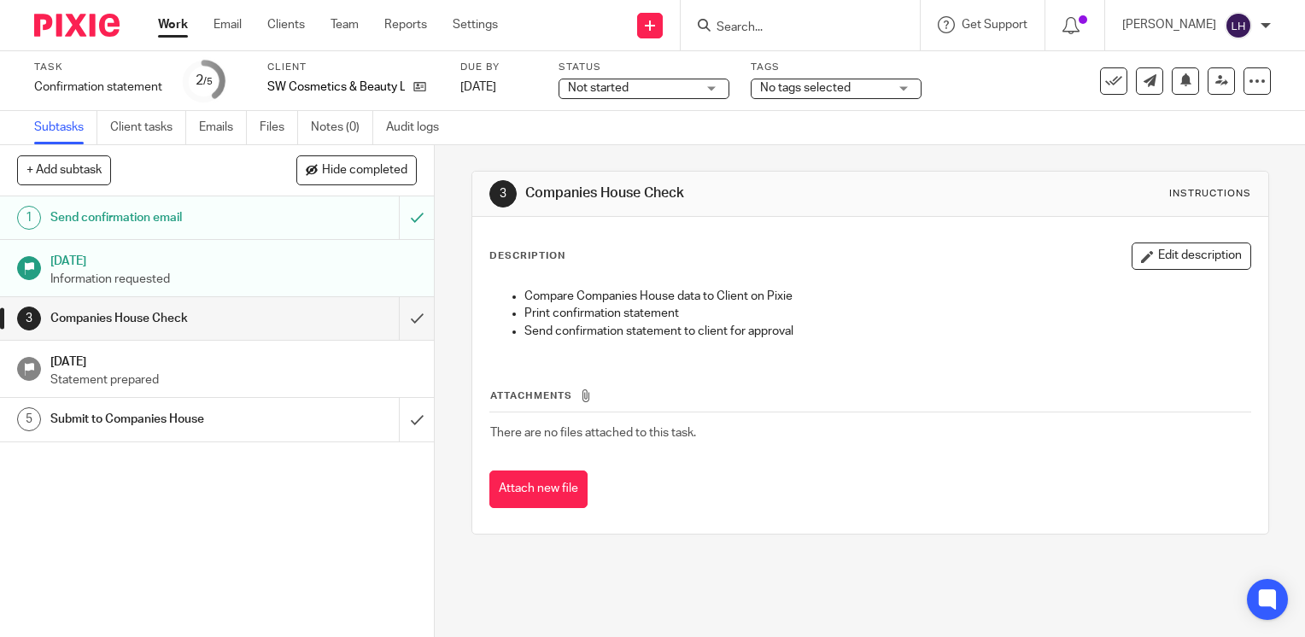
click at [241, 227] on h1 "Send confirmation email" at bounding box center [160, 218] width 221 height 26
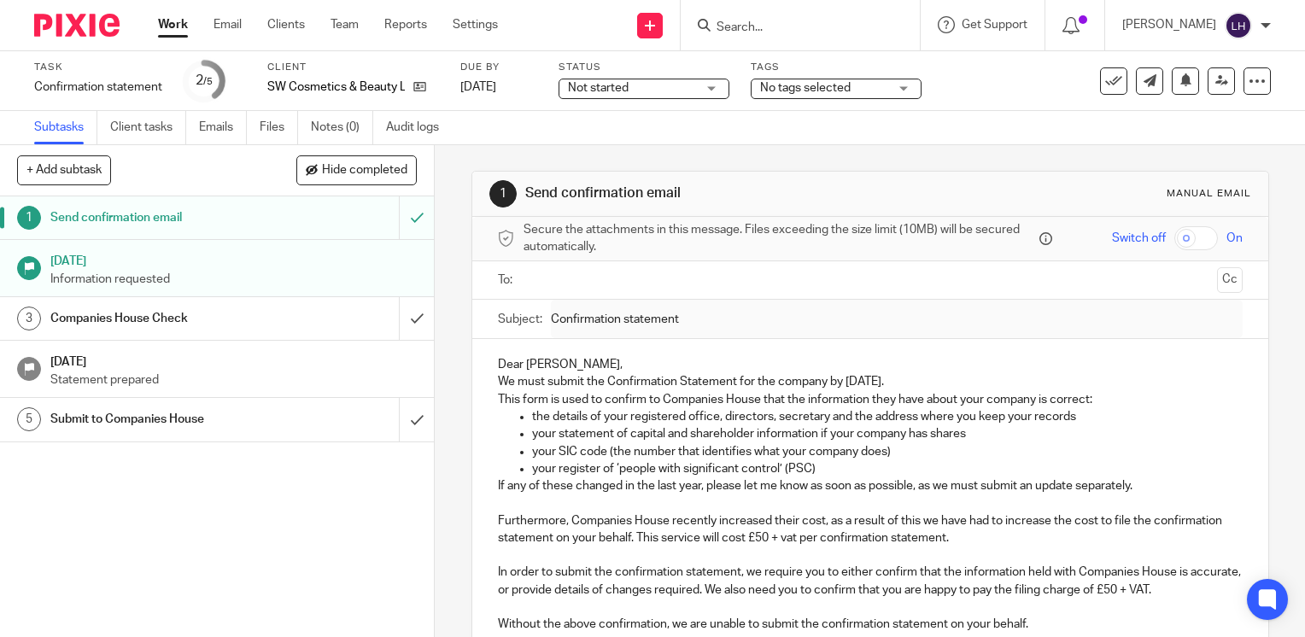
click at [563, 280] on input "text" at bounding box center [869, 281] width 680 height 20
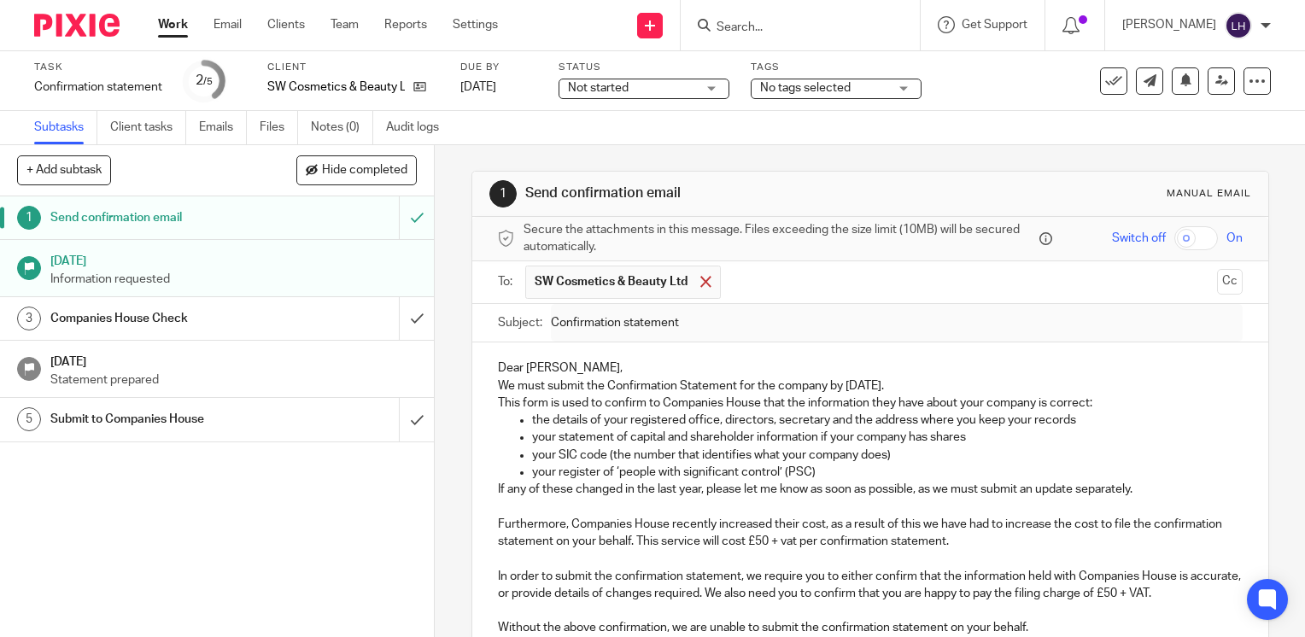
click at [700, 283] on span at bounding box center [705, 281] width 11 height 11
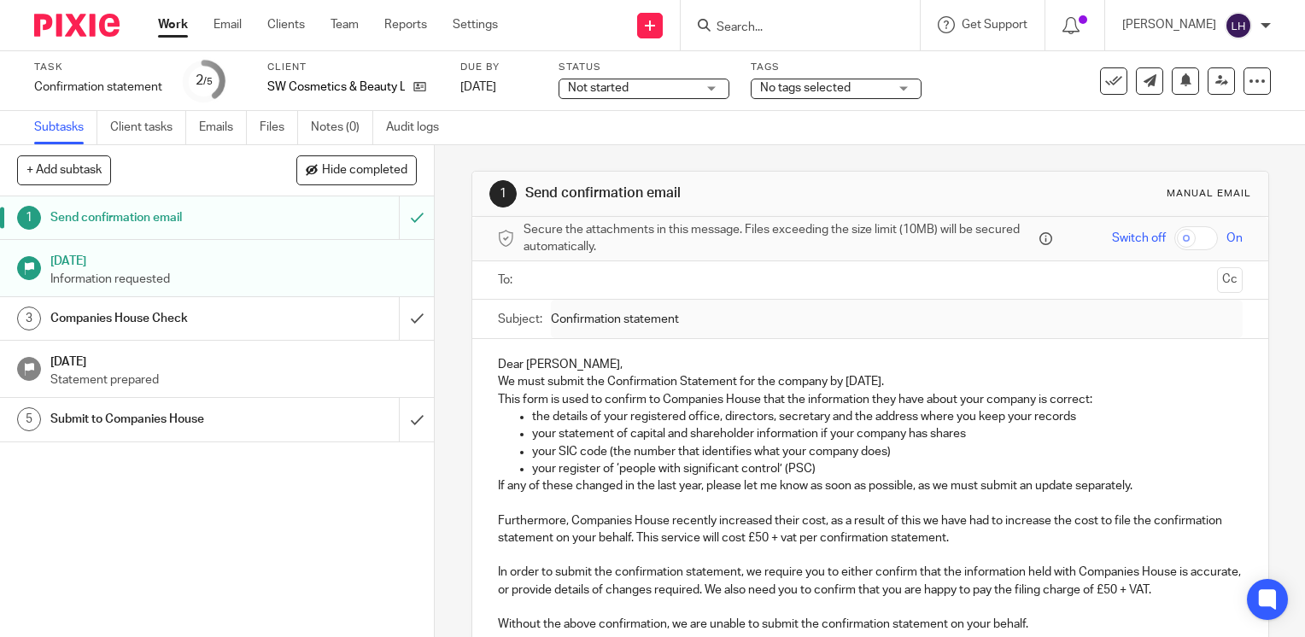
click at [173, 26] on link "Work" at bounding box center [173, 24] width 30 height 17
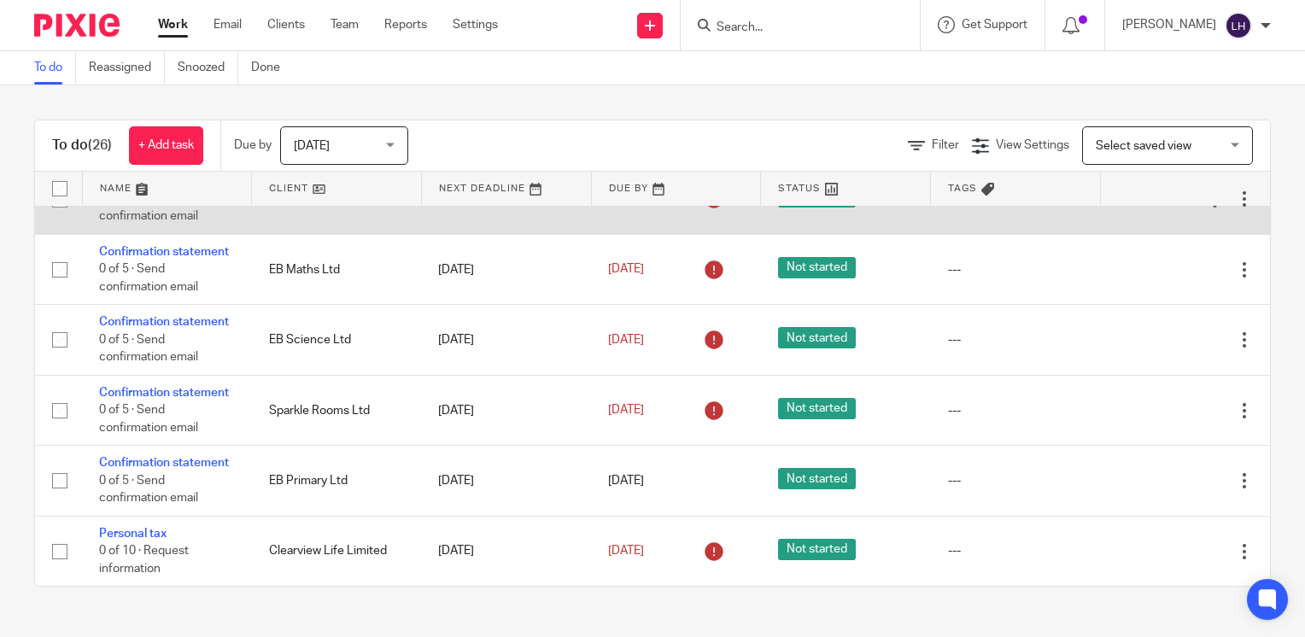
scroll to position [1809, 0]
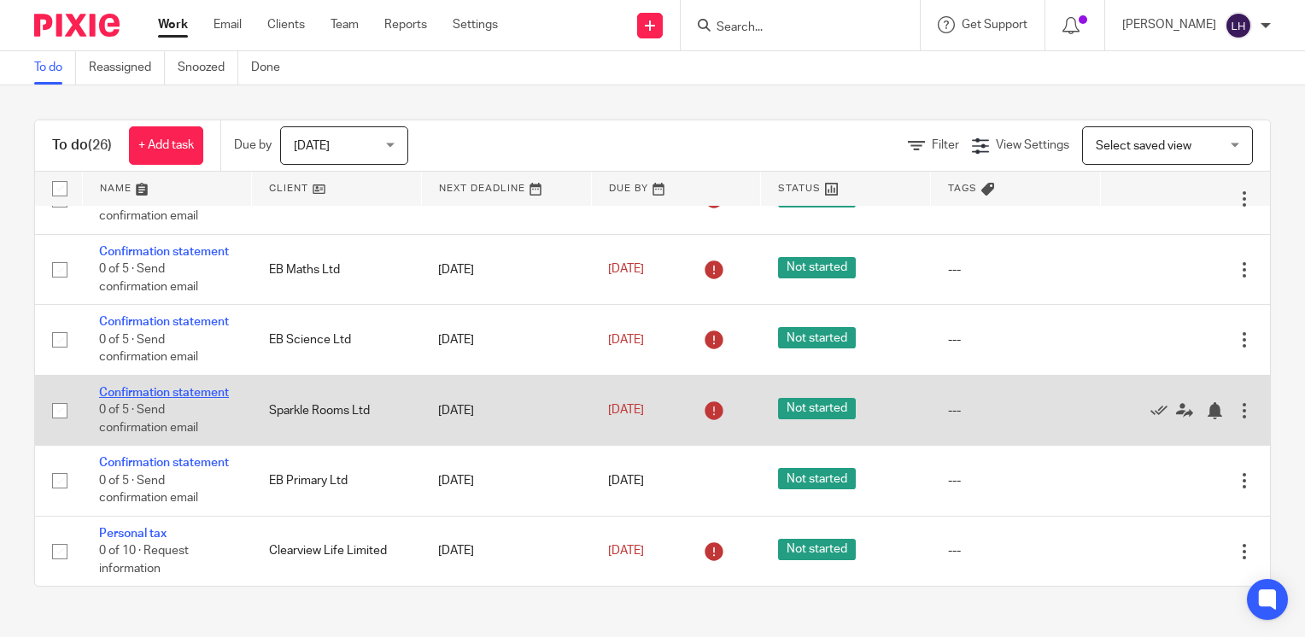
click at [147, 387] on link "Confirmation statement" at bounding box center [164, 393] width 130 height 12
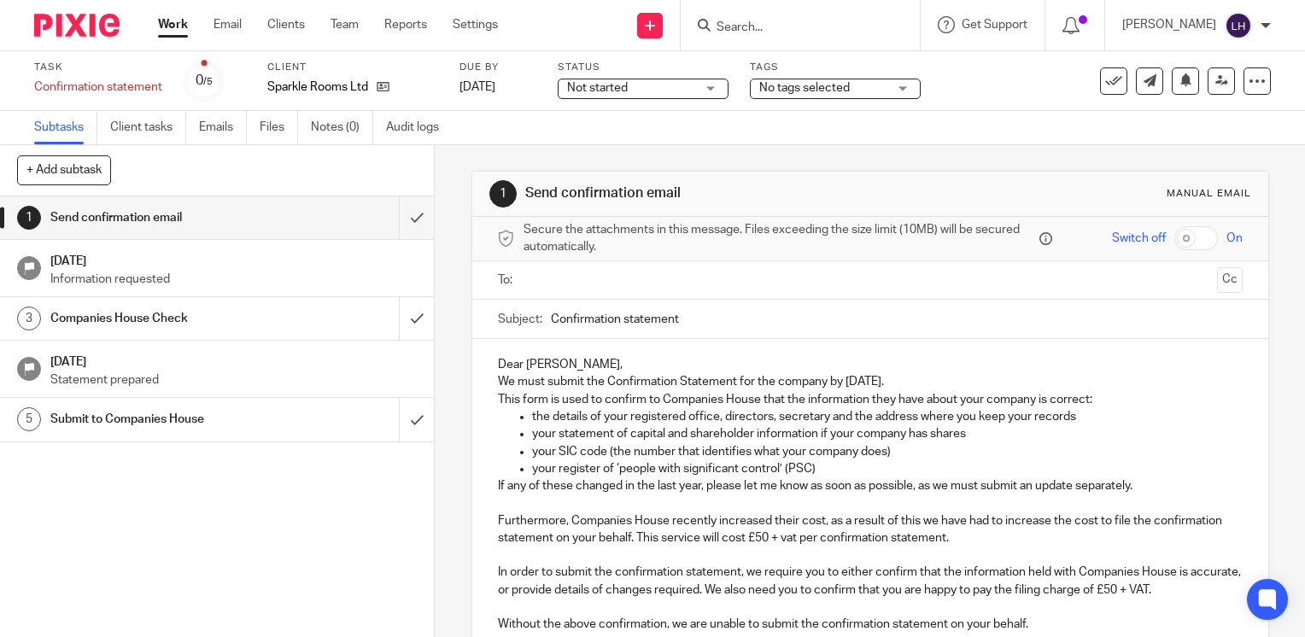
click at [660, 275] on input "text" at bounding box center [869, 281] width 680 height 20
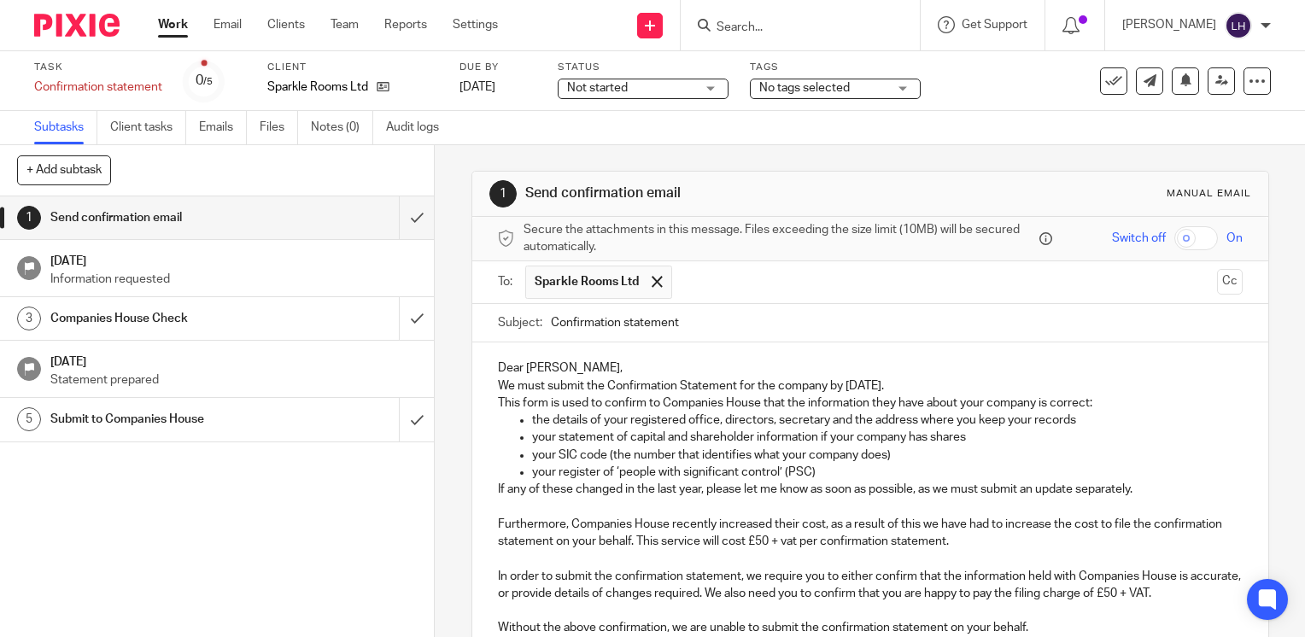
click at [755, 316] on input "Confirmation statement" at bounding box center [897, 323] width 692 height 38
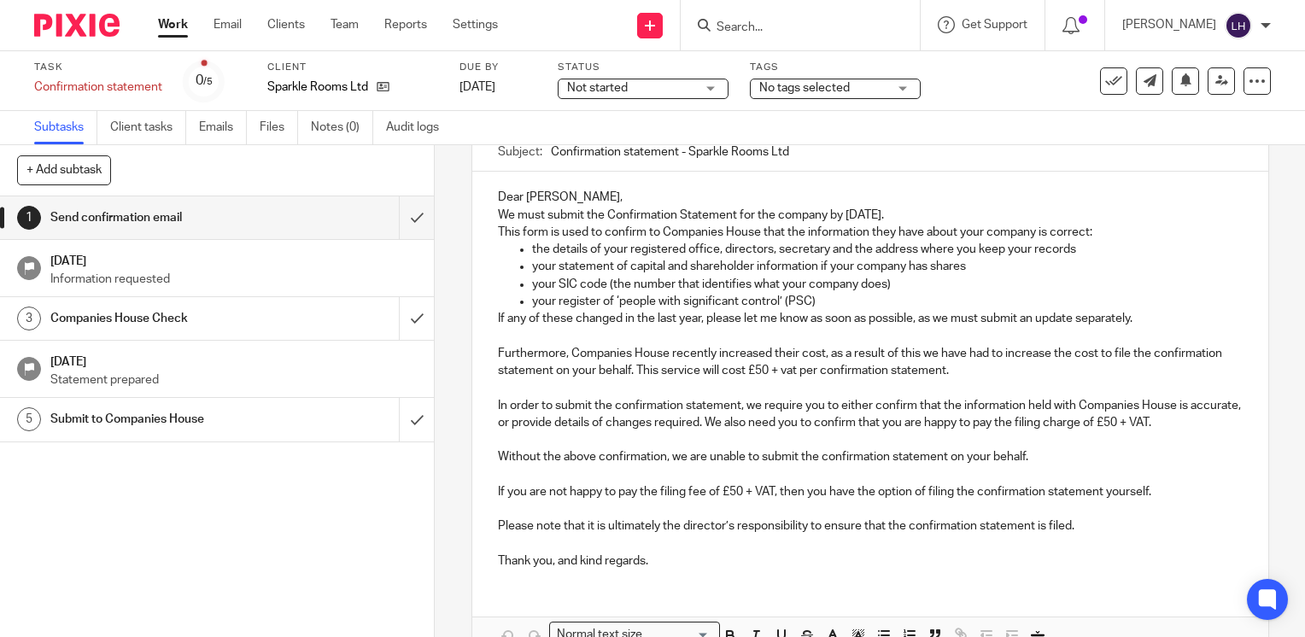
scroll to position [266, 0]
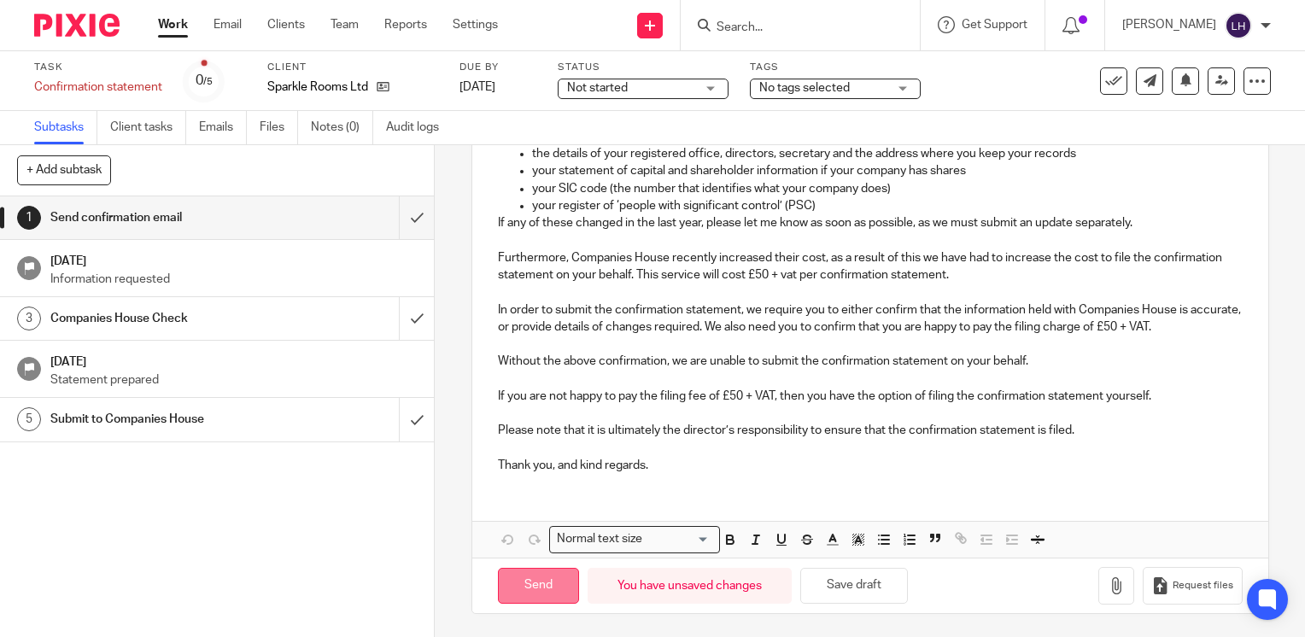
type input "Confirmation statement - Sparkle Rooms Ltd"
click at [553, 584] on input "Send" at bounding box center [538, 586] width 81 height 37
type input "Sent"
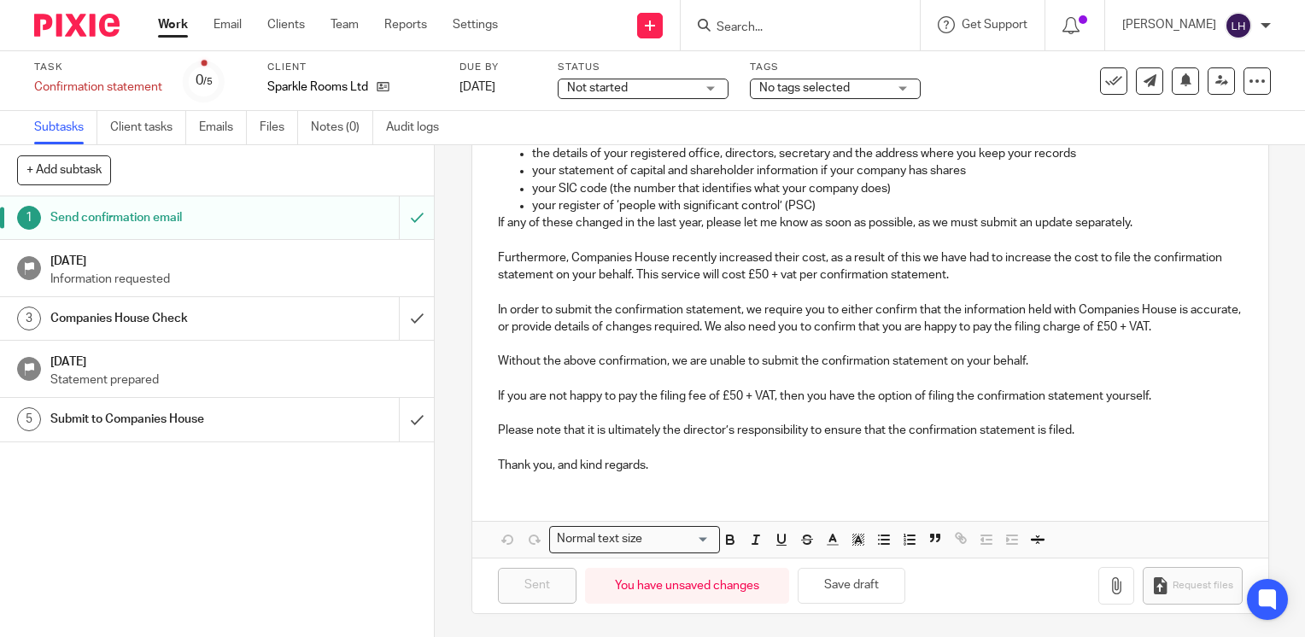
click at [174, 22] on link "Work" at bounding box center [173, 24] width 30 height 17
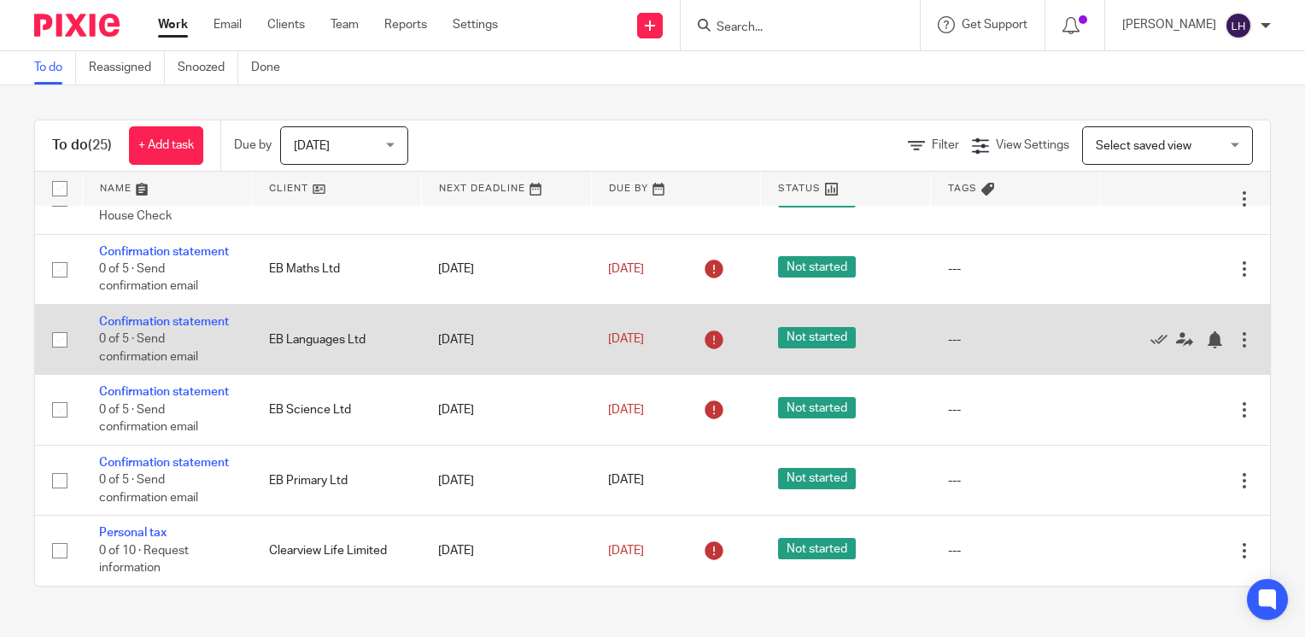
scroll to position [1537, 0]
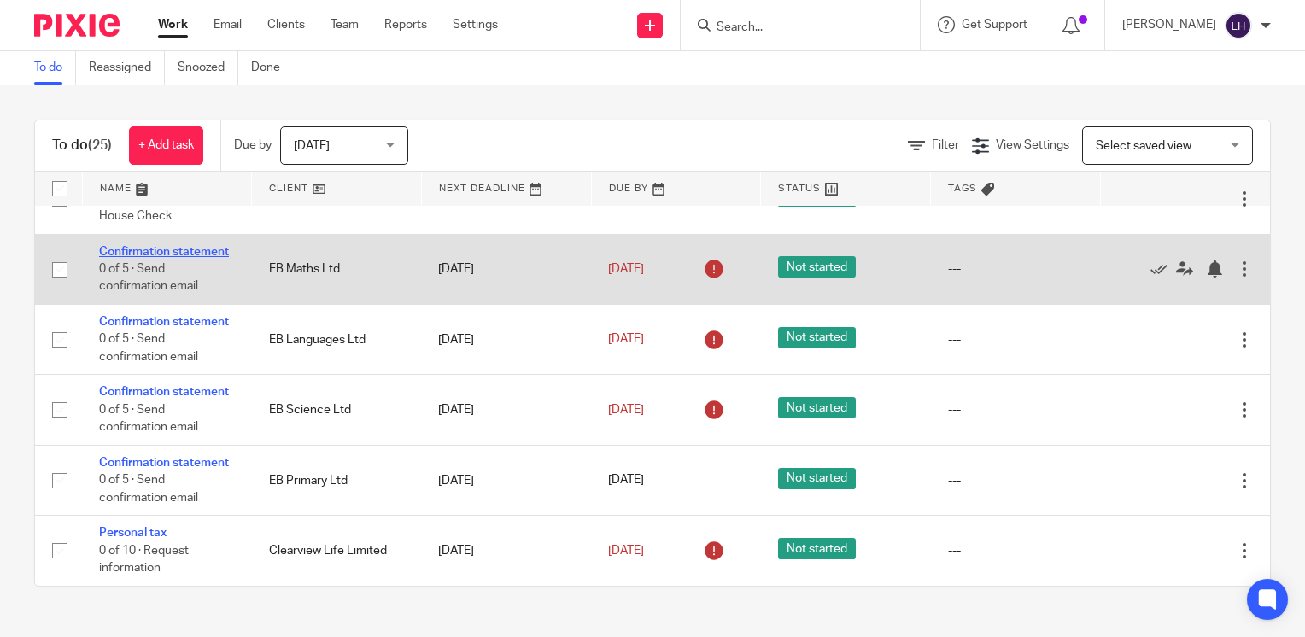
click at [153, 258] on link "Confirmation statement" at bounding box center [164, 252] width 130 height 12
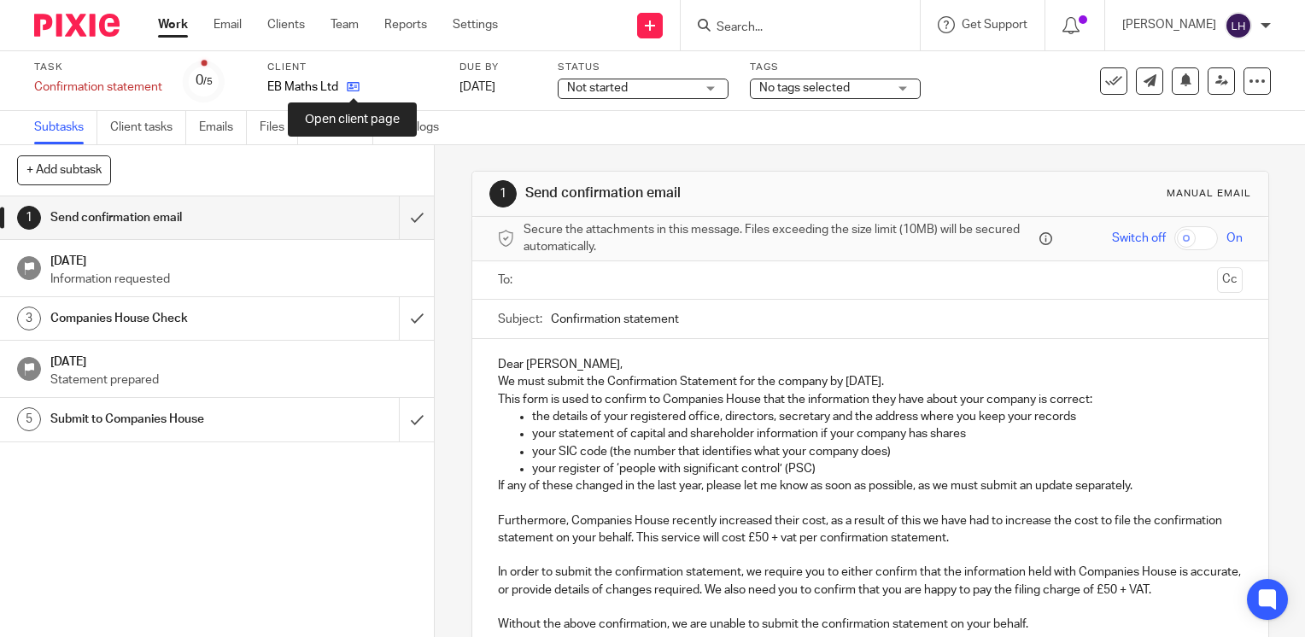
click at [355, 85] on icon at bounding box center [353, 86] width 13 height 13
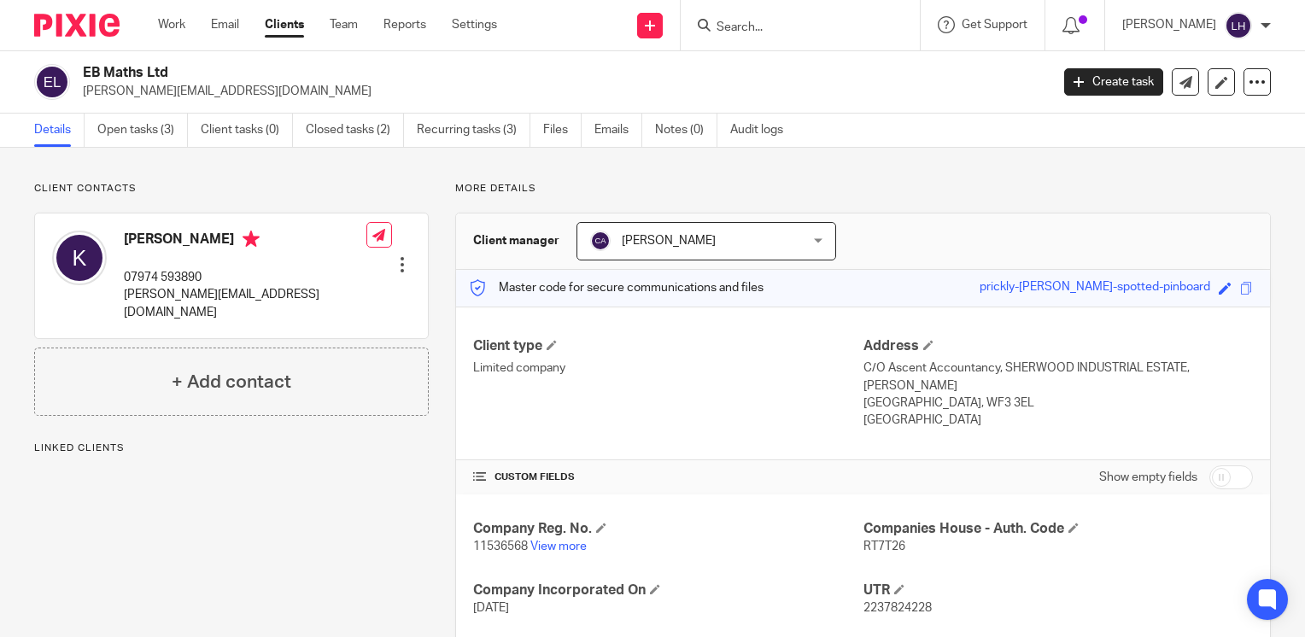
click at [570, 552] on p "11536568 View more" at bounding box center [667, 546] width 389 height 17
click at [557, 547] on link "View more" at bounding box center [558, 547] width 56 height 12
click at [177, 29] on link "Work" at bounding box center [171, 24] width 27 height 17
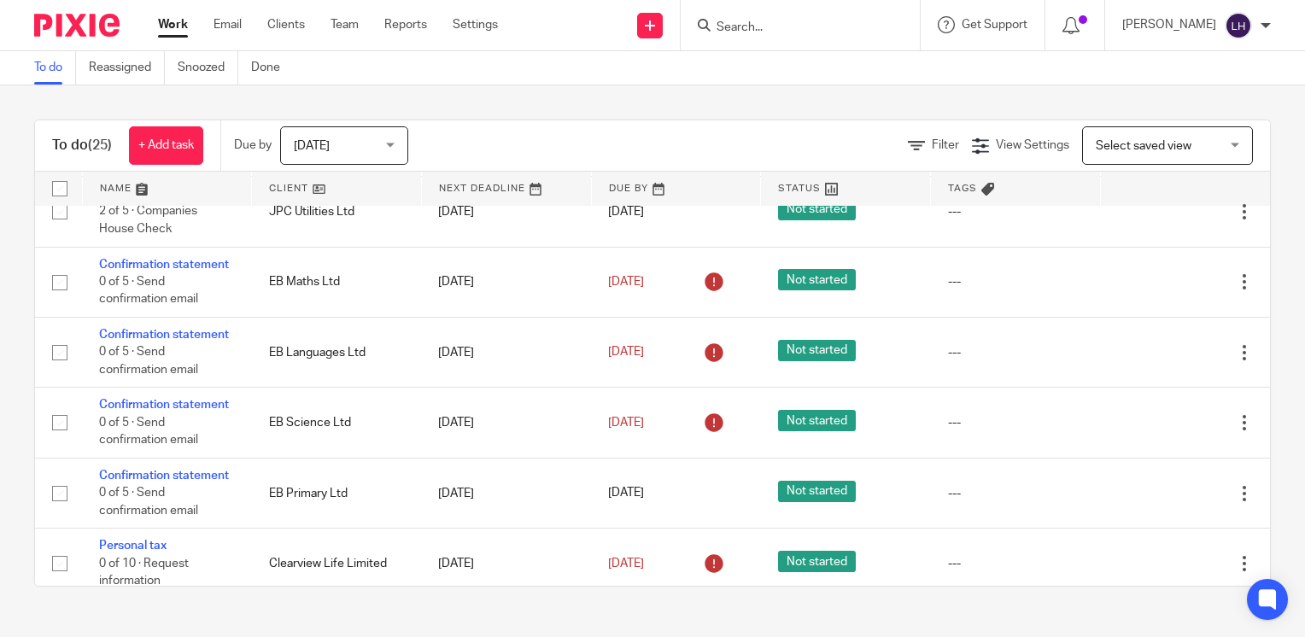
scroll to position [1537, 0]
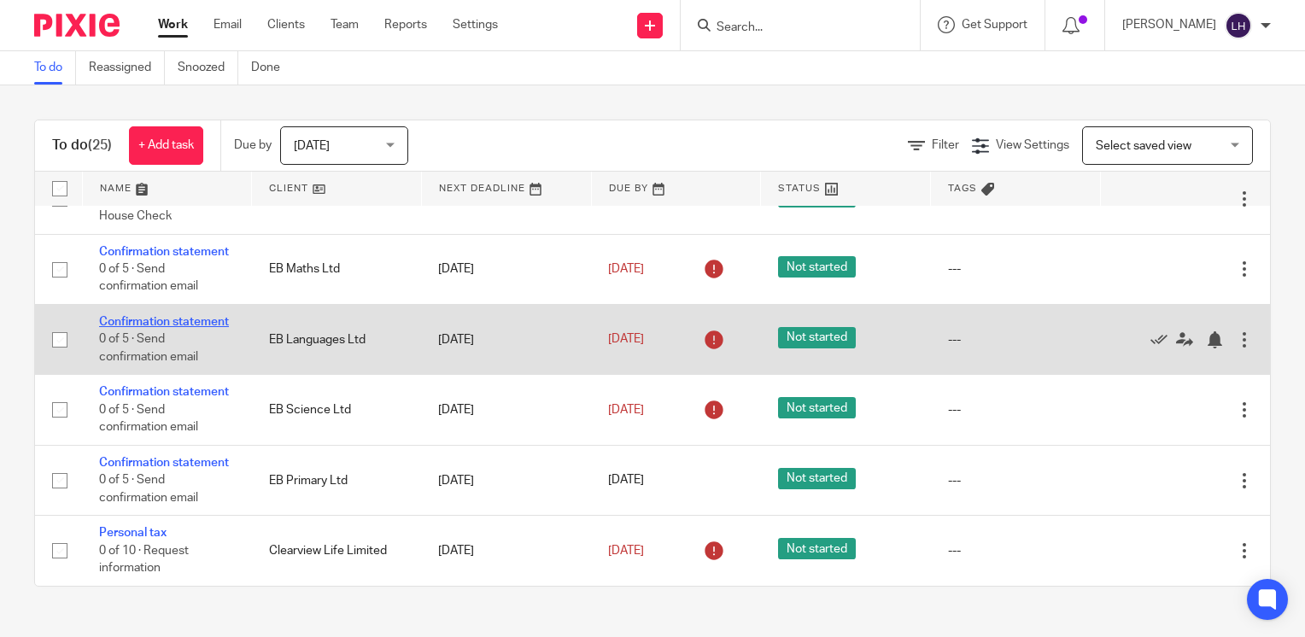
click at [161, 328] on link "Confirmation statement" at bounding box center [164, 322] width 130 height 12
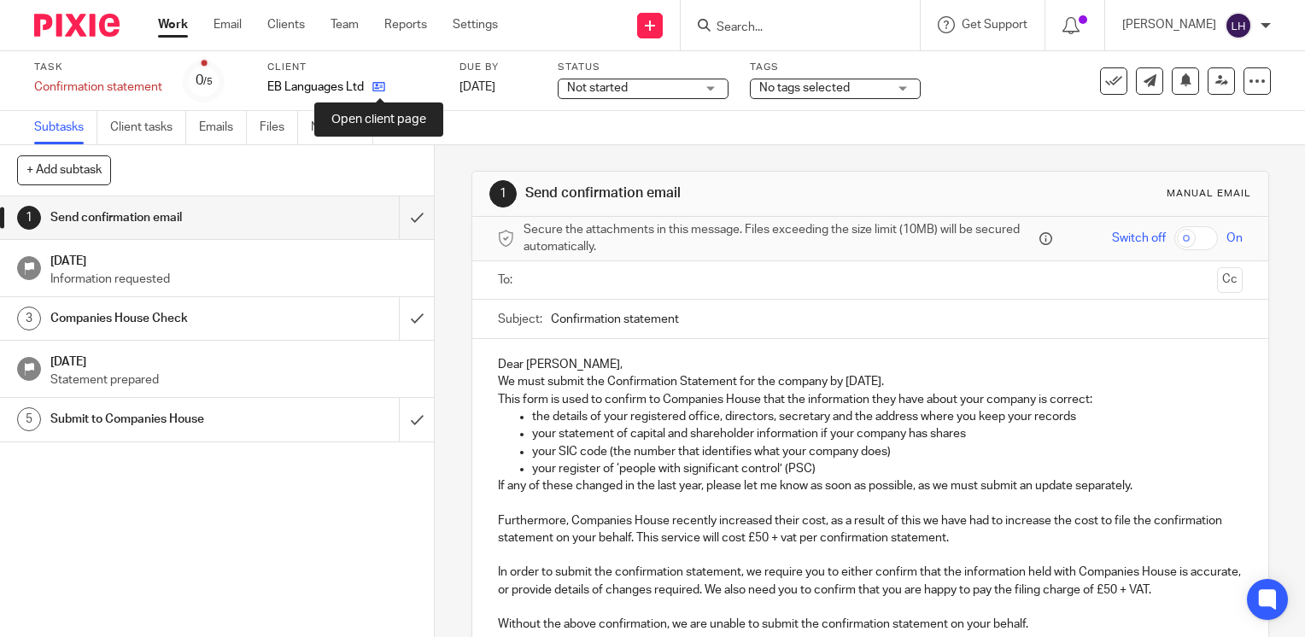
click at [378, 88] on icon at bounding box center [378, 86] width 13 height 13
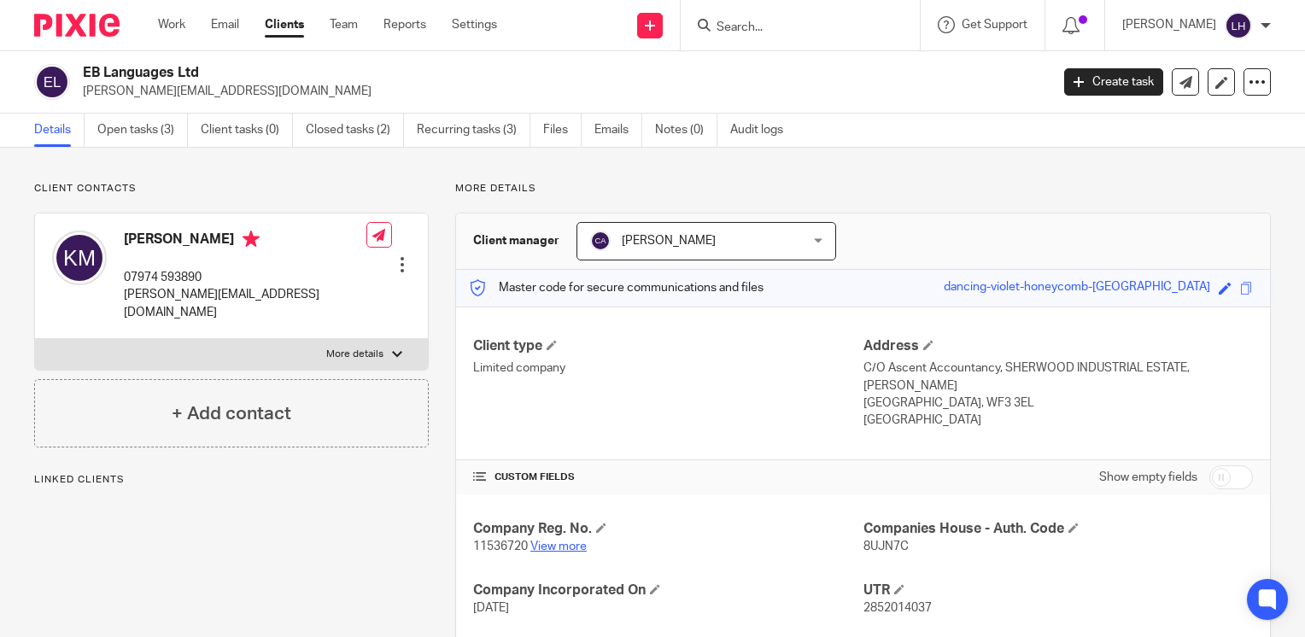
click at [577, 551] on link "View more" at bounding box center [558, 547] width 56 height 12
click at [168, 20] on link "Work" at bounding box center [171, 24] width 27 height 17
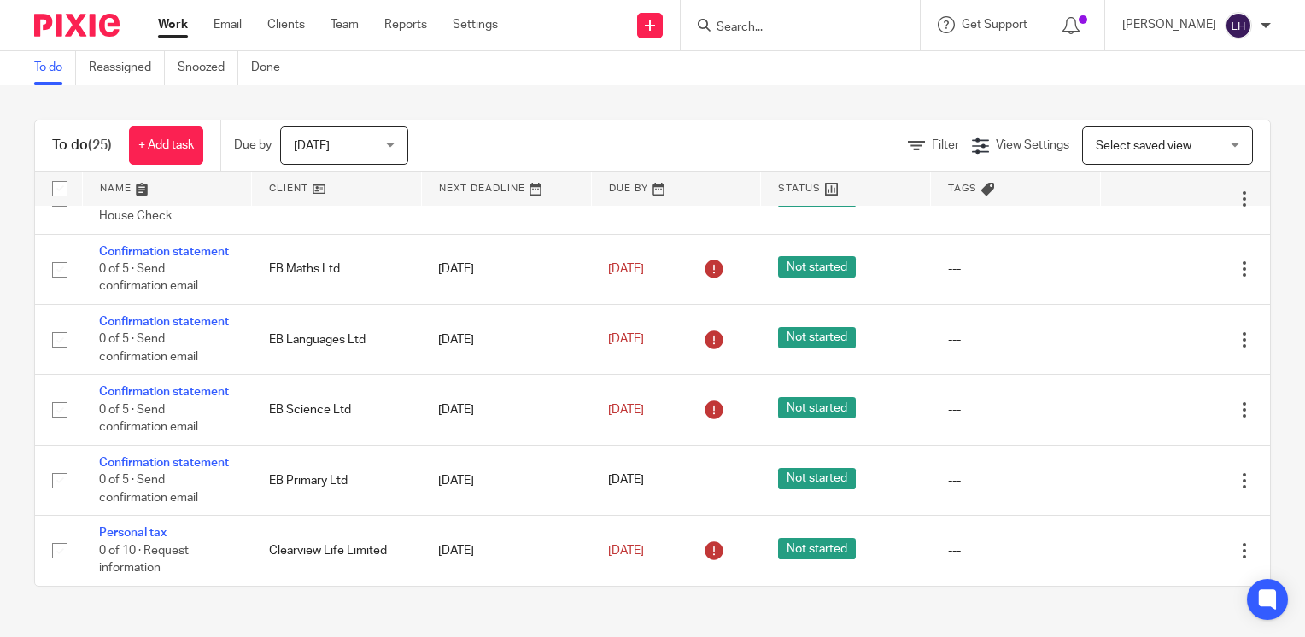
scroll to position [1720, 0]
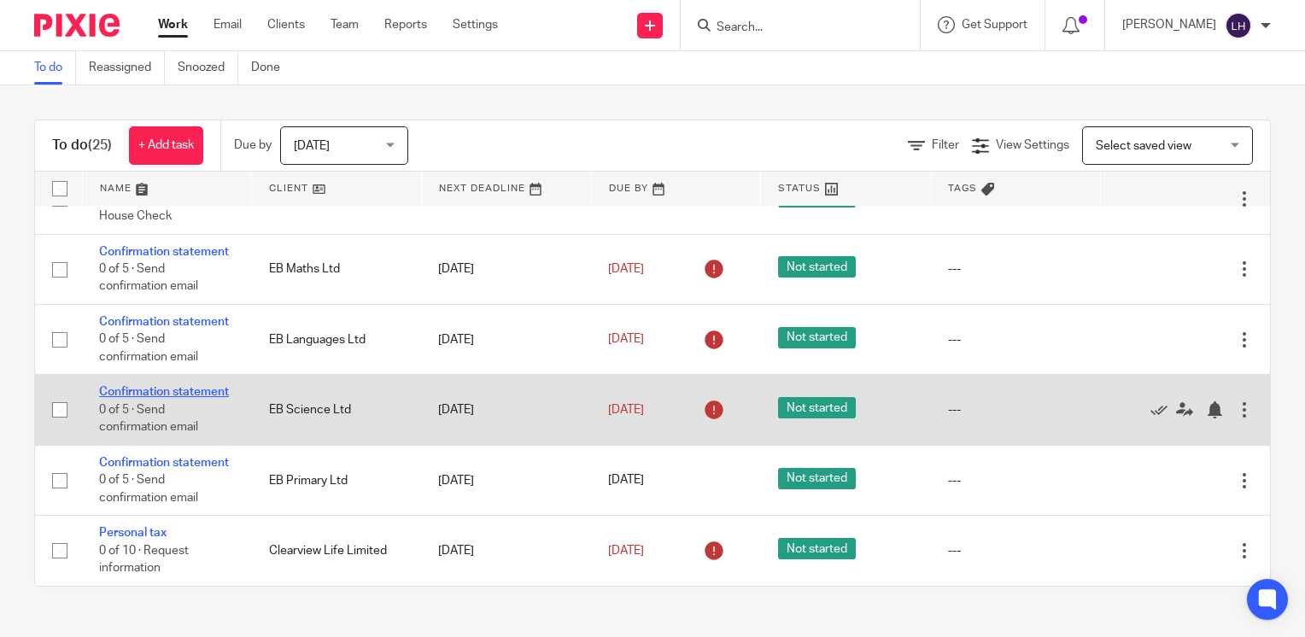
click at [136, 386] on link "Confirmation statement" at bounding box center [164, 392] width 130 height 12
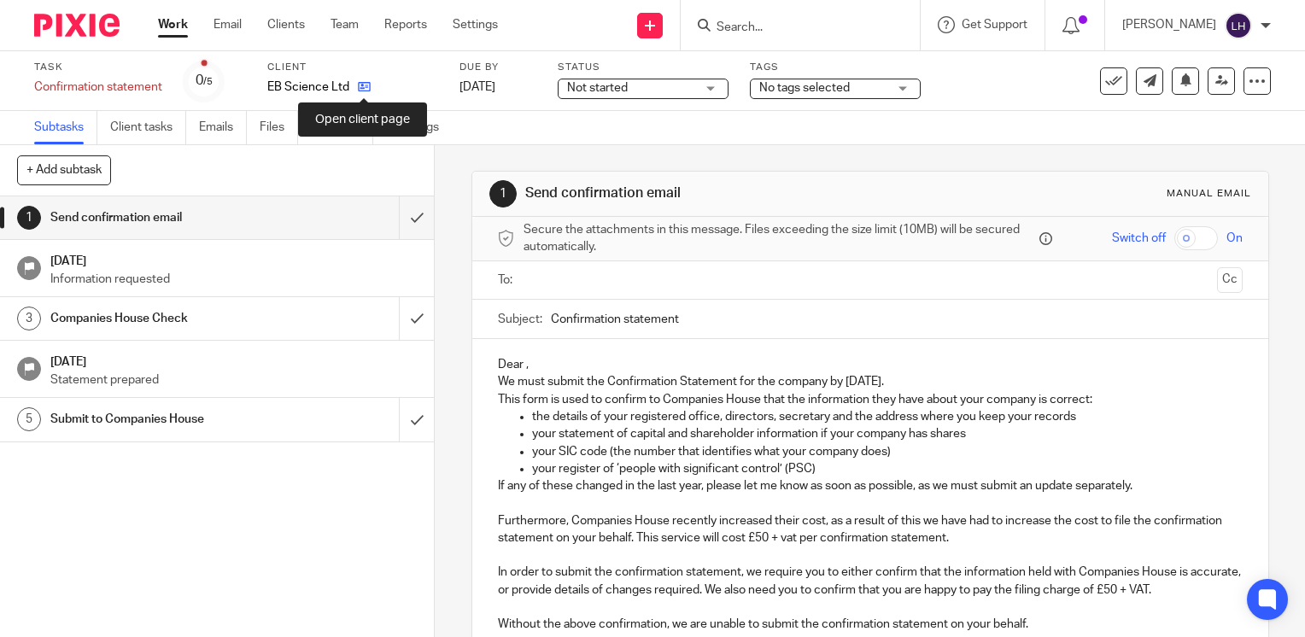
click at [368, 87] on icon at bounding box center [364, 86] width 13 height 13
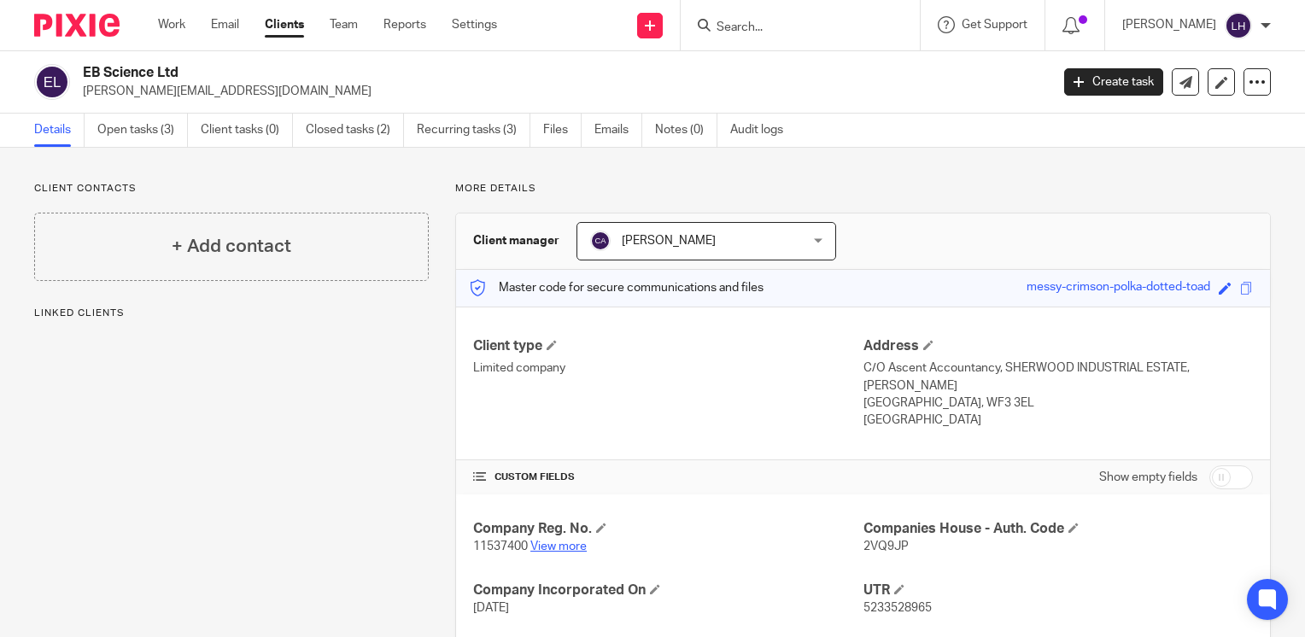
click at [574, 548] on link "View more" at bounding box center [558, 547] width 56 height 12
click at [178, 27] on link "Work" at bounding box center [171, 24] width 27 height 17
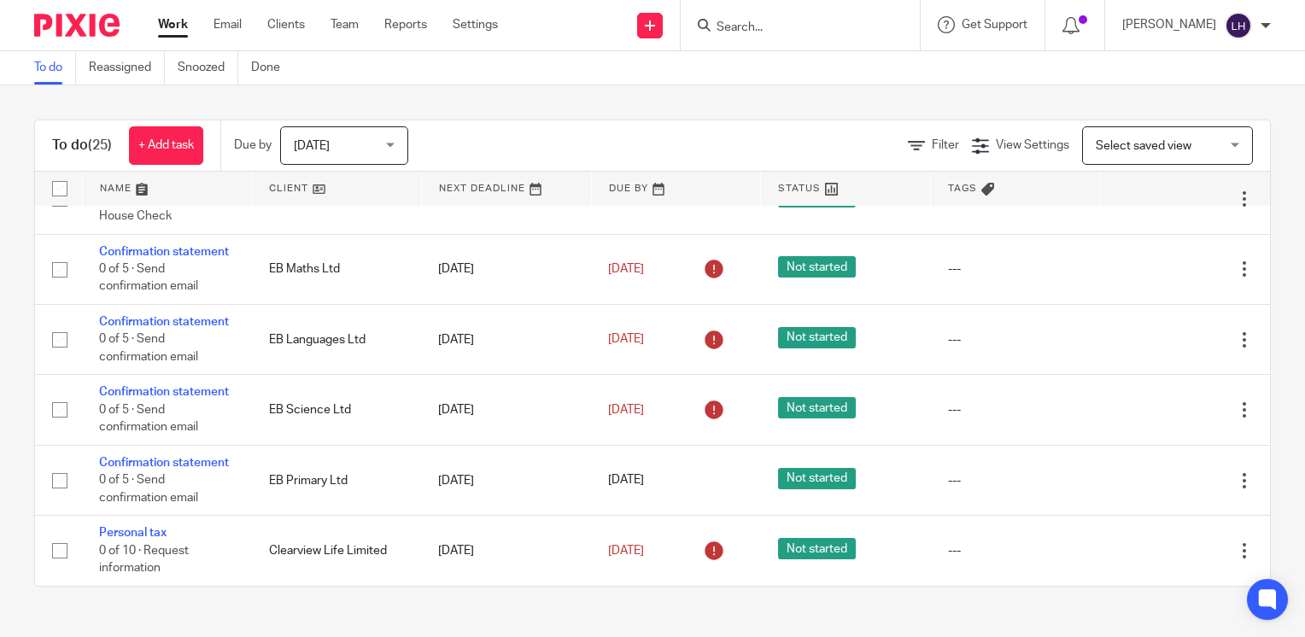
scroll to position [1720, 0]
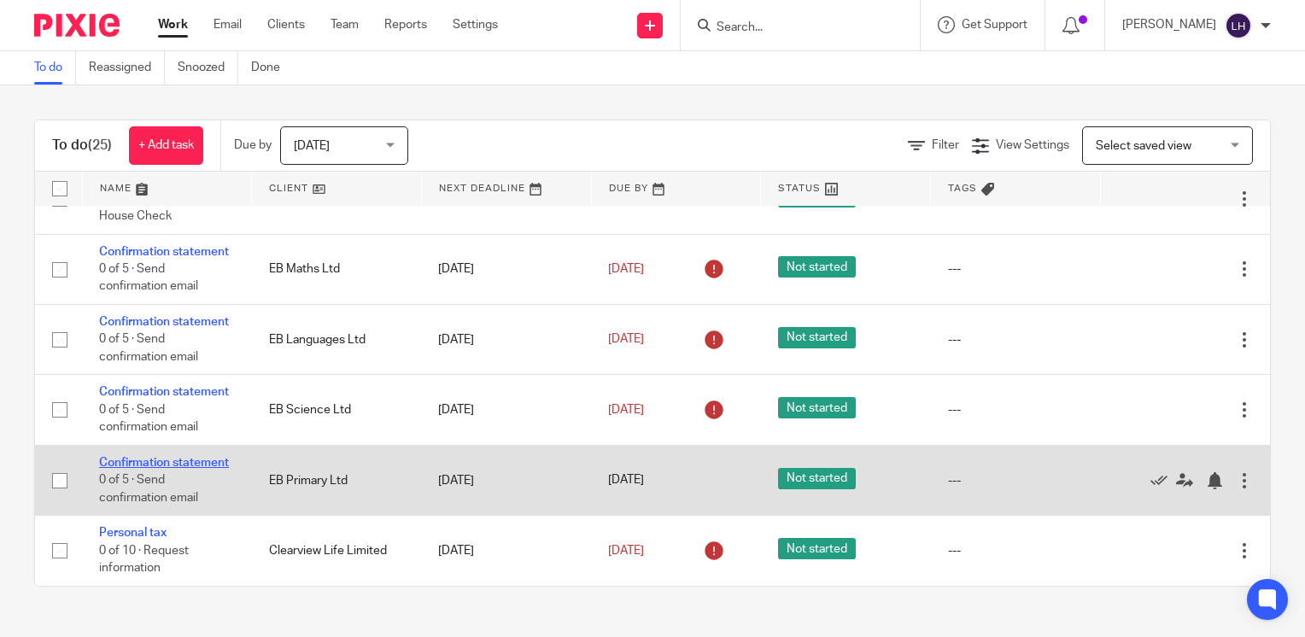
click at [141, 457] on link "Confirmation statement" at bounding box center [164, 463] width 130 height 12
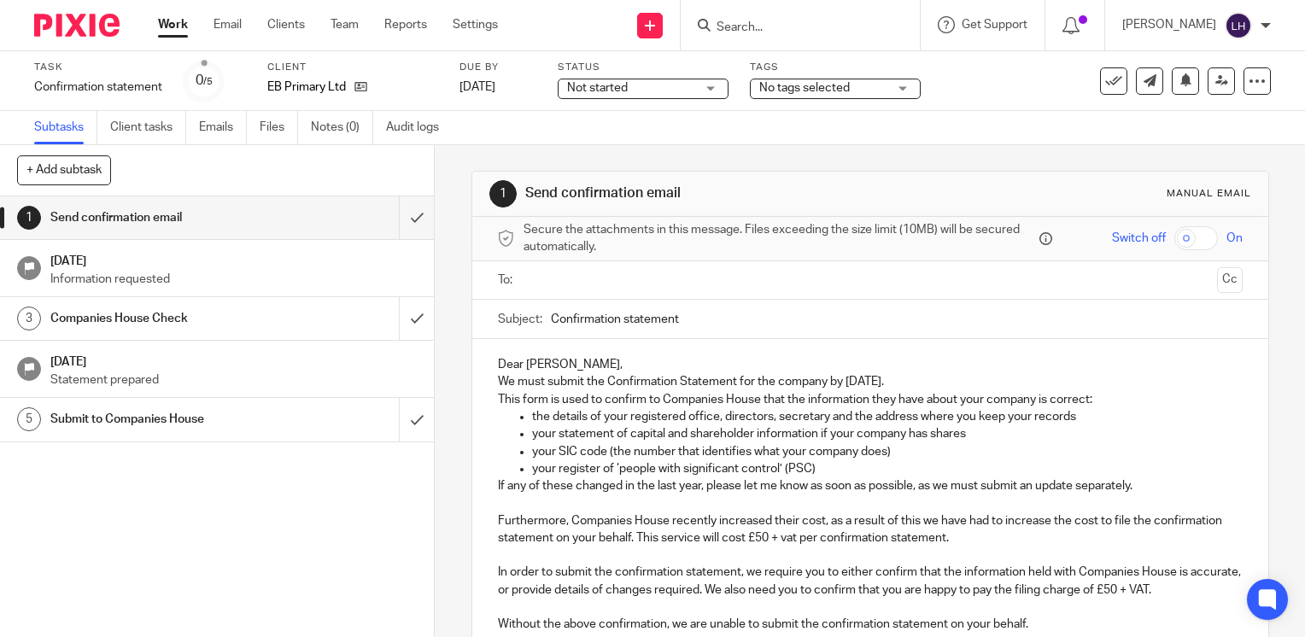
click at [561, 278] on input "text" at bounding box center [869, 281] width 680 height 20
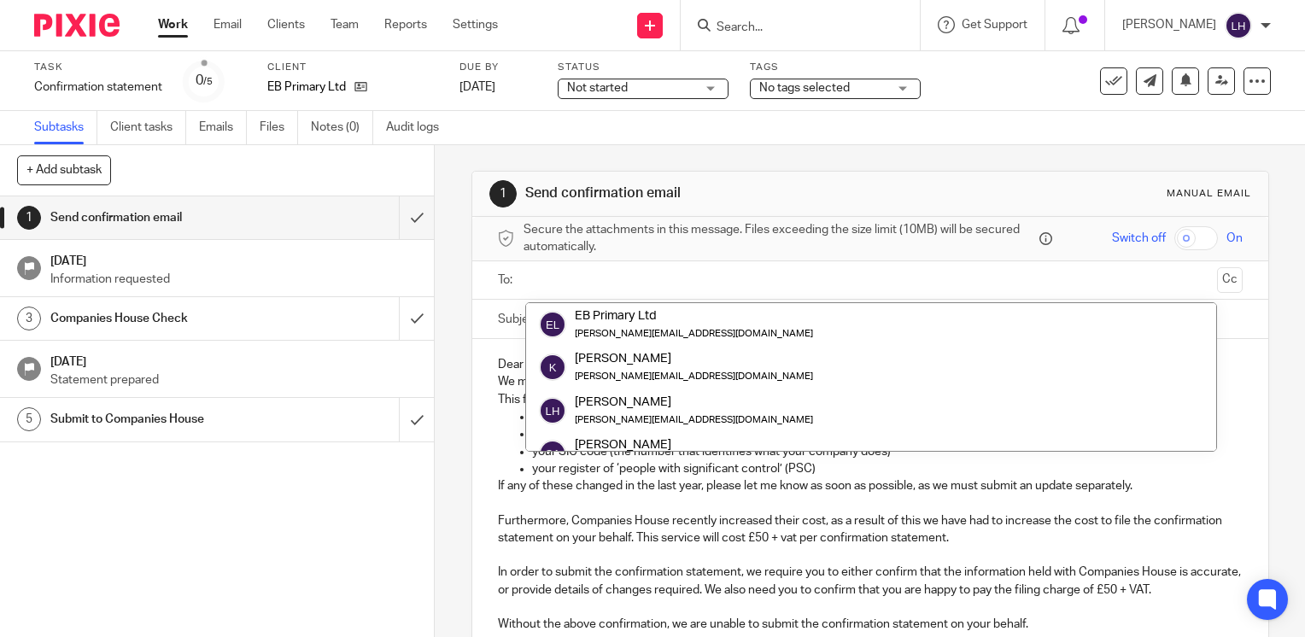
click at [561, 278] on input "text" at bounding box center [869, 281] width 680 height 20
click at [363, 85] on icon at bounding box center [360, 86] width 13 height 13
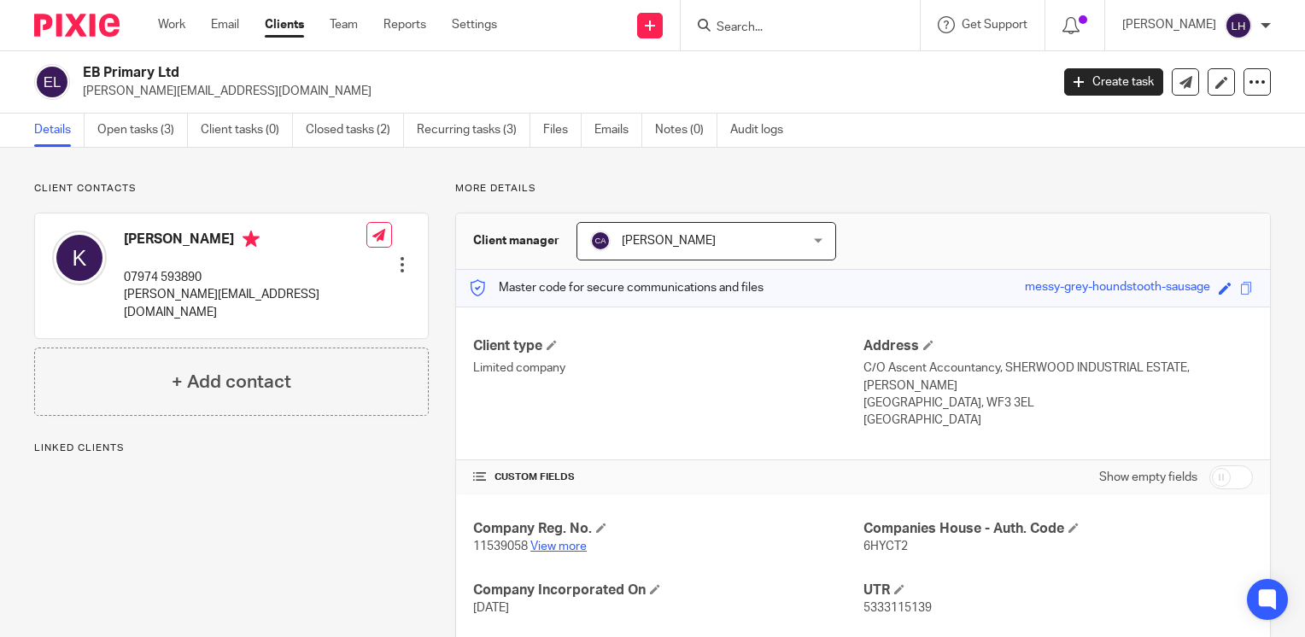
click at [564, 542] on link "View more" at bounding box center [558, 547] width 56 height 12
click at [833, 32] on input "Search" at bounding box center [792, 27] width 154 height 15
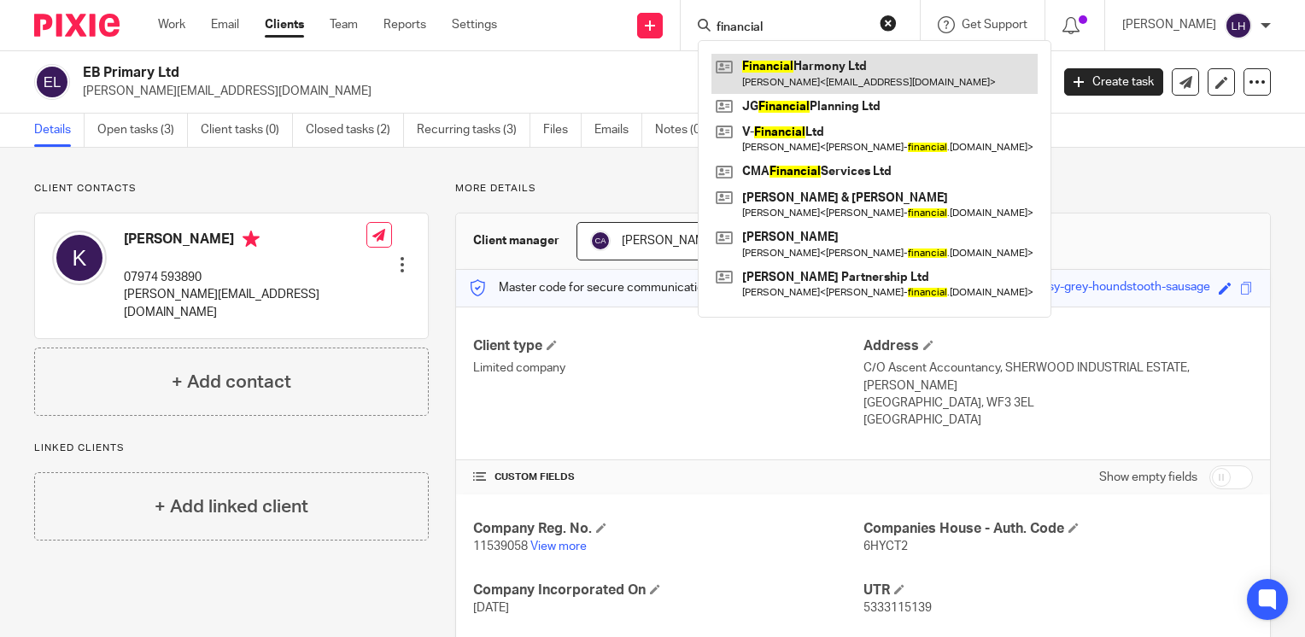
type input "financial"
click at [837, 67] on link at bounding box center [874, 73] width 326 height 39
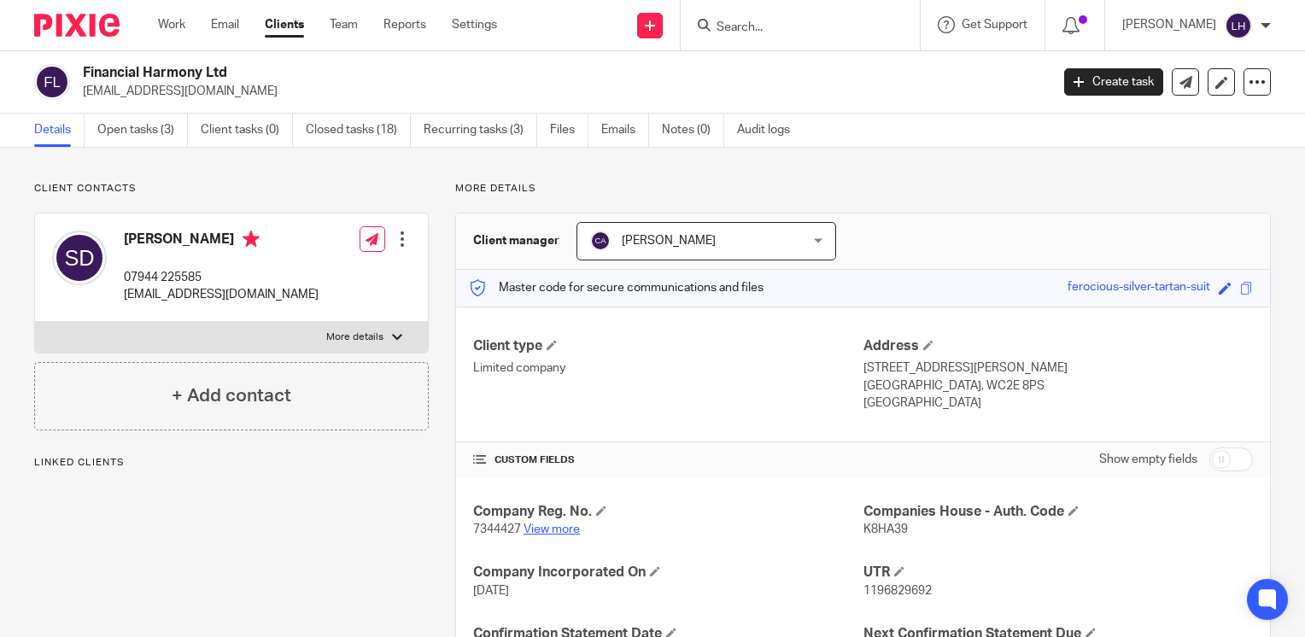
click at [556, 532] on link "View more" at bounding box center [551, 529] width 56 height 12
click at [174, 28] on link "Work" at bounding box center [171, 24] width 27 height 17
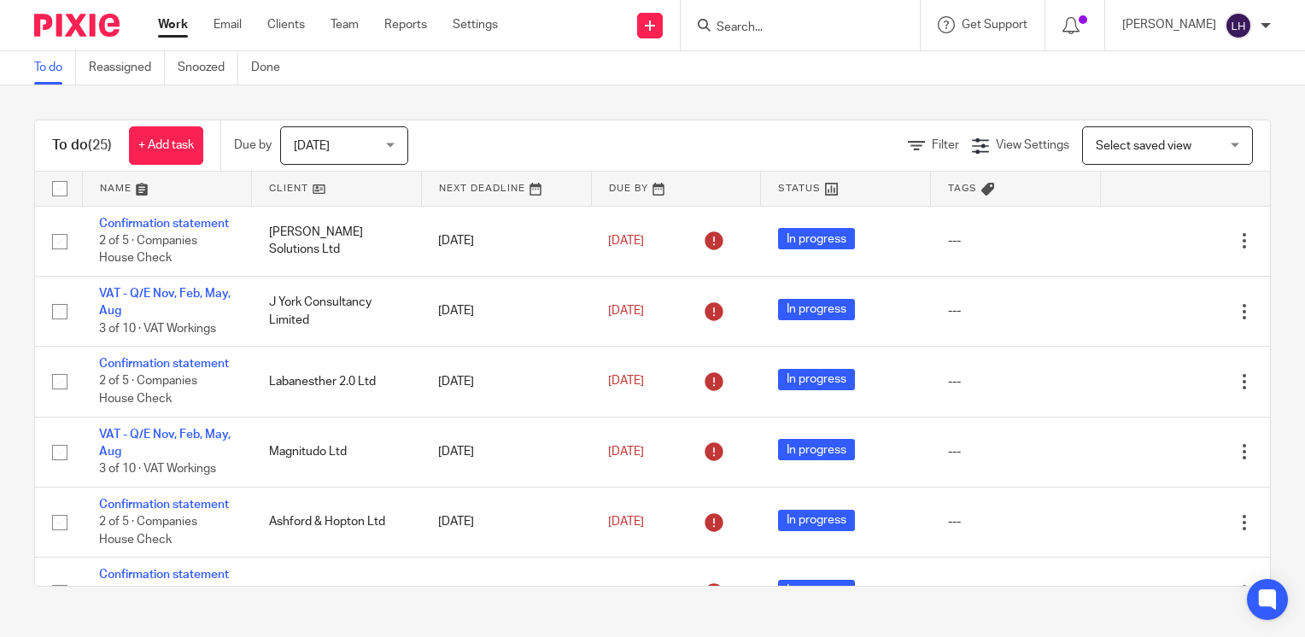
click at [783, 22] on input "Search" at bounding box center [792, 27] width 154 height 15
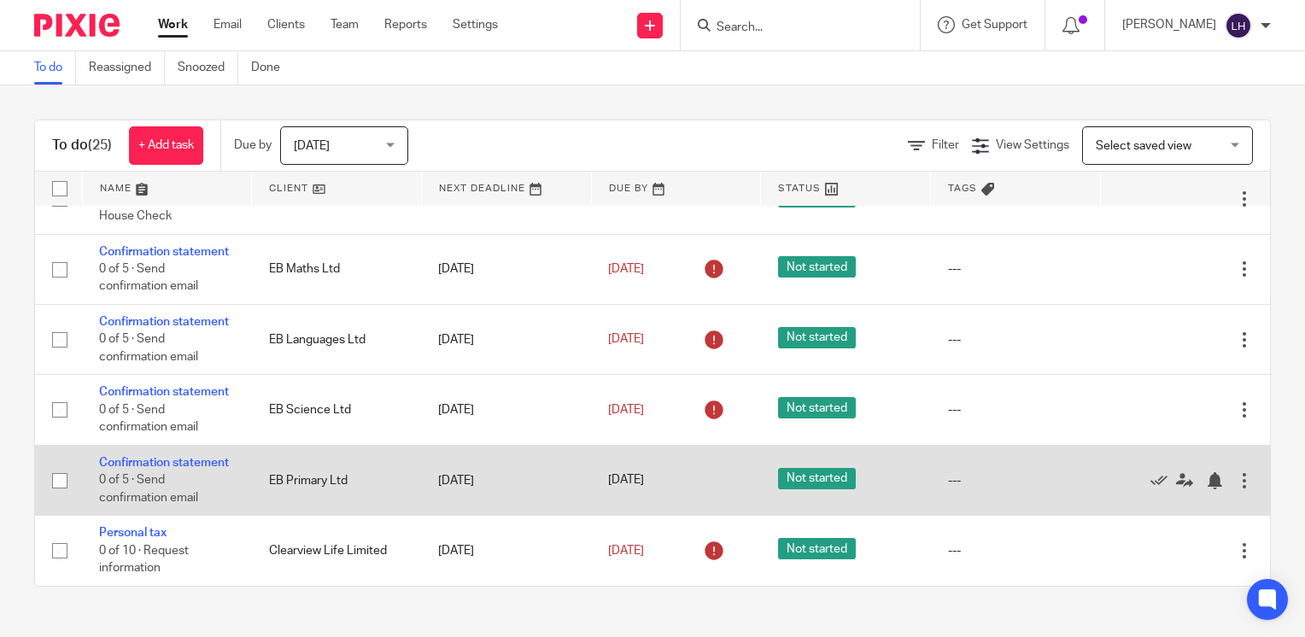
scroll to position [1720, 0]
click at [152, 457] on link "Confirmation statement" at bounding box center [164, 463] width 130 height 12
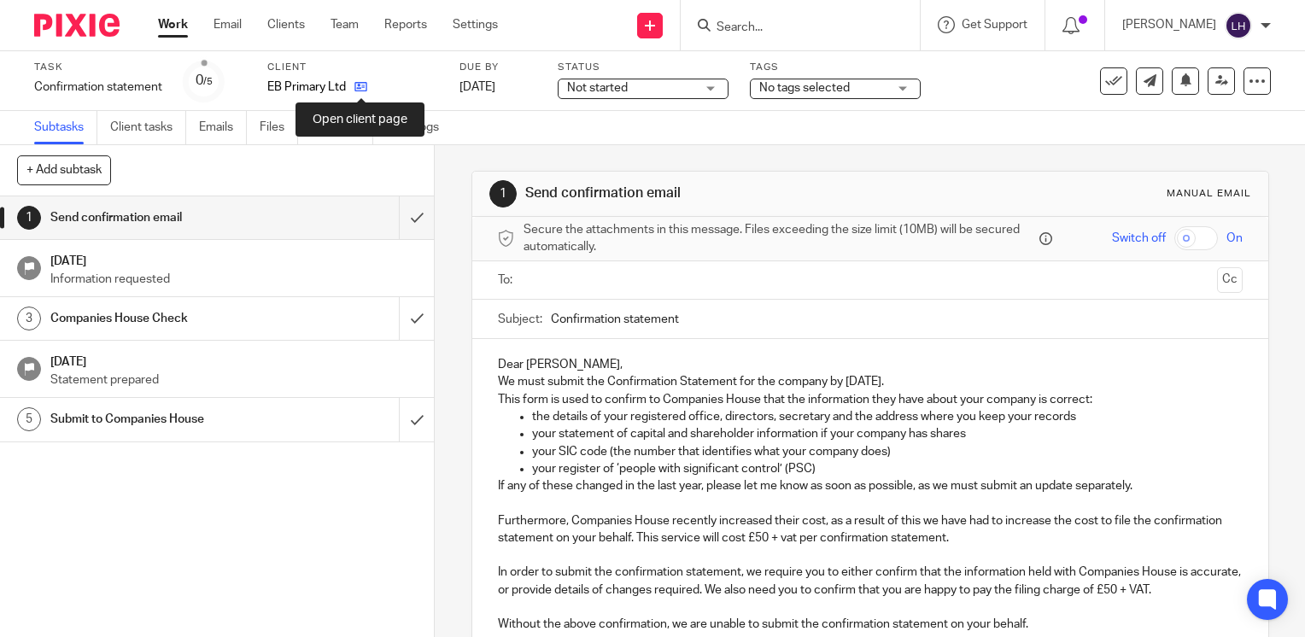
click at [363, 87] on icon at bounding box center [360, 86] width 13 height 13
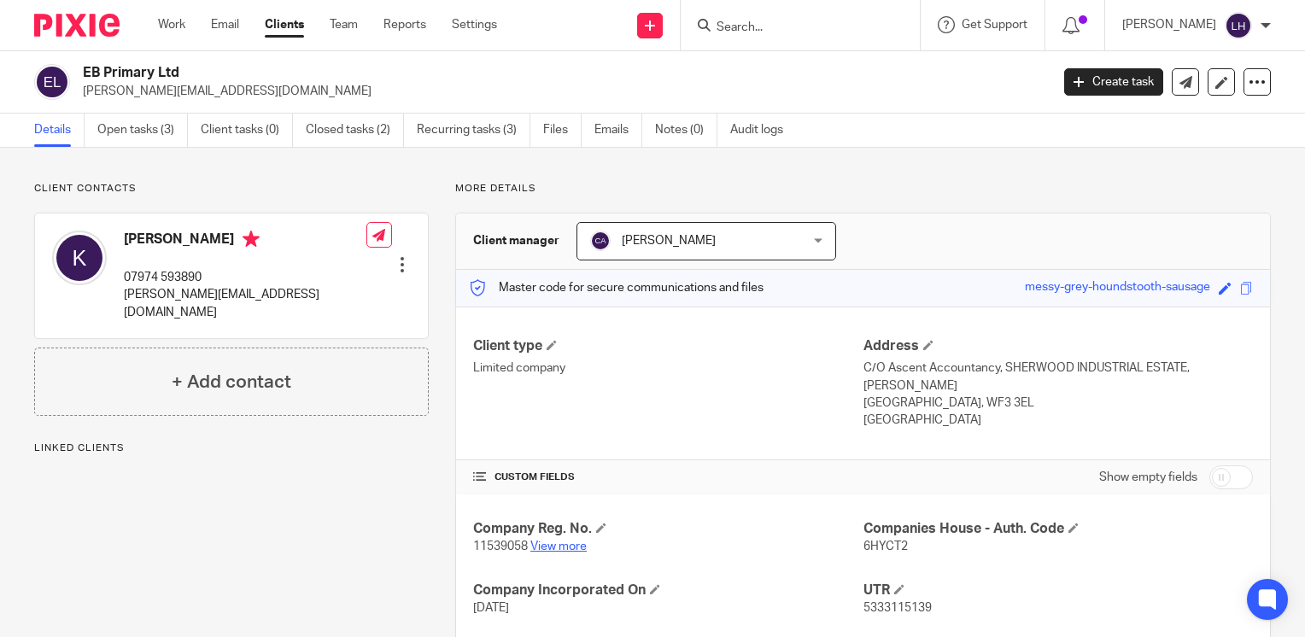
click at [565, 545] on link "View more" at bounding box center [558, 547] width 56 height 12
click at [184, 27] on link "Work" at bounding box center [171, 24] width 27 height 17
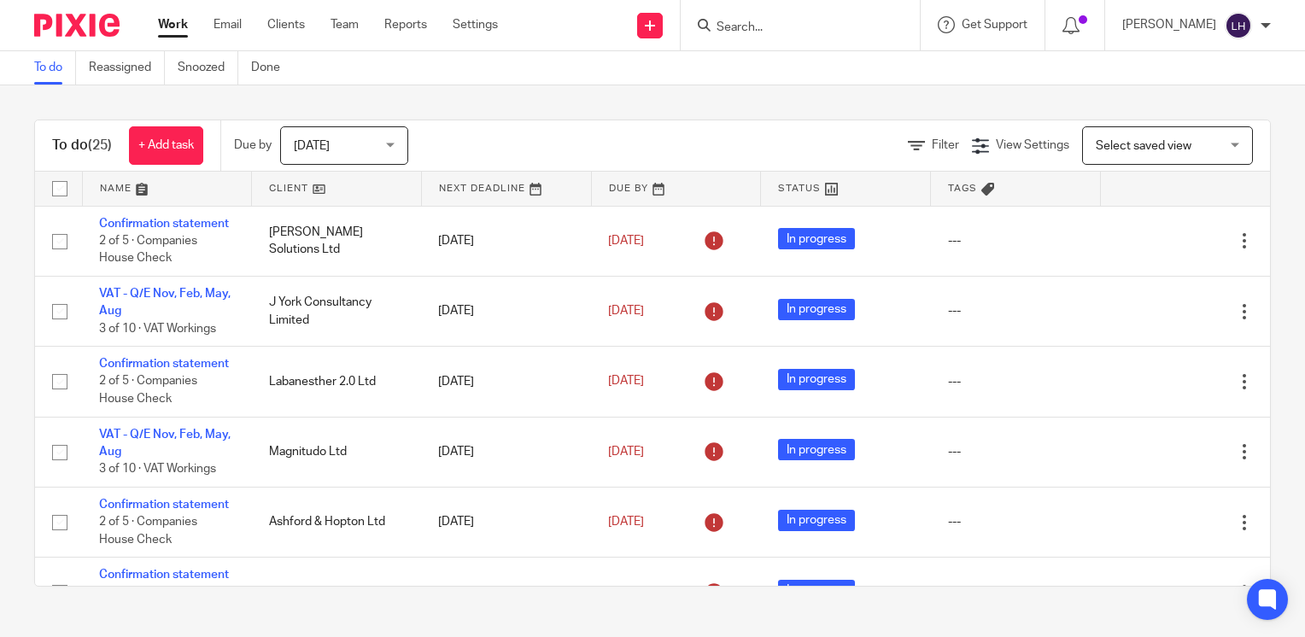
click at [798, 24] on input "Search" at bounding box center [792, 27] width 154 height 15
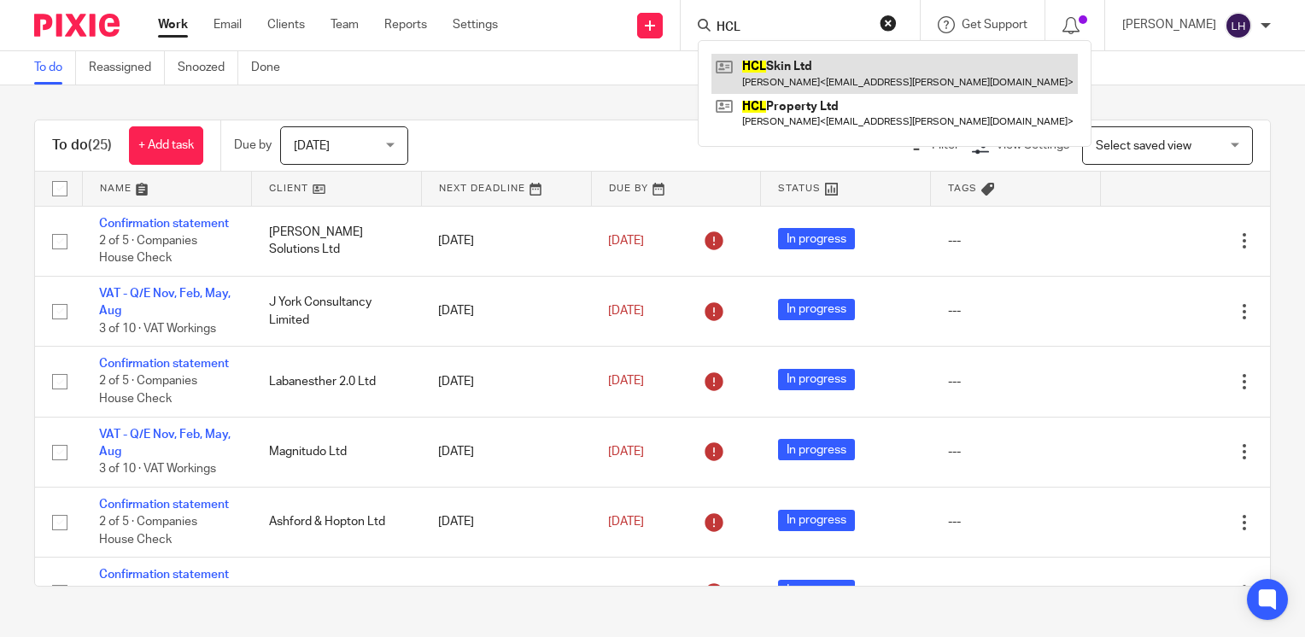
type input "HCL"
click at [822, 73] on link at bounding box center [894, 73] width 366 height 39
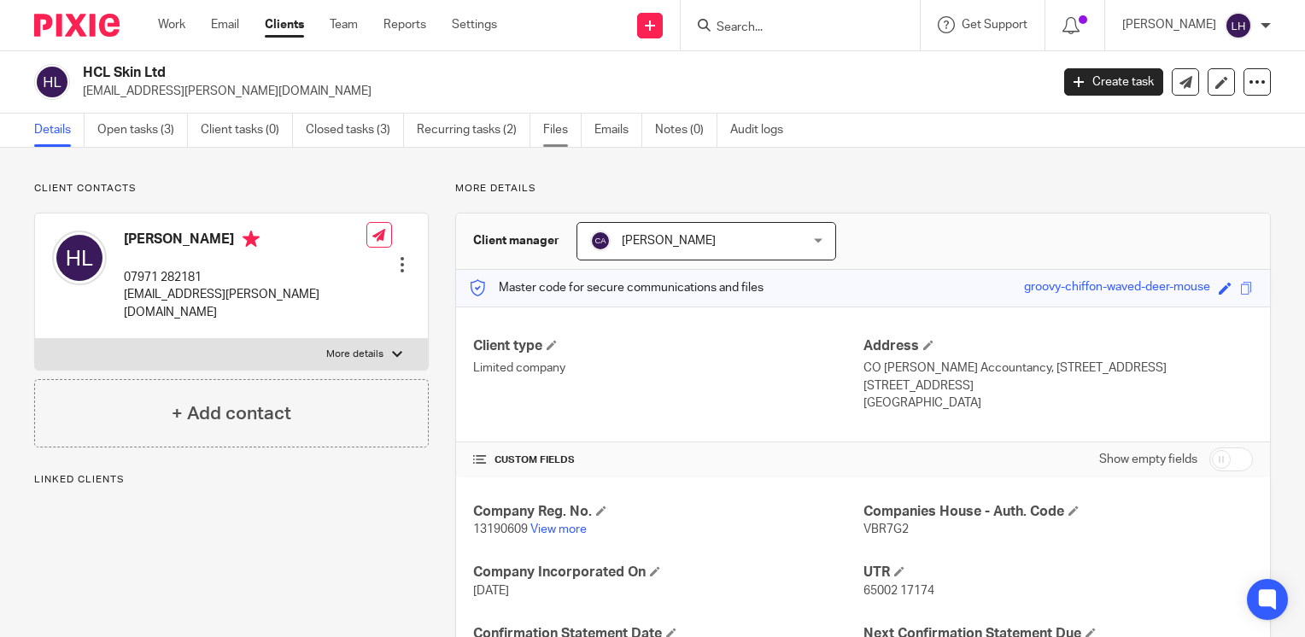
click at [552, 137] on link "Files" at bounding box center [562, 130] width 38 height 33
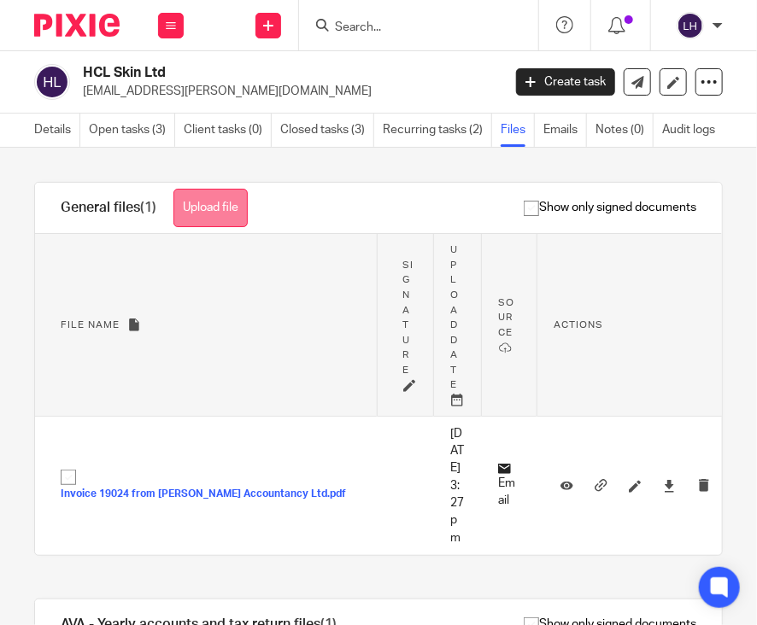
click at [245, 213] on button "Upload file" at bounding box center [210, 208] width 74 height 38
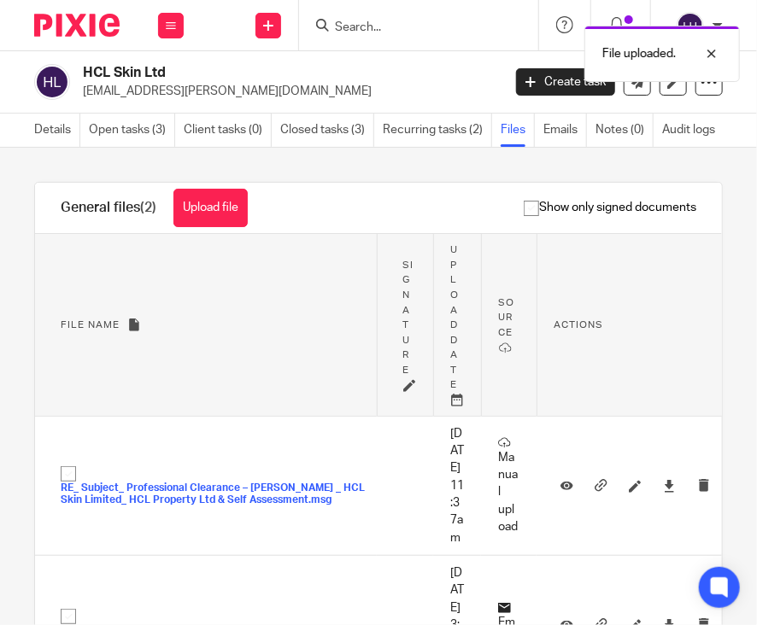
click at [389, 28] on div "File uploaded." at bounding box center [558, 49] width 361 height 65
click at [355, 26] on input "Search" at bounding box center [410, 27] width 154 height 15
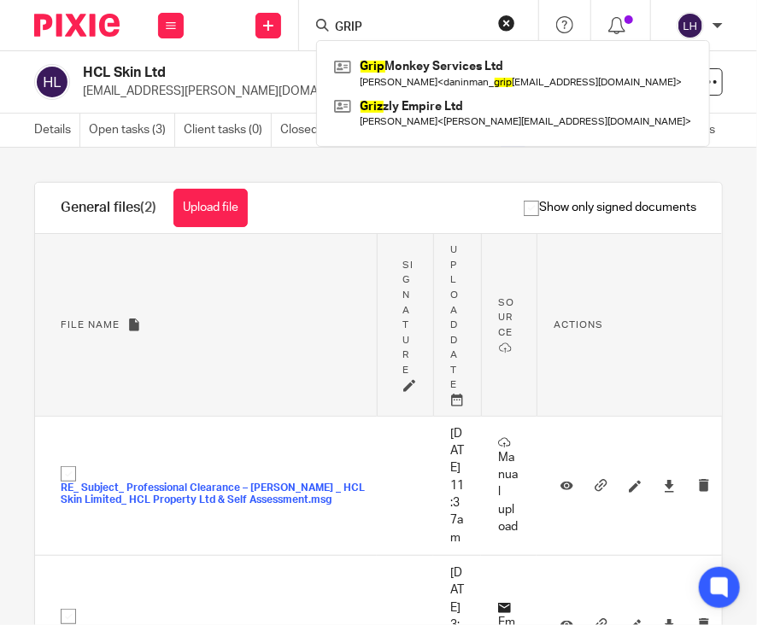
type input "GRIP"
click at [402, 73] on div "File uploaded." at bounding box center [558, 49] width 361 height 65
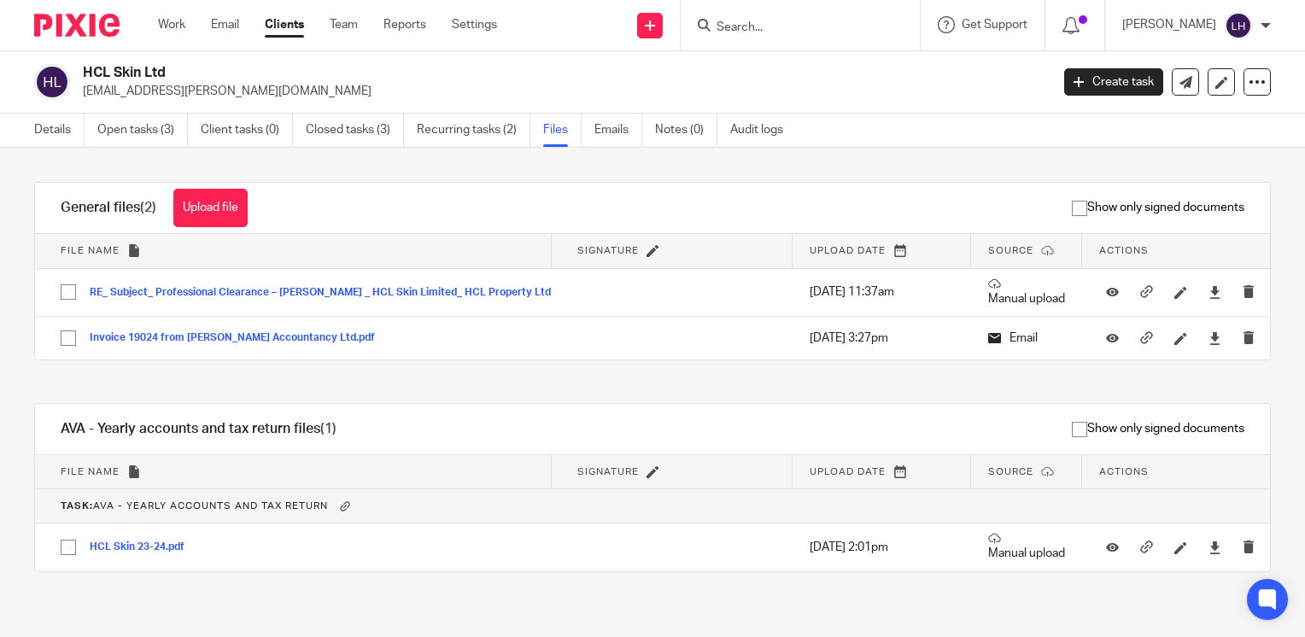
click at [756, 28] on input "Search" at bounding box center [792, 27] width 154 height 15
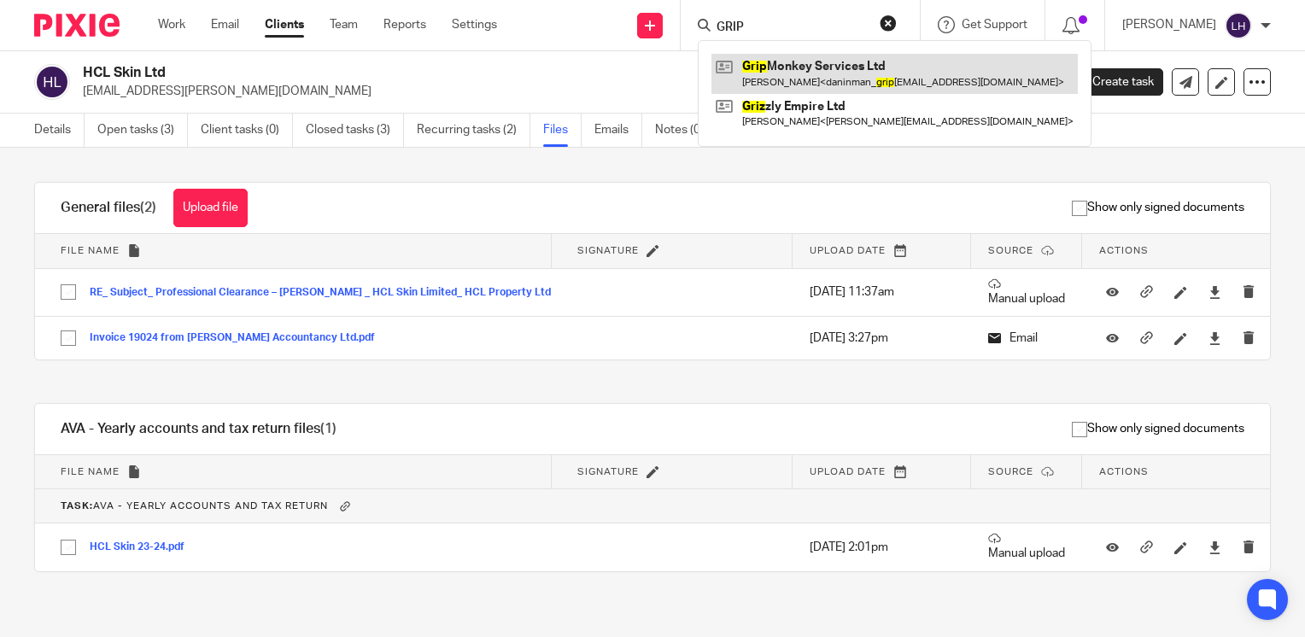
type input "GRIP"
click at [756, 70] on link at bounding box center [894, 73] width 366 height 39
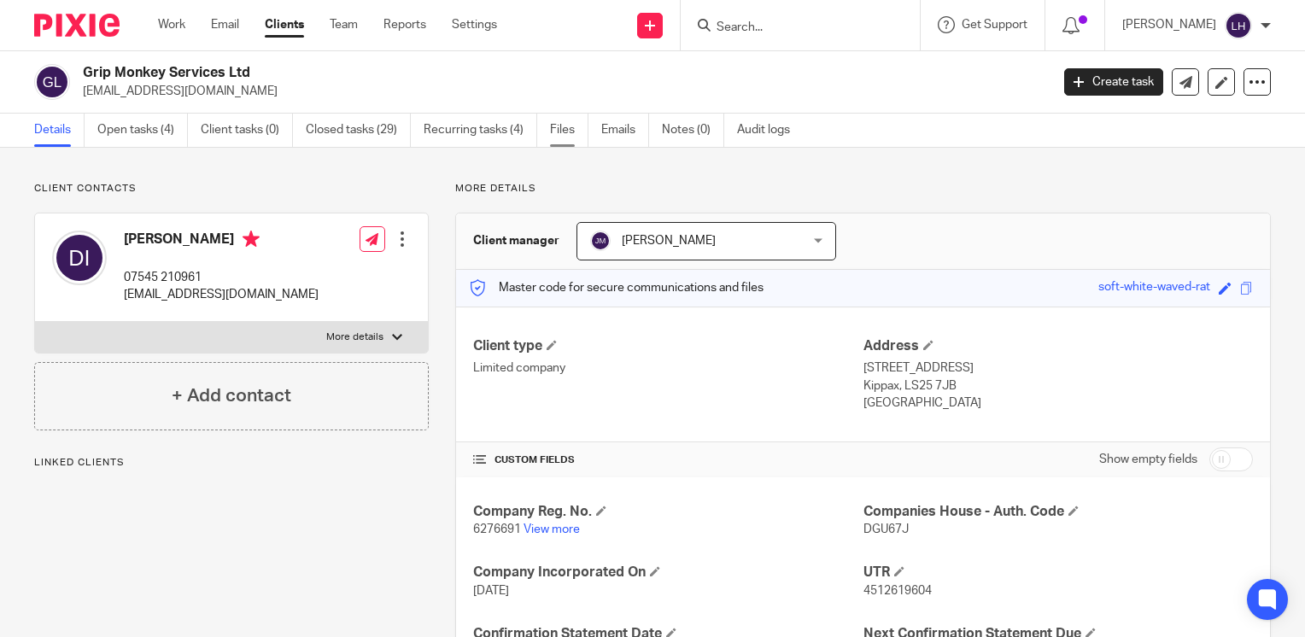
click at [560, 134] on link "Files" at bounding box center [569, 130] width 38 height 33
click at [560, 128] on link "Files" at bounding box center [569, 130] width 38 height 33
click at [568, 129] on link "Files" at bounding box center [569, 130] width 38 height 33
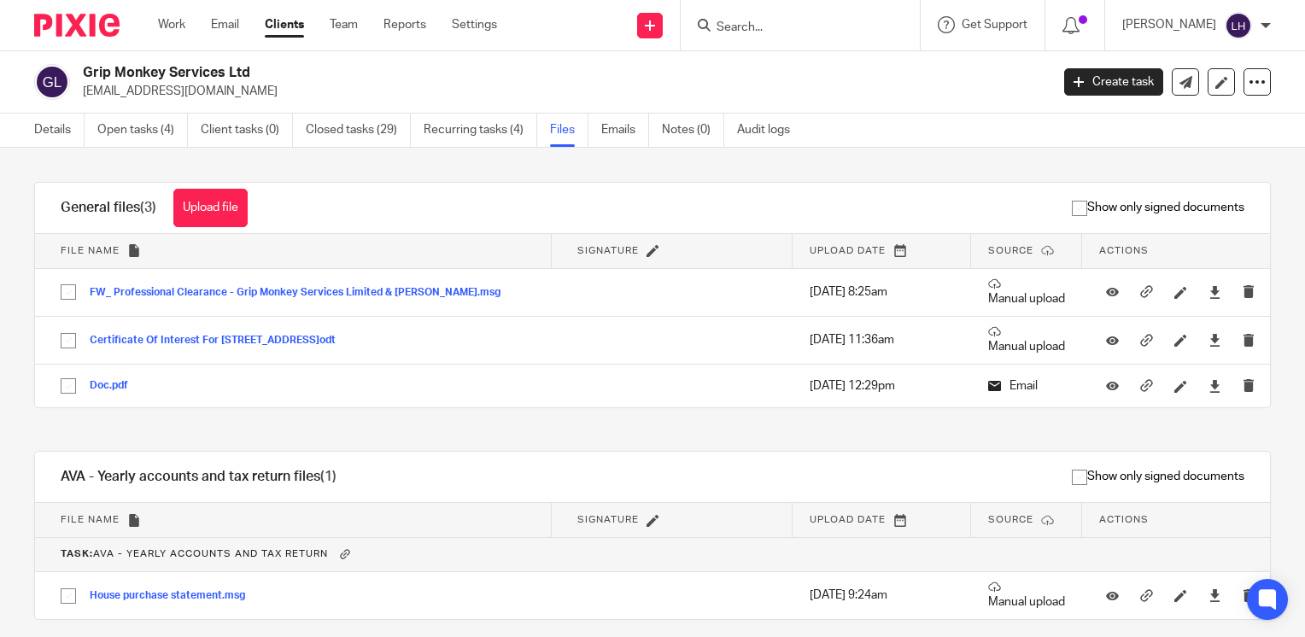
click at [829, 27] on input "Search" at bounding box center [792, 27] width 154 height 15
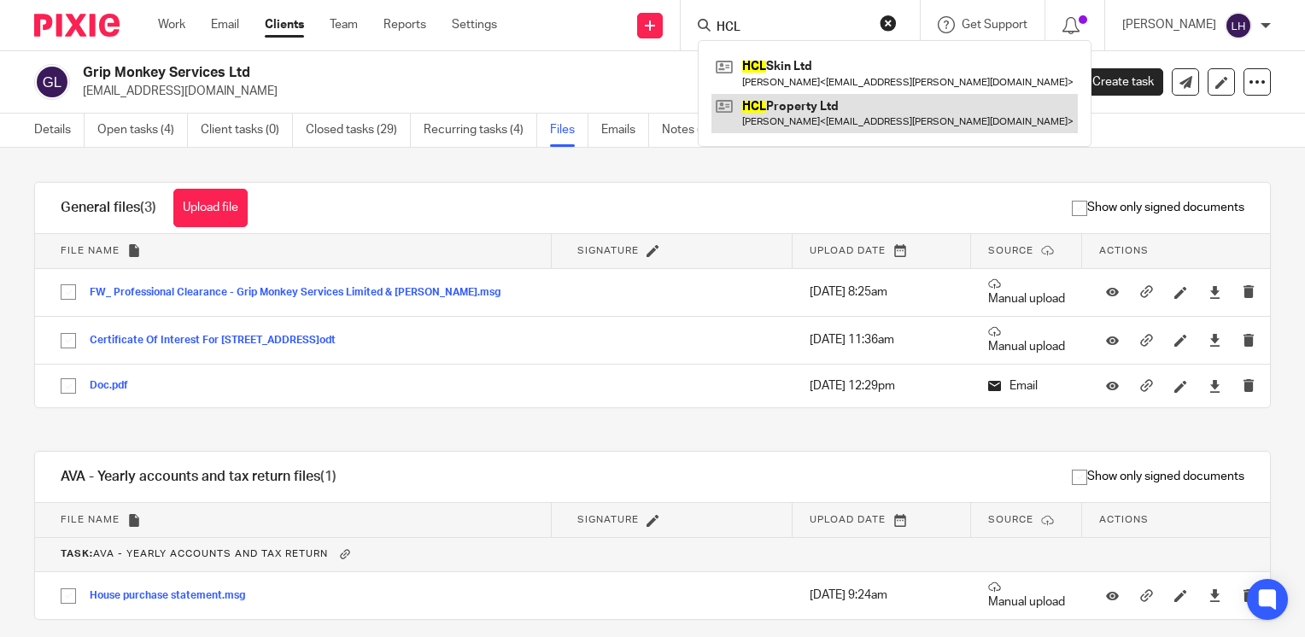
type input "HCL"
click at [857, 105] on link at bounding box center [894, 113] width 366 height 39
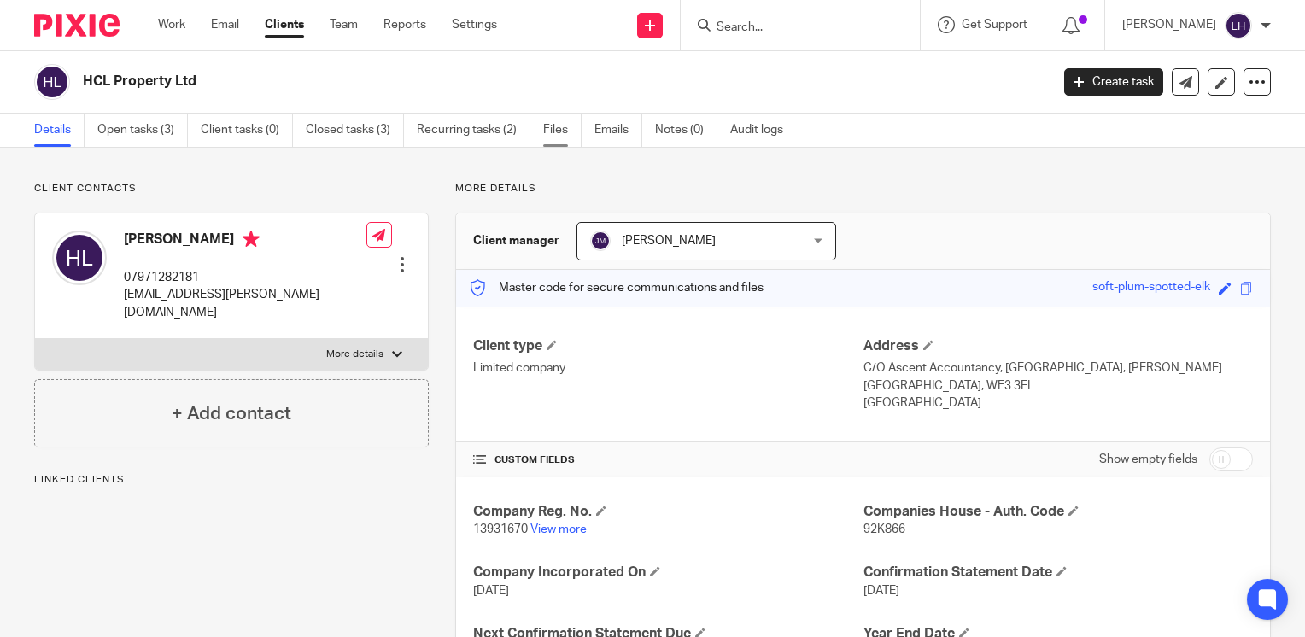
click at [565, 133] on link "Files" at bounding box center [562, 130] width 38 height 33
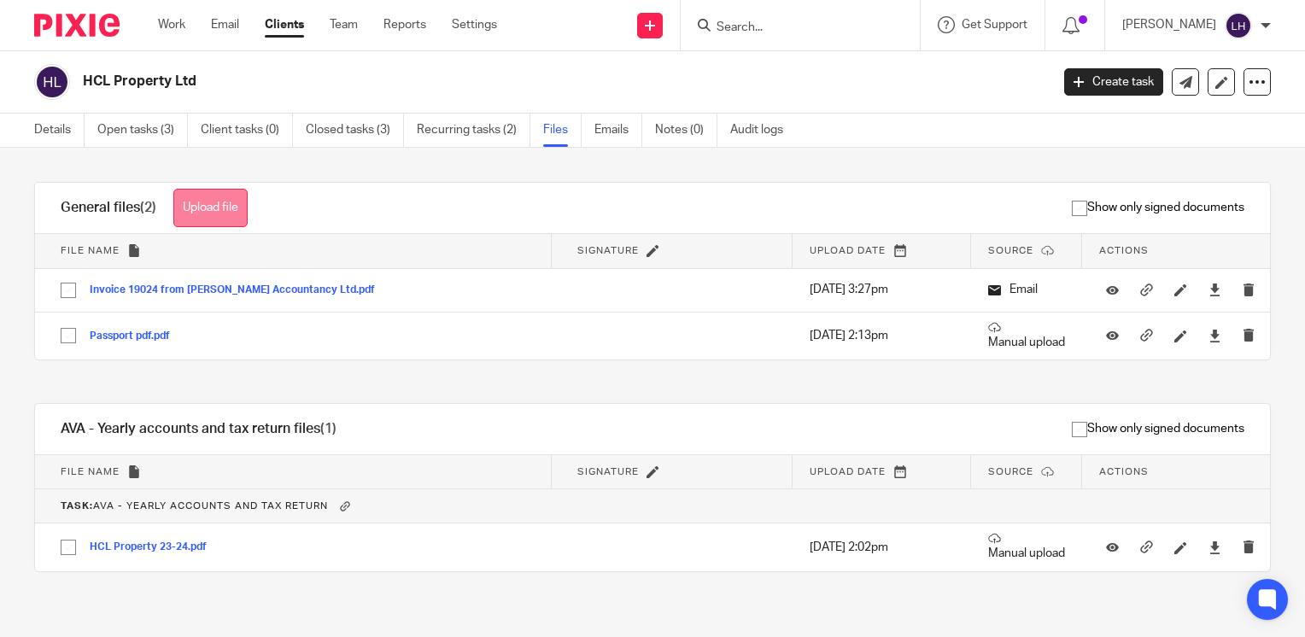
click at [232, 217] on button "Upload file" at bounding box center [210, 208] width 74 height 38
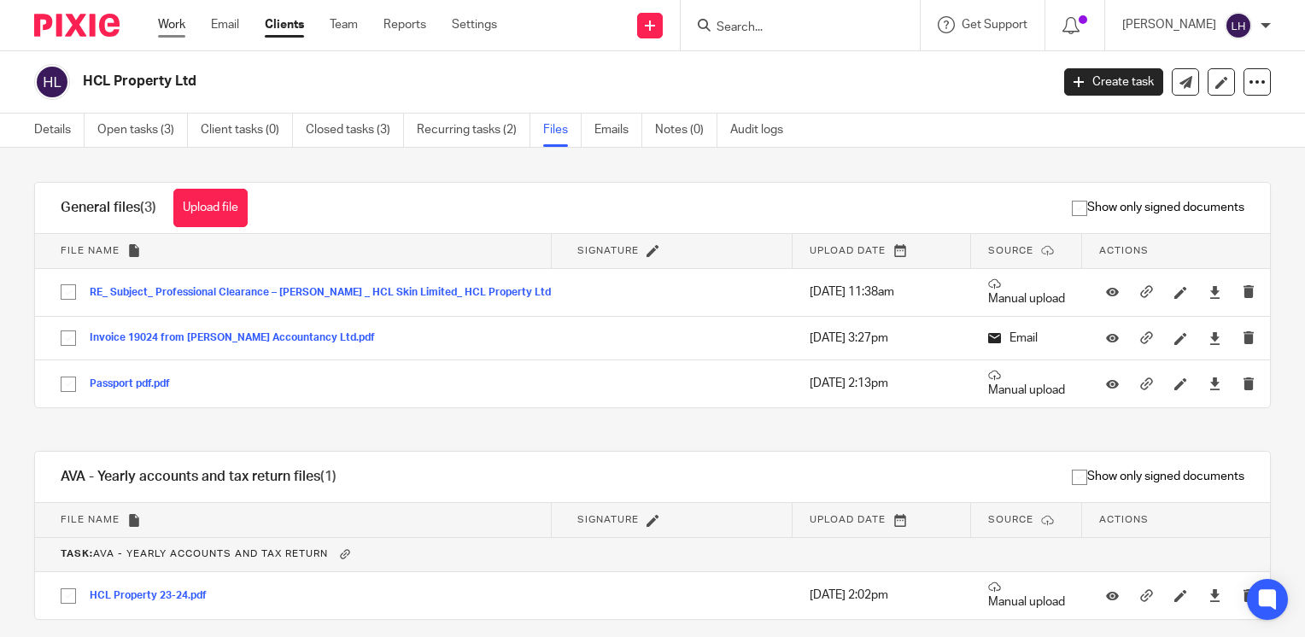
click at [158, 26] on link "Work" at bounding box center [171, 24] width 27 height 17
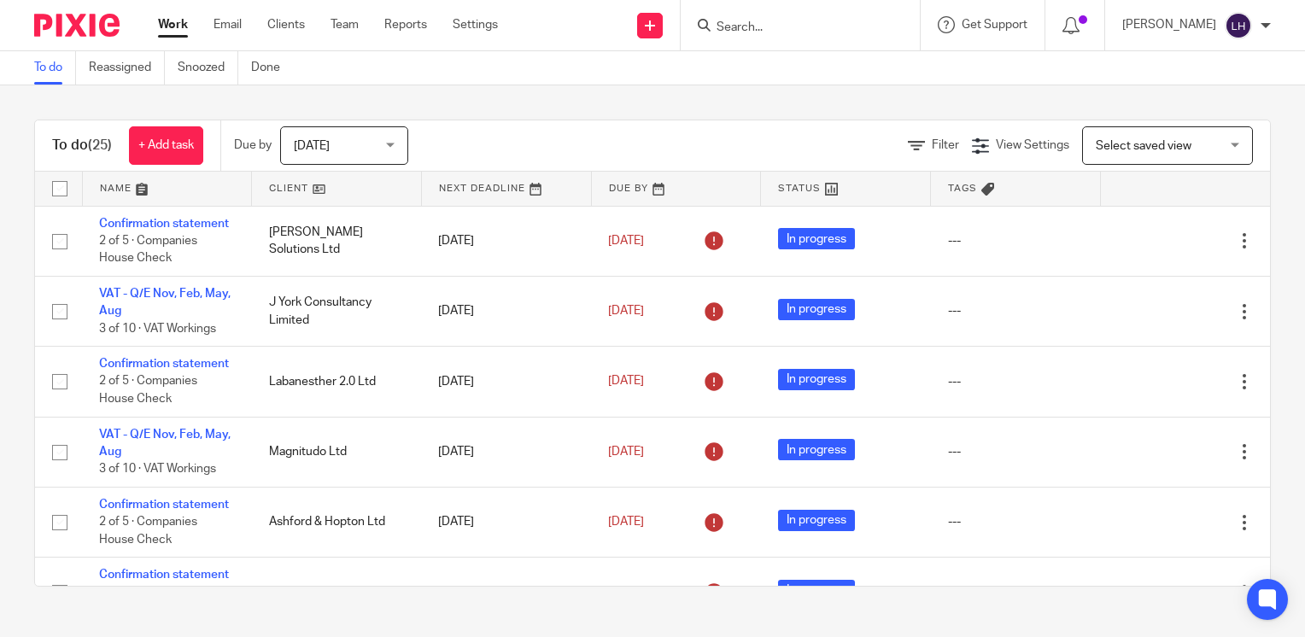
click at [799, 33] on input "Search" at bounding box center [792, 27] width 154 height 15
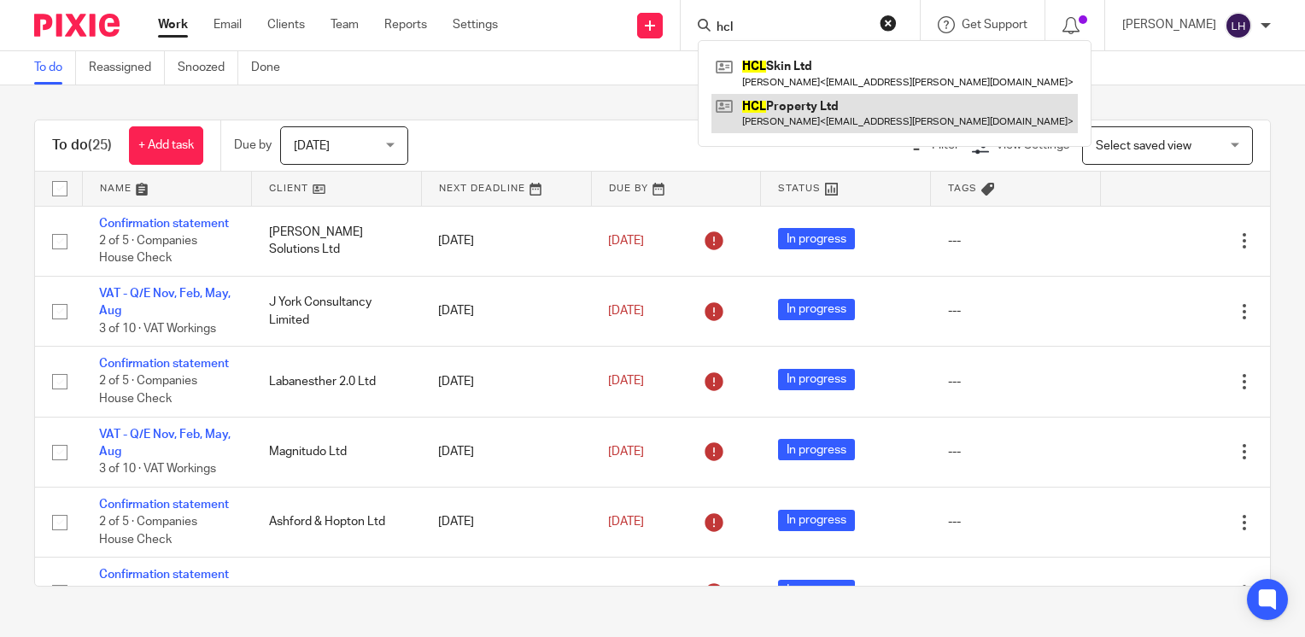
type input "hcl"
click at [822, 113] on link at bounding box center [894, 113] width 366 height 39
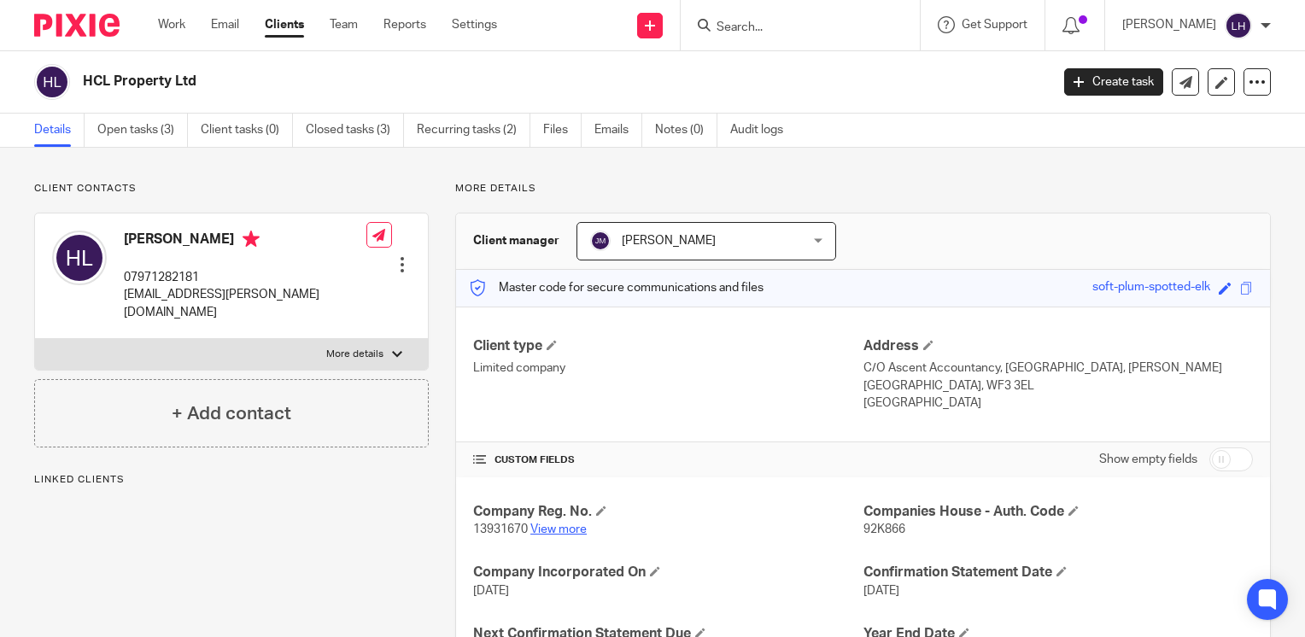
click at [557, 531] on link "View more" at bounding box center [558, 529] width 56 height 12
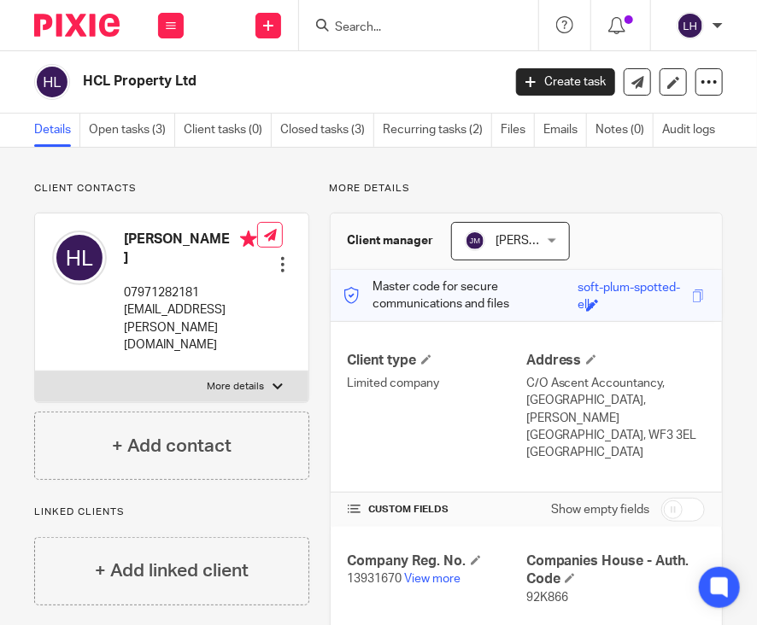
click at [366, 26] on input "Search" at bounding box center [410, 27] width 154 height 15
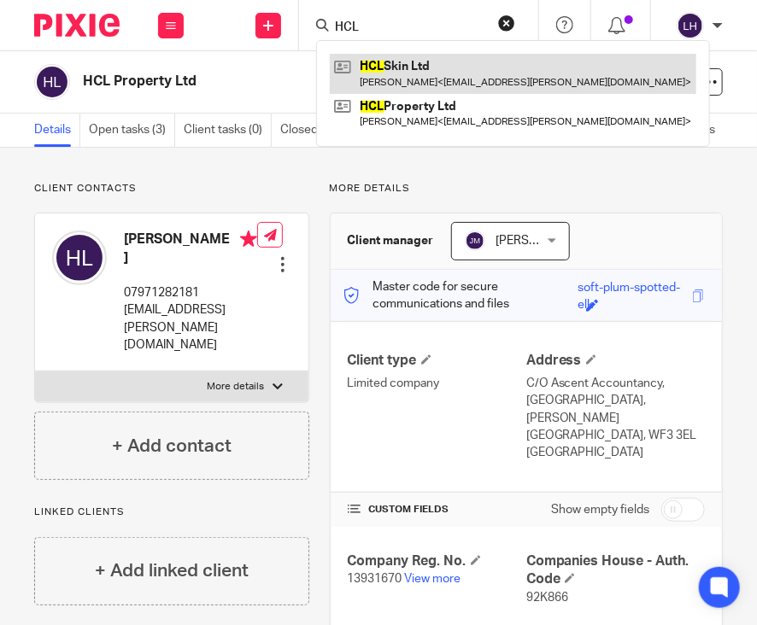
type input "HCL"
click at [381, 73] on link at bounding box center [513, 73] width 366 height 39
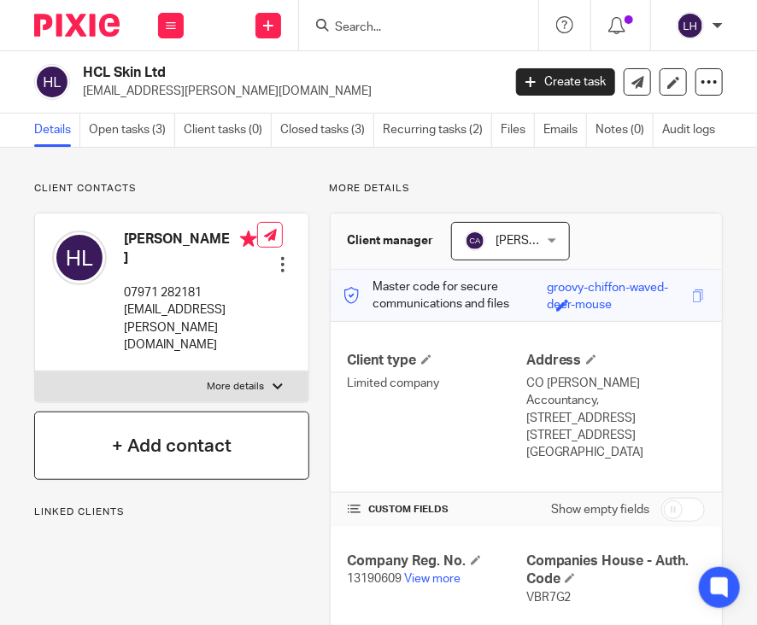
scroll to position [171, 0]
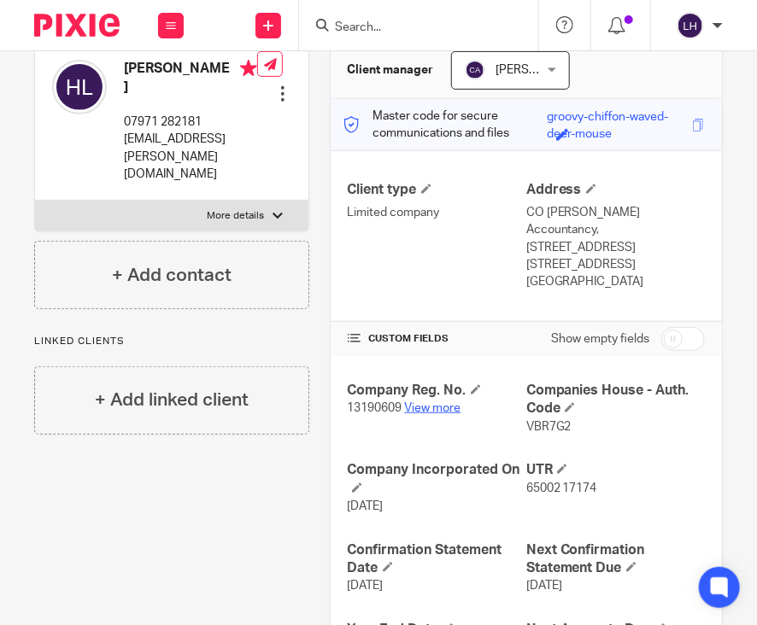
click at [430, 402] on link "View more" at bounding box center [433, 408] width 56 height 12
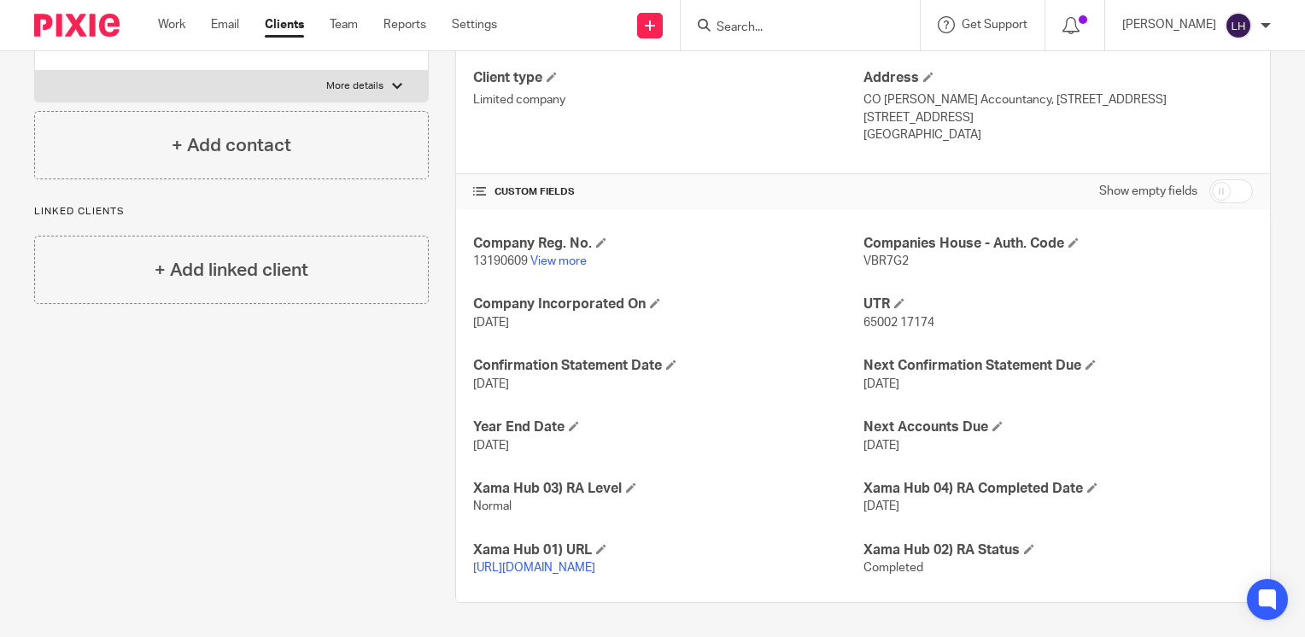
scroll to position [284, 0]
